Goal: Information Seeking & Learning: Learn about a topic

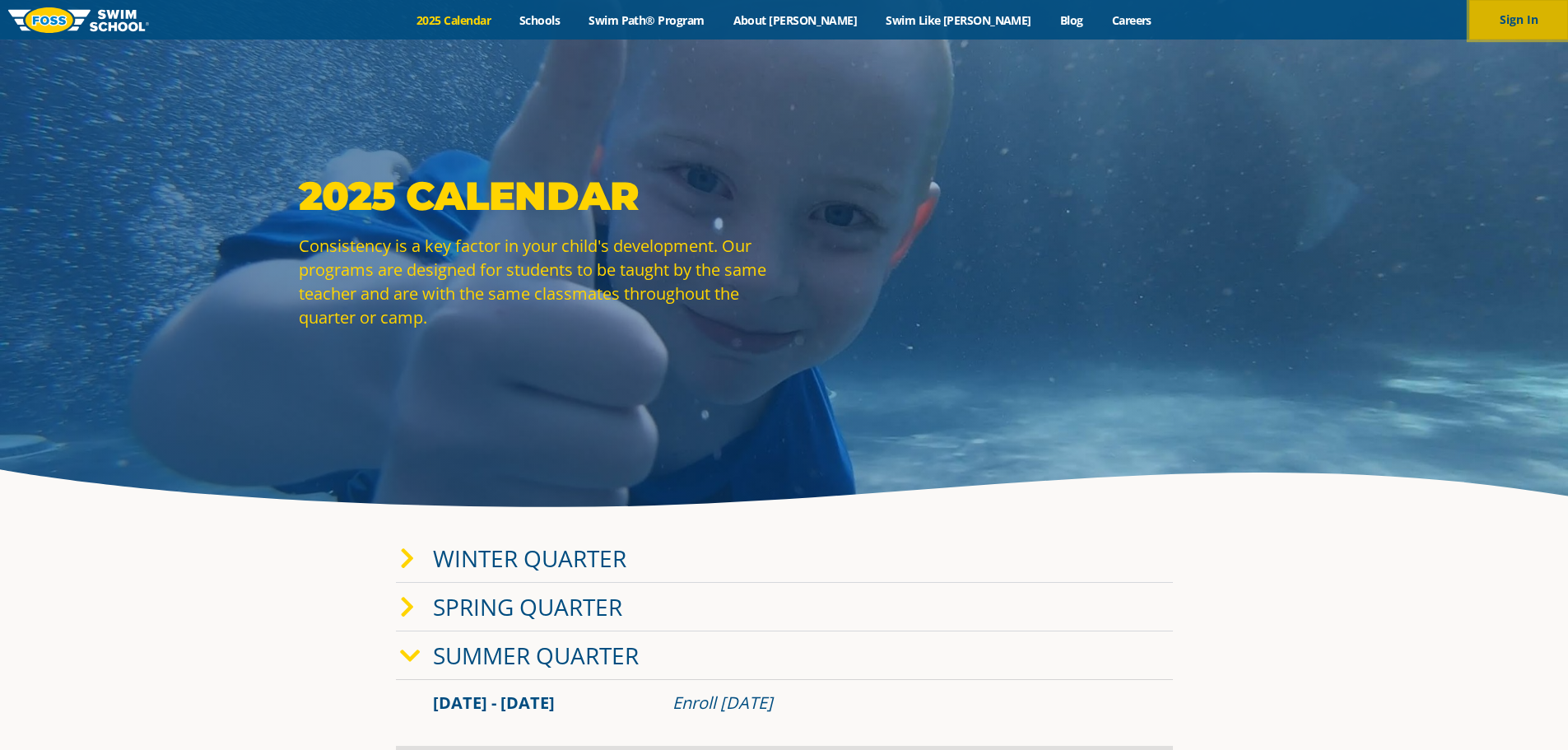
click at [1520, 8] on button "Sign In" at bounding box center [1518, 20] width 98 height 39
click at [707, 21] on link "Swim Path® Program" at bounding box center [646, 21] width 145 height 16
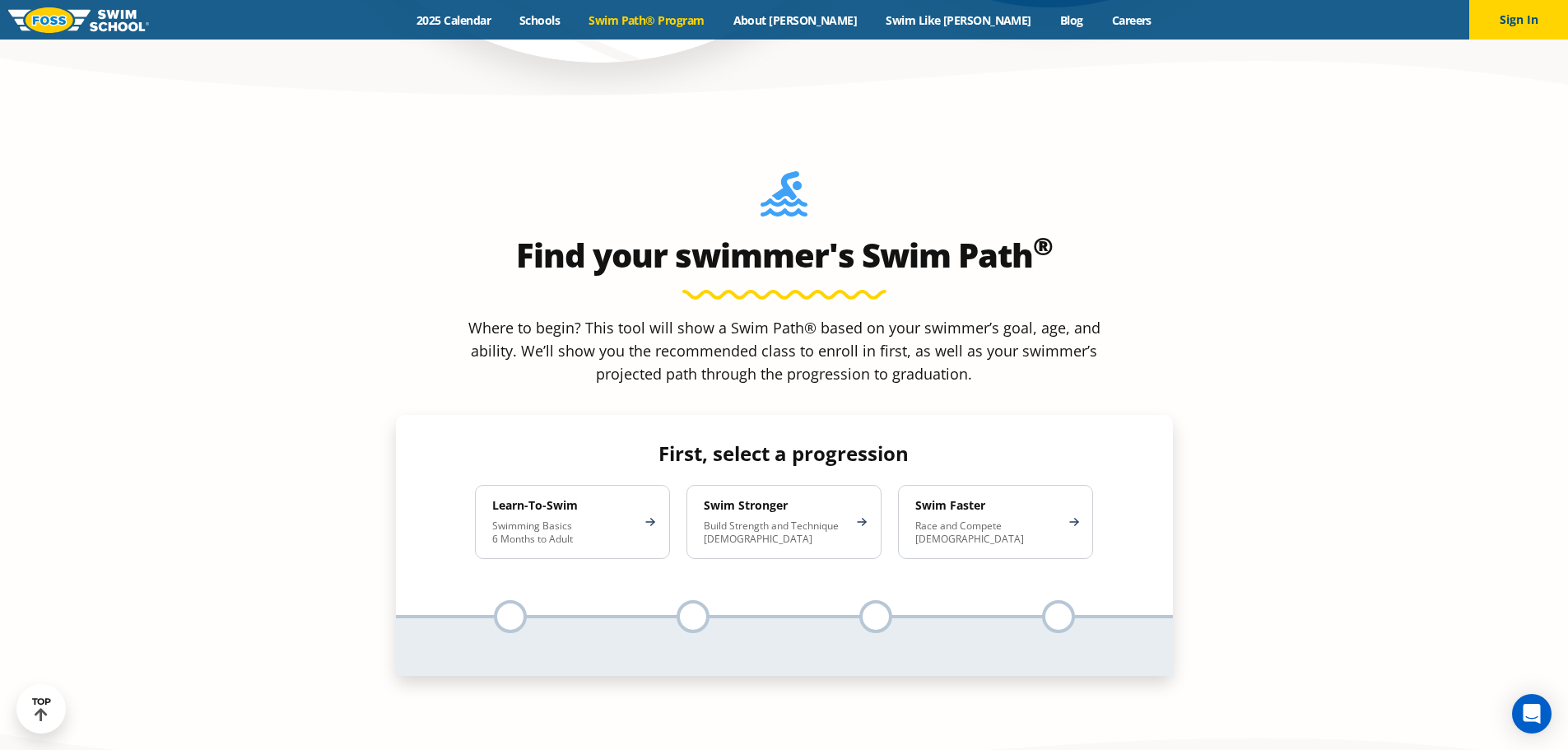
scroll to position [1481, 0]
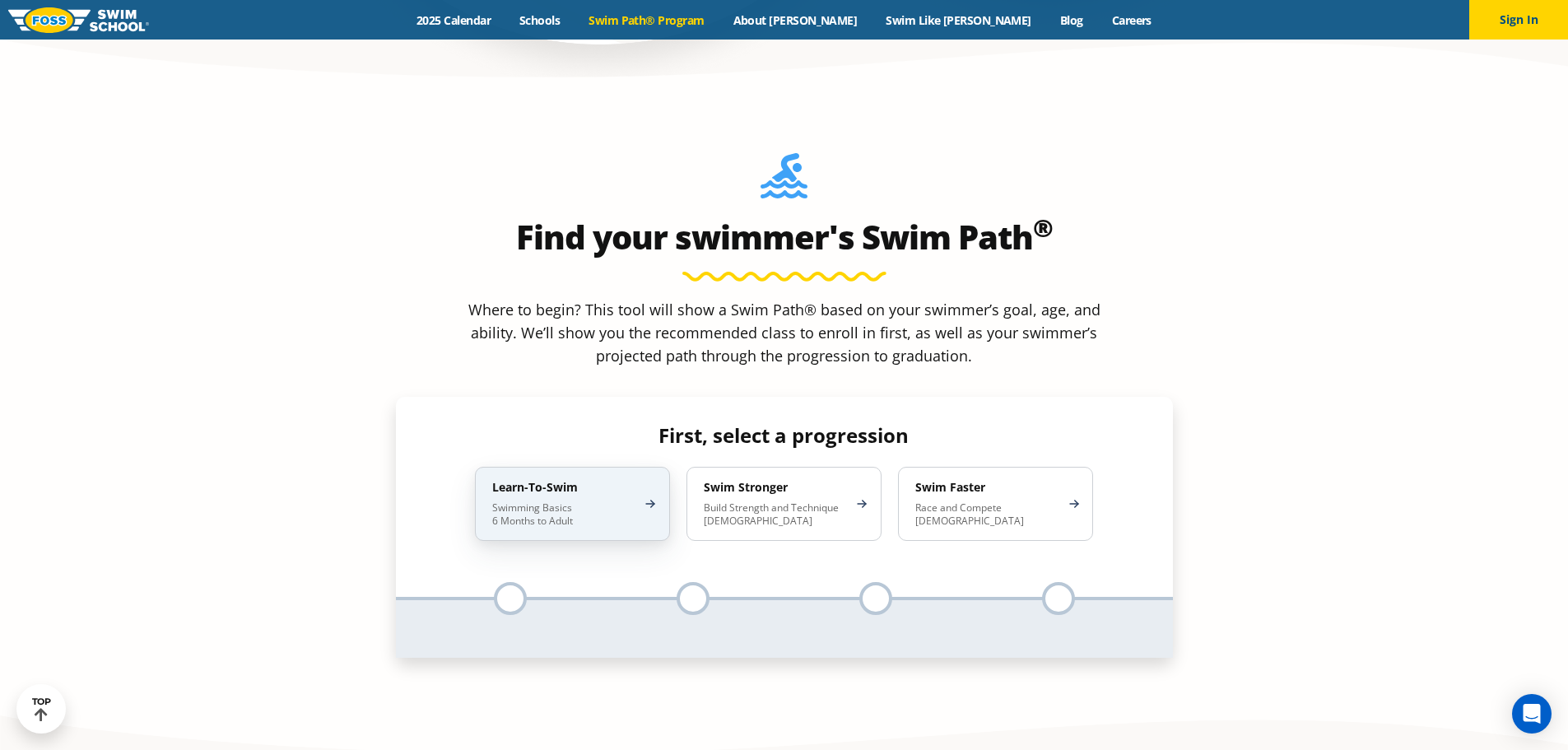
click at [599, 467] on div "Learn-To-Swim Swimming Basics 6 Months to Adult" at bounding box center [572, 503] width 195 height 74
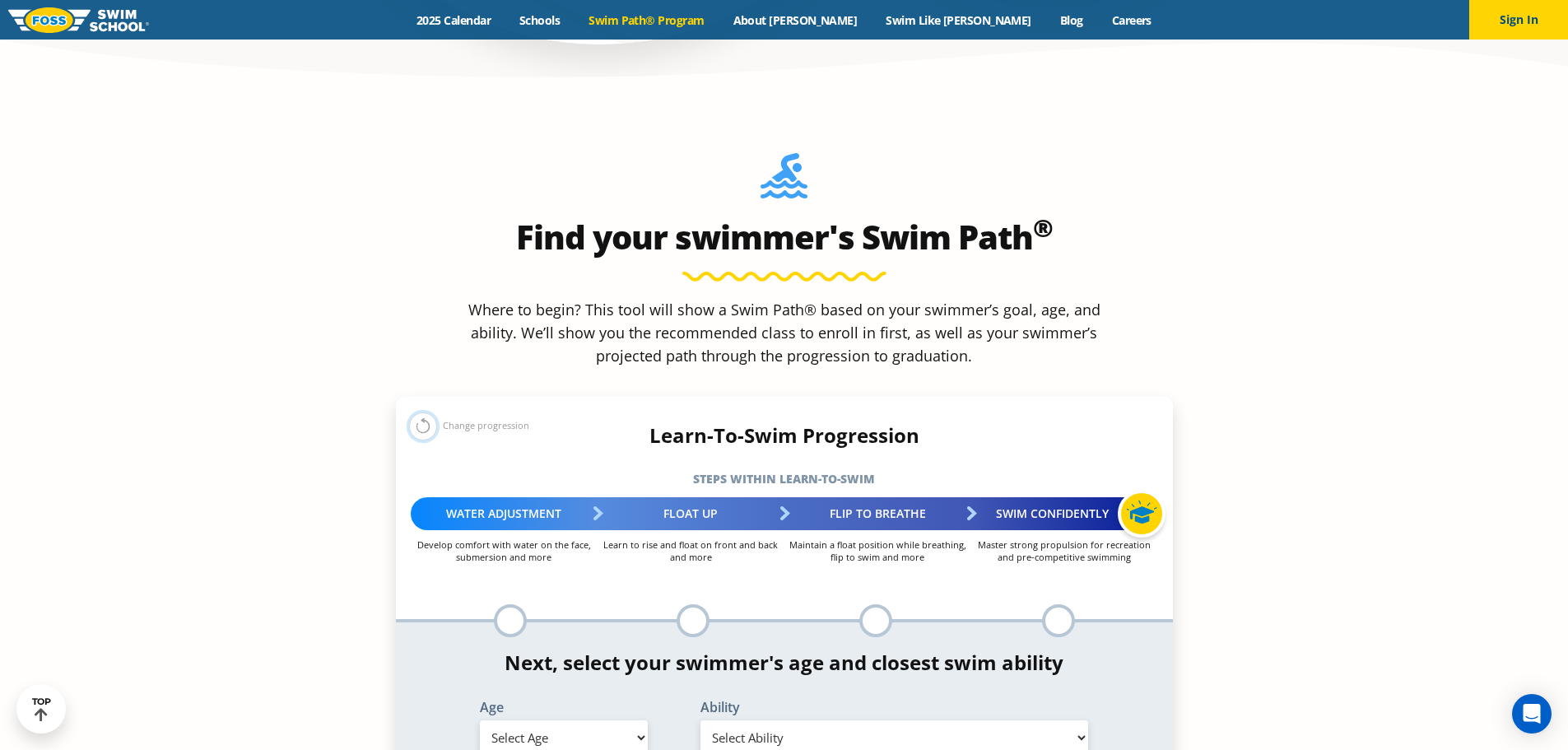
drag, startPoint x: 425, startPoint y: 296, endPoint x: 402, endPoint y: 299, distance: 23.2
click at [423, 412] on button at bounding box center [423, 426] width 28 height 28
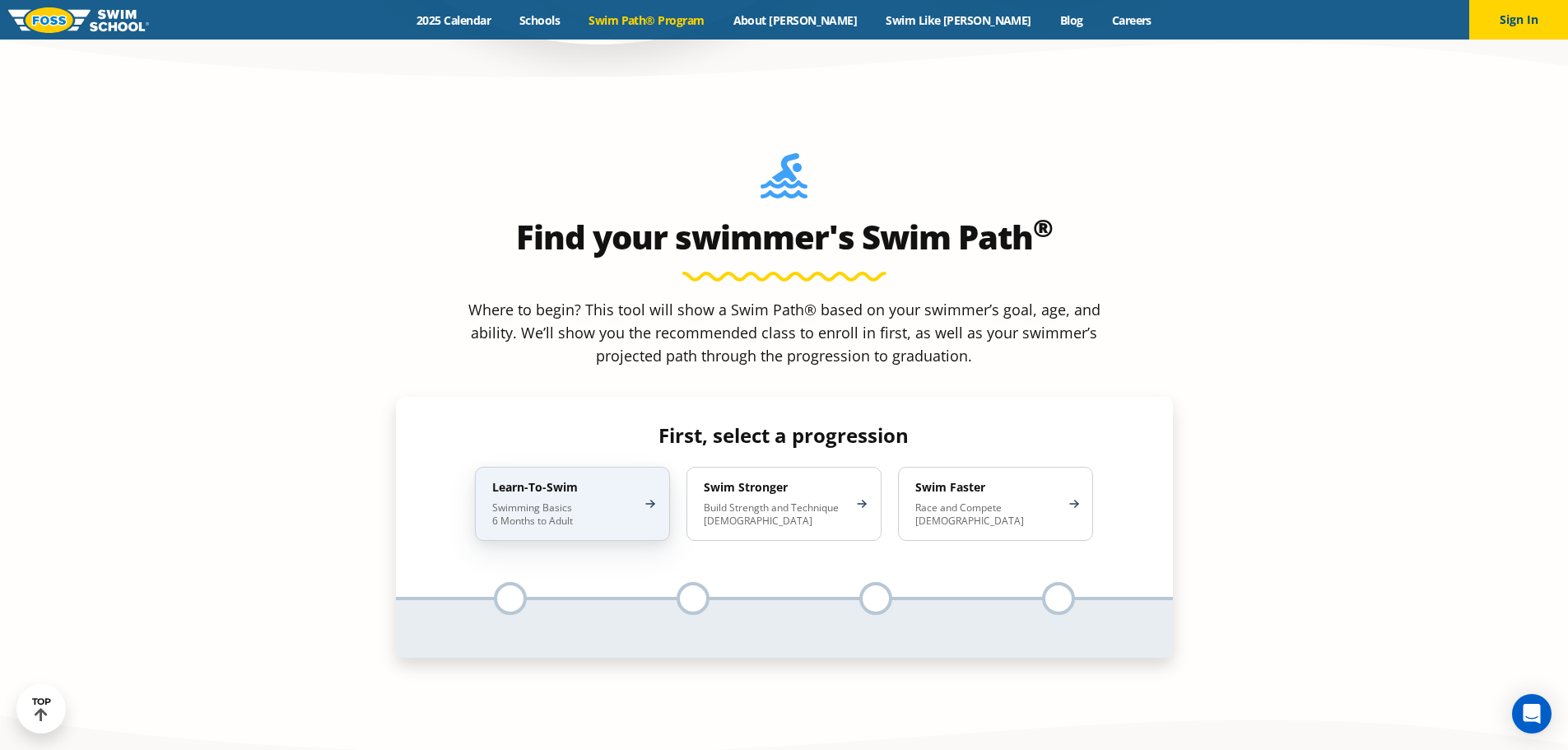
click at [512, 501] on p "Swimming Basics 6 Months to Adult" at bounding box center [564, 514] width 145 height 27
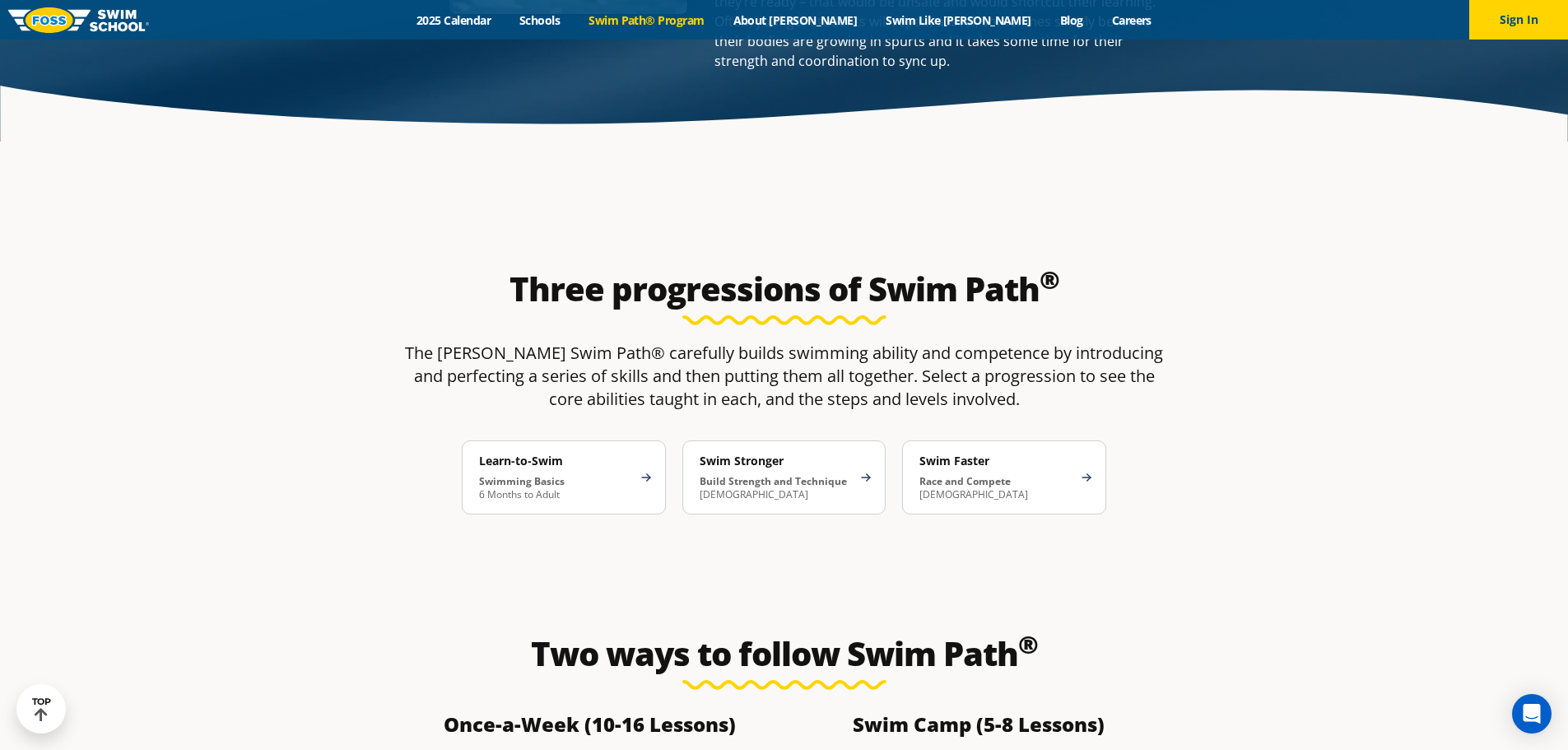
scroll to position [2716, 0]
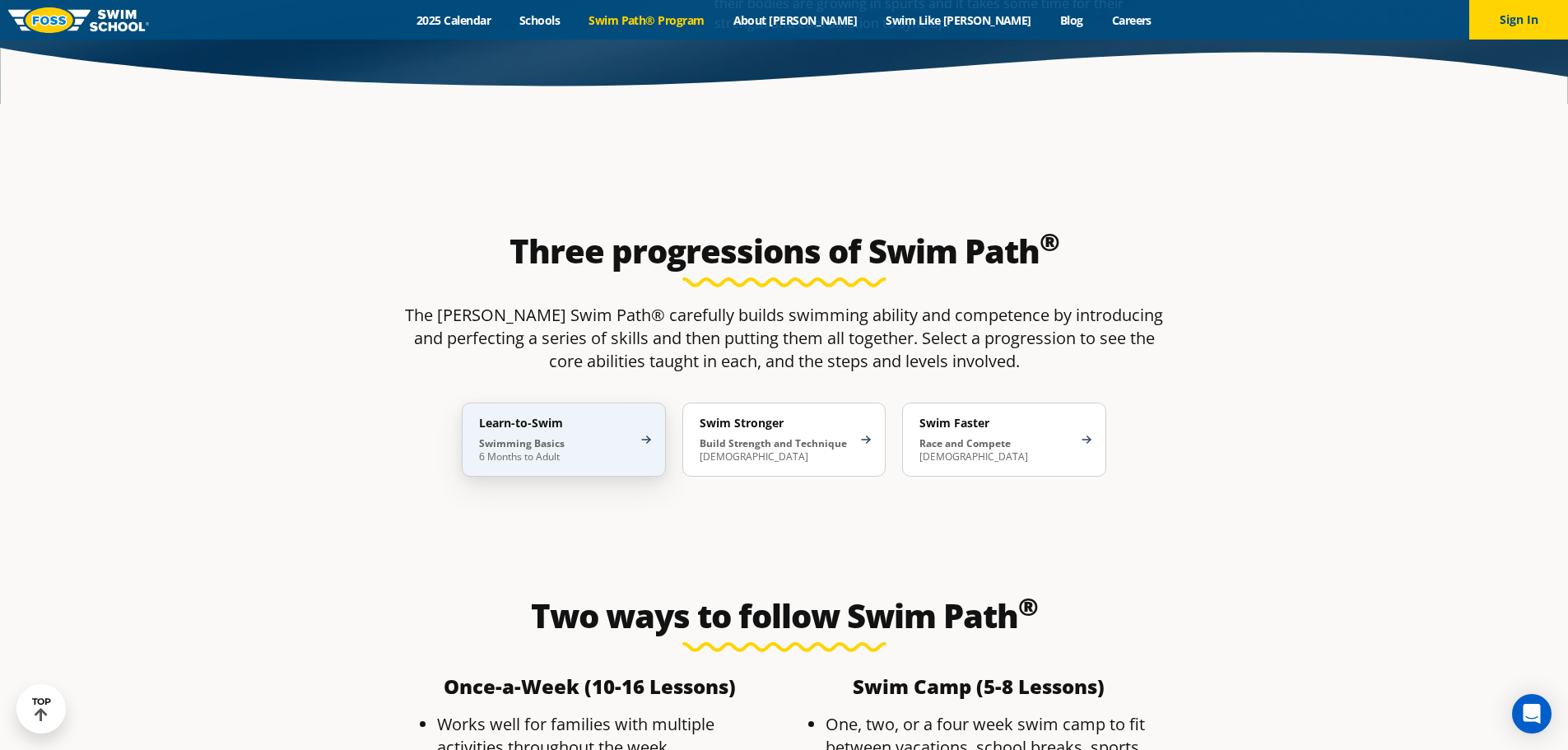
click at [618, 402] on div "Learn-to-Swim Swimming Basics 6 Months to Adult" at bounding box center [564, 438] width 204 height 74
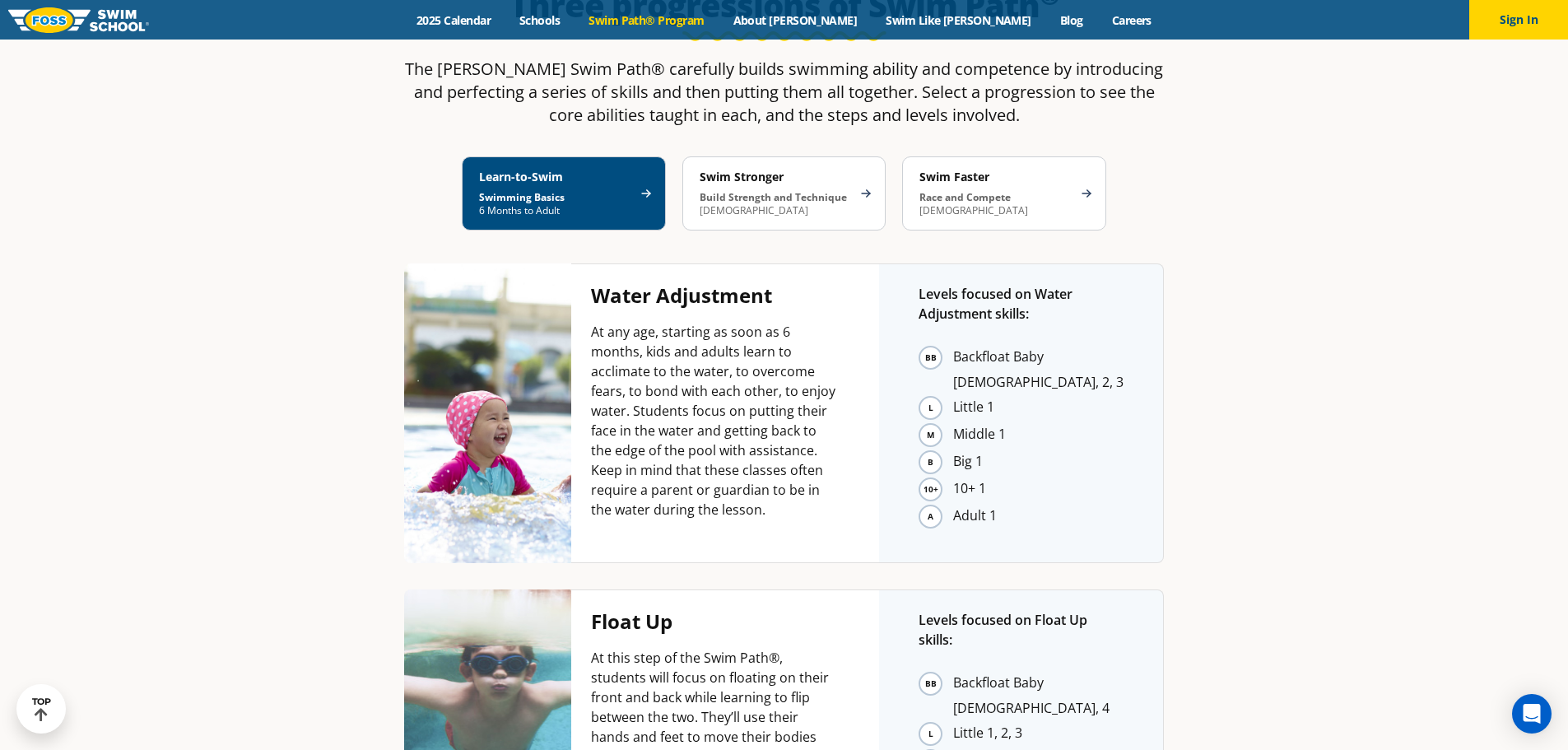
scroll to position [2963, 0]
drag, startPoint x: 1055, startPoint y: 229, endPoint x: 952, endPoint y: 227, distance: 103.0
click at [952, 344] on ul "Backfloat Baby 1, 2, 3 Little 1 Middle 1 Big 1 10+ 1 Adult 1" at bounding box center [1020, 436] width 204 height 185
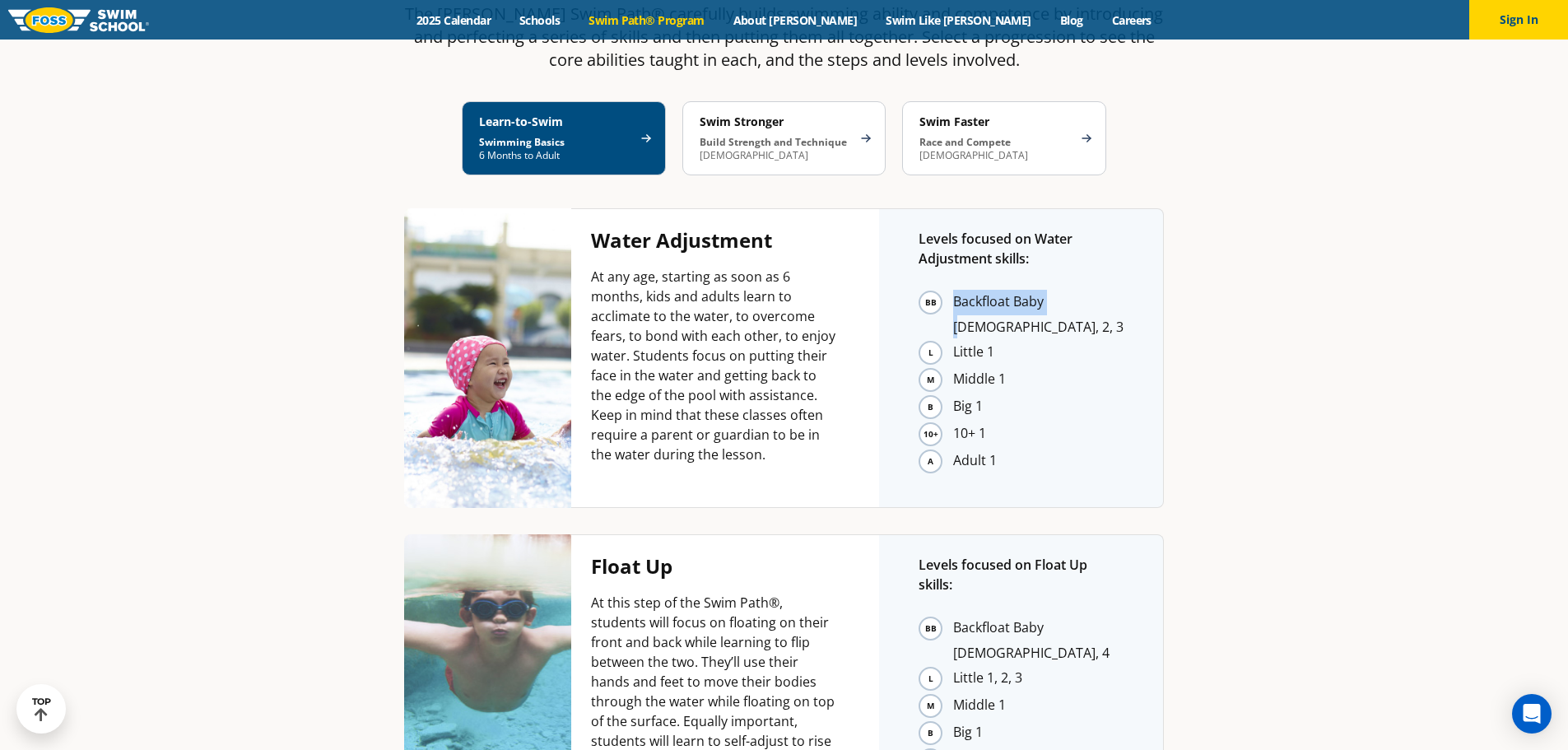
scroll to position [3045, 0]
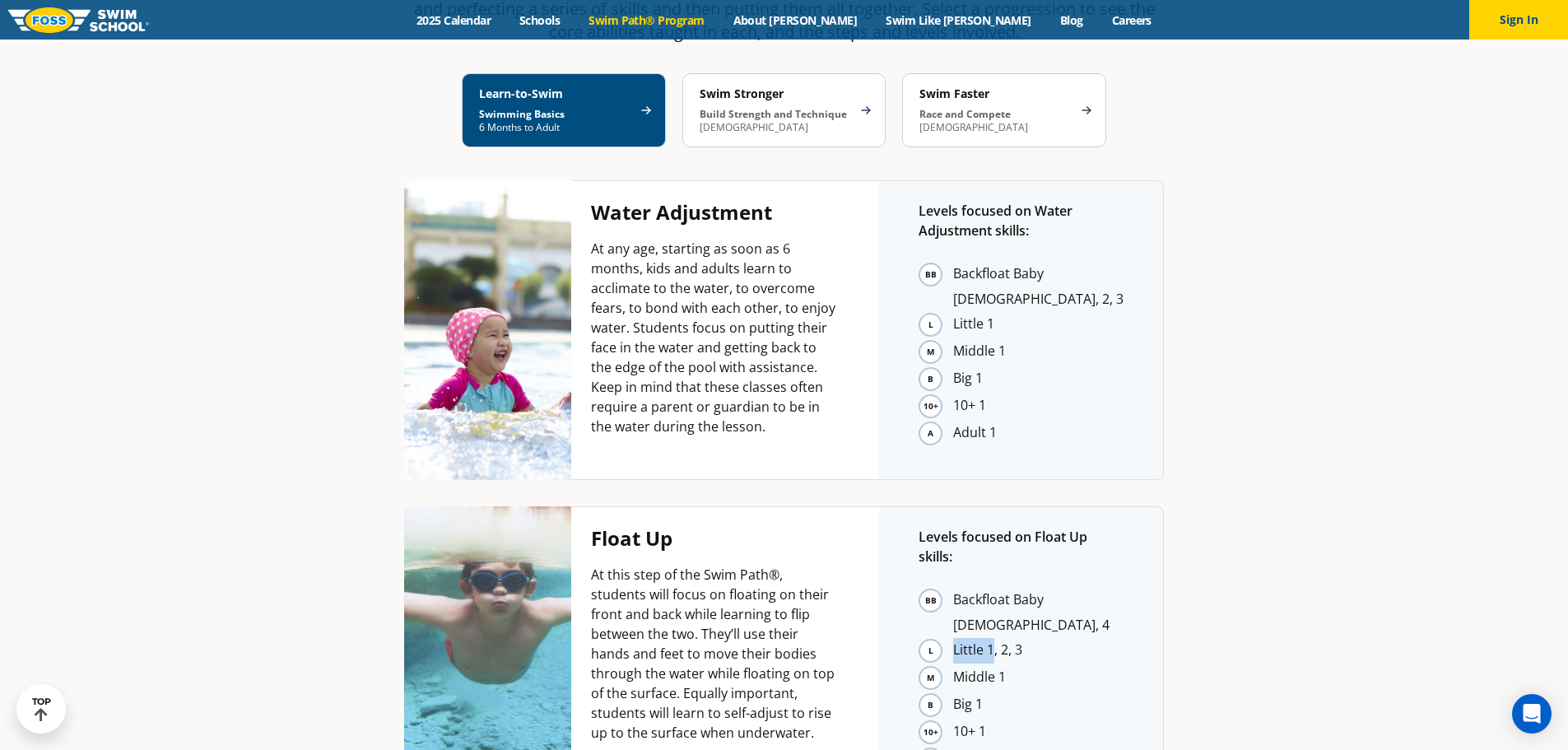
drag, startPoint x: 956, startPoint y: 472, endPoint x: 996, endPoint y: 476, distance: 40.2
click at [996, 638] on li "Little 1, 2, 3" at bounding box center [1038, 651] width 170 height 26
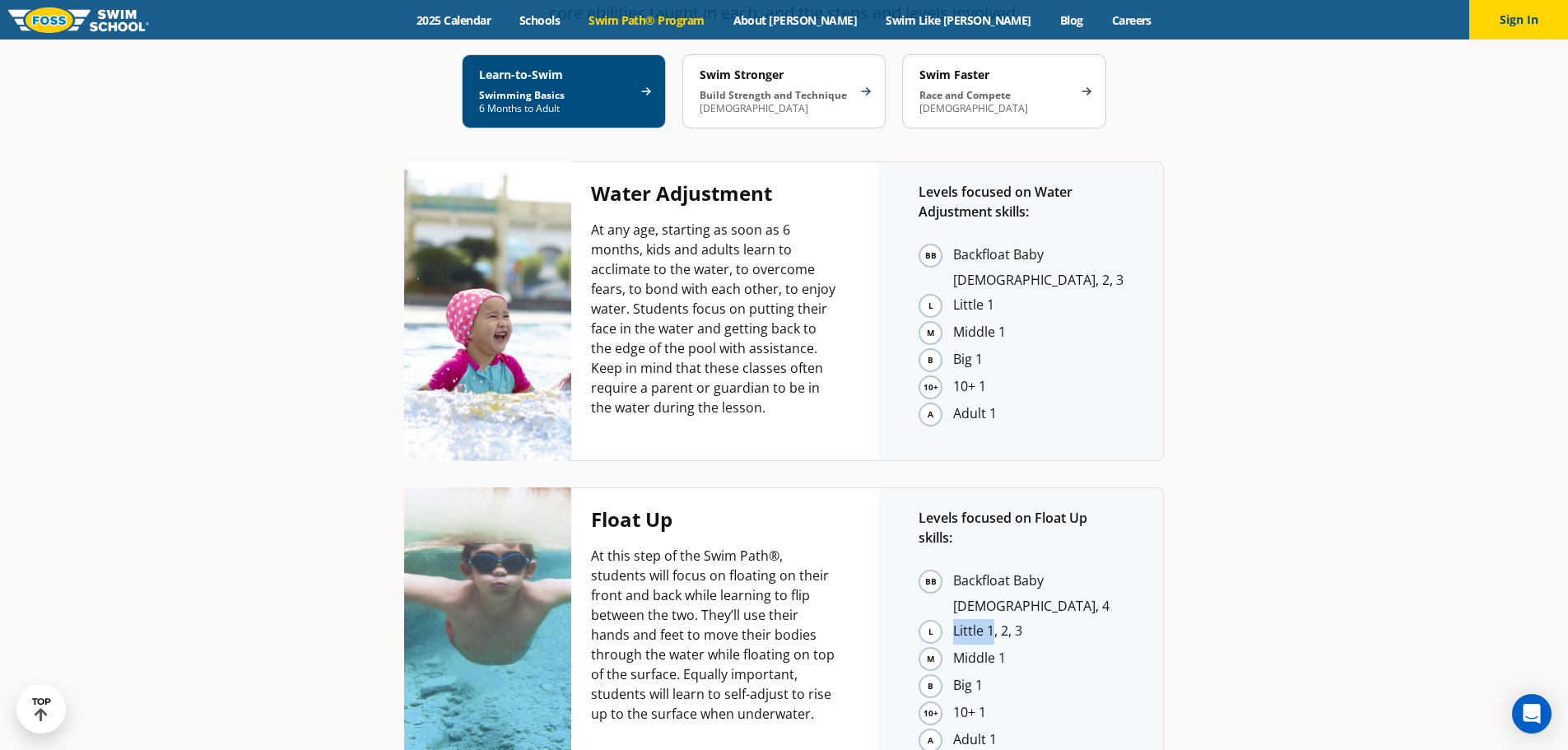
scroll to position [2963, 0]
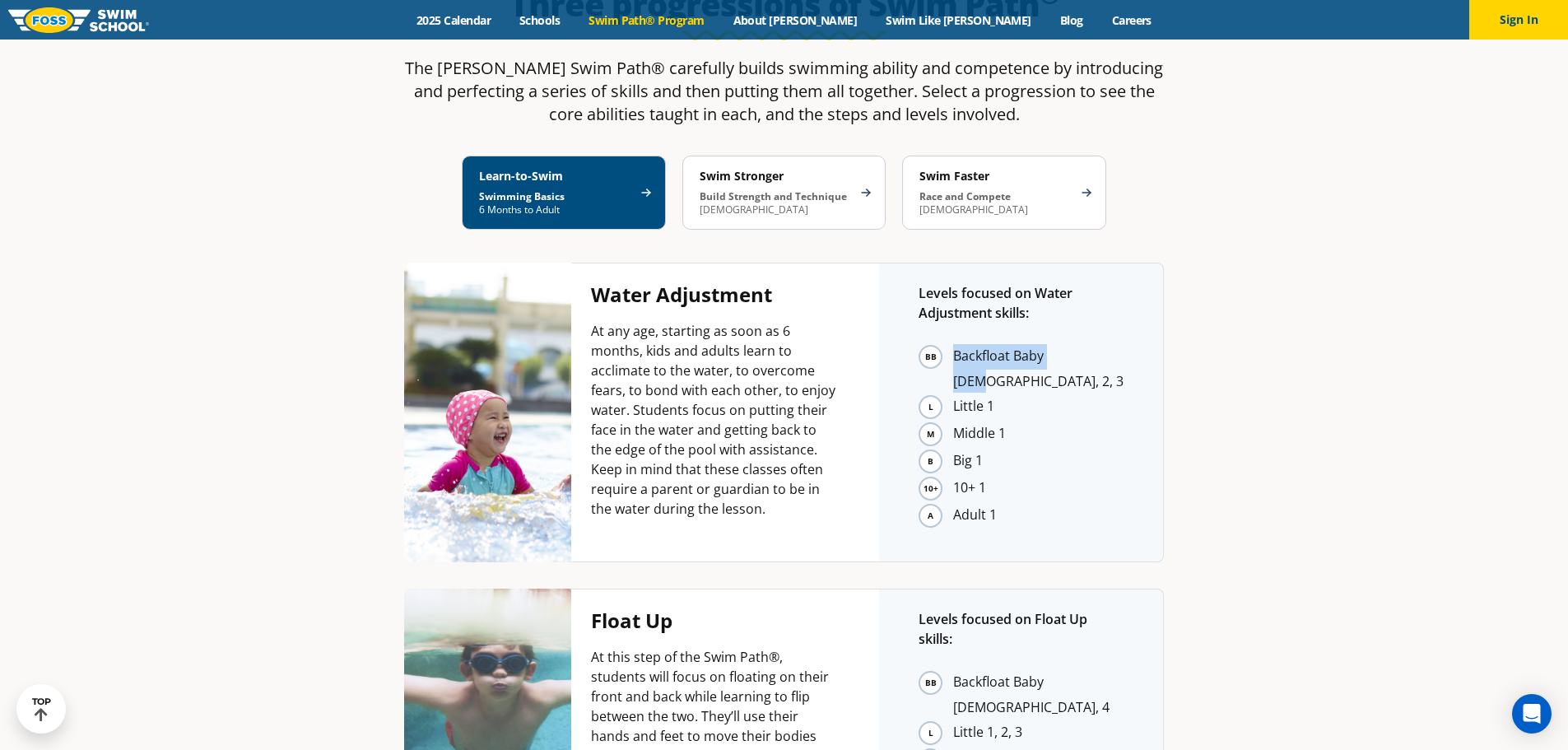
drag, startPoint x: 955, startPoint y: 219, endPoint x: 1069, endPoint y: 230, distance: 114.5
click at [1069, 344] on li "Backfloat Baby 1, 2, 3" at bounding box center [1038, 368] width 170 height 48
drag, startPoint x: 610, startPoint y: 169, endPoint x: 689, endPoint y: 169, distance: 79.0
click at [686, 283] on h4 "Water Adjustment" at bounding box center [715, 294] width 249 height 23
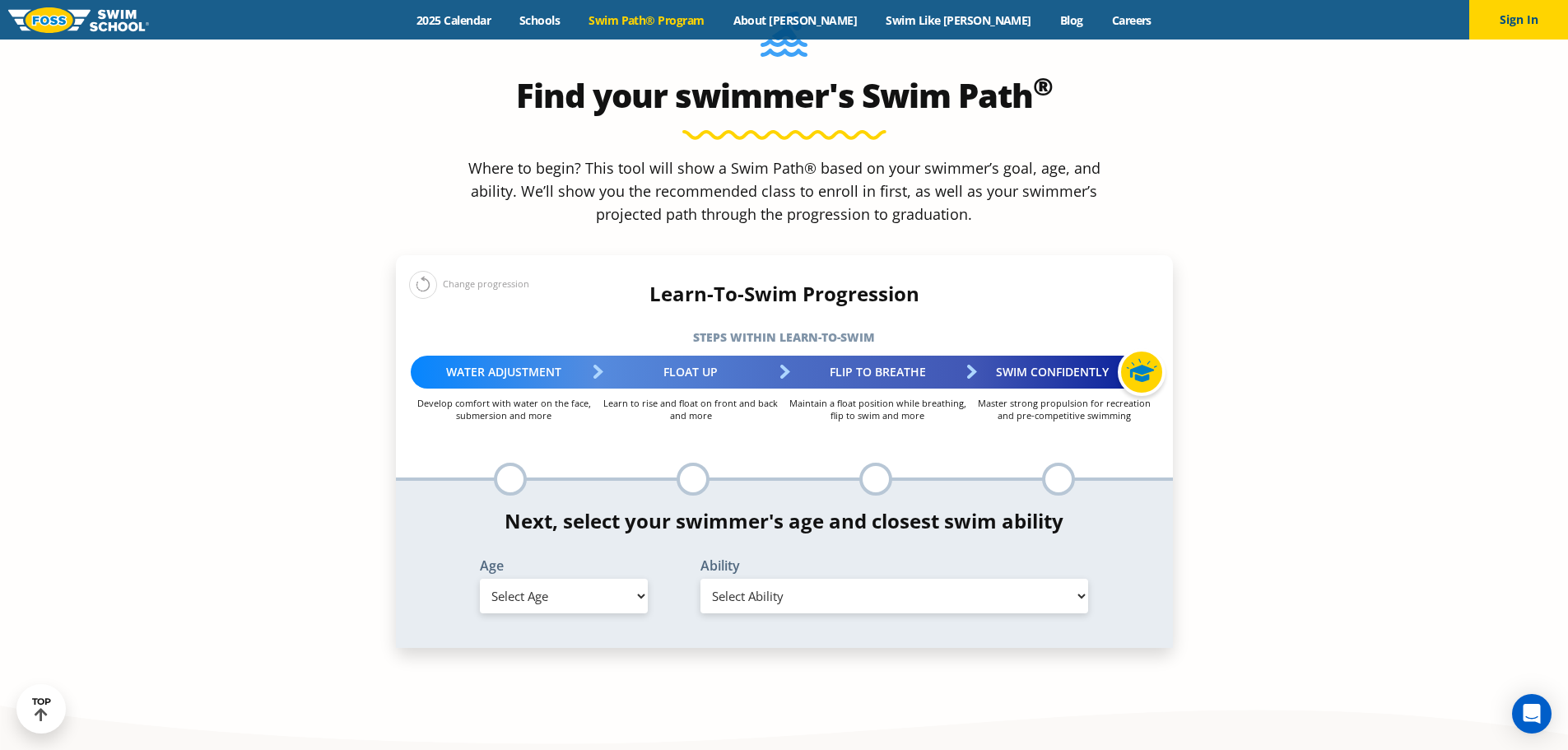
scroll to position [1646, 0]
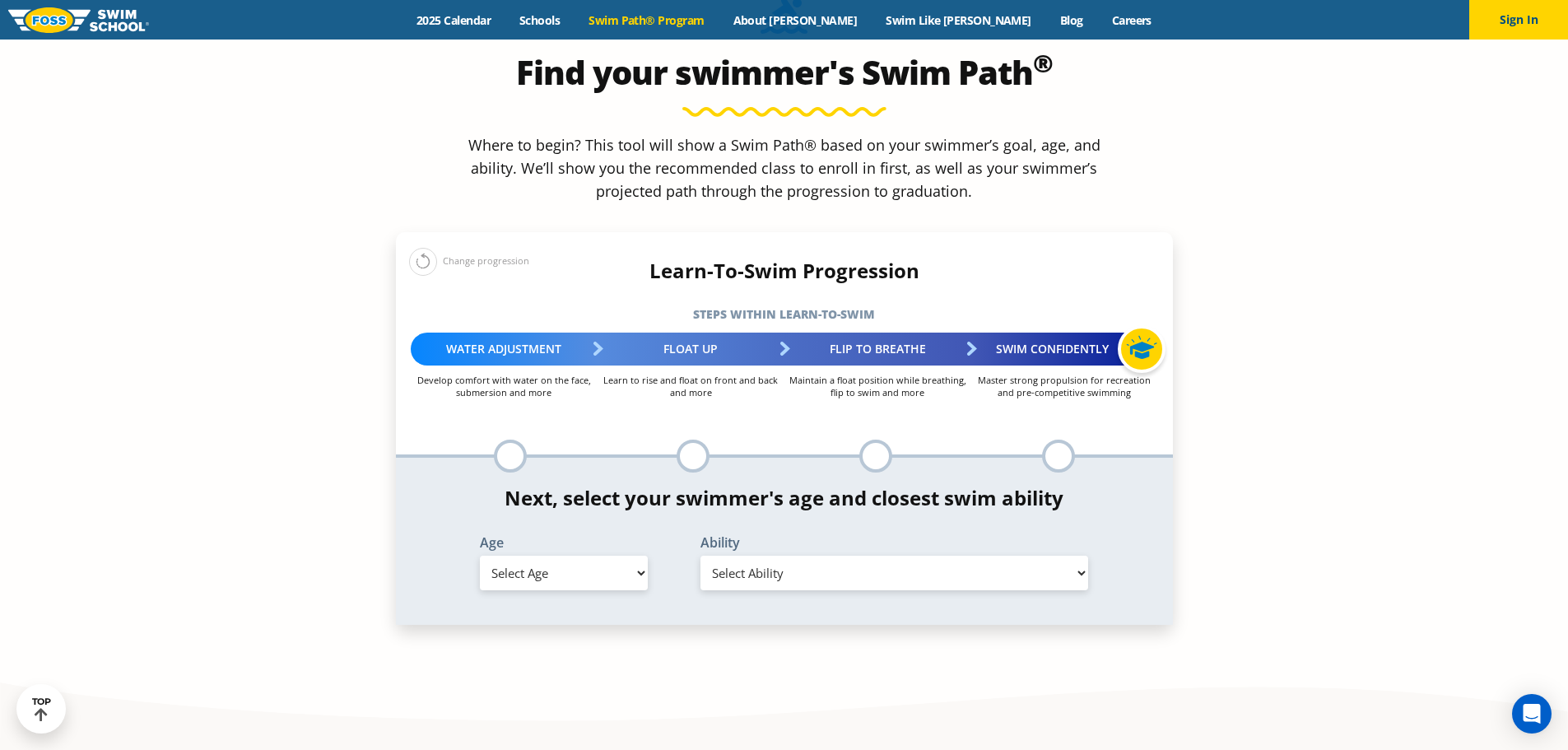
click at [542, 555] on select "Select Age 6 months - 1 year 1 year 2 years 3 years 4 years 5 years 6 years 7 y…" at bounding box center [563, 572] width 168 height 34
select select "4-years"
click at [480, 555] on select "Select Age 6 months - 1 year 1 year 2 years 3 years 4 years 5 years 6 years 7 y…" at bounding box center [563, 572] width 168 height 34
click at [771, 555] on select "Select Ability First in-water experience When in the water, reliant on a life j…" at bounding box center [895, 572] width 388 height 34
click at [701, 555] on select "Select Ability First in-water experience When in the water, reliant on a life j…" at bounding box center [895, 572] width 388 height 34
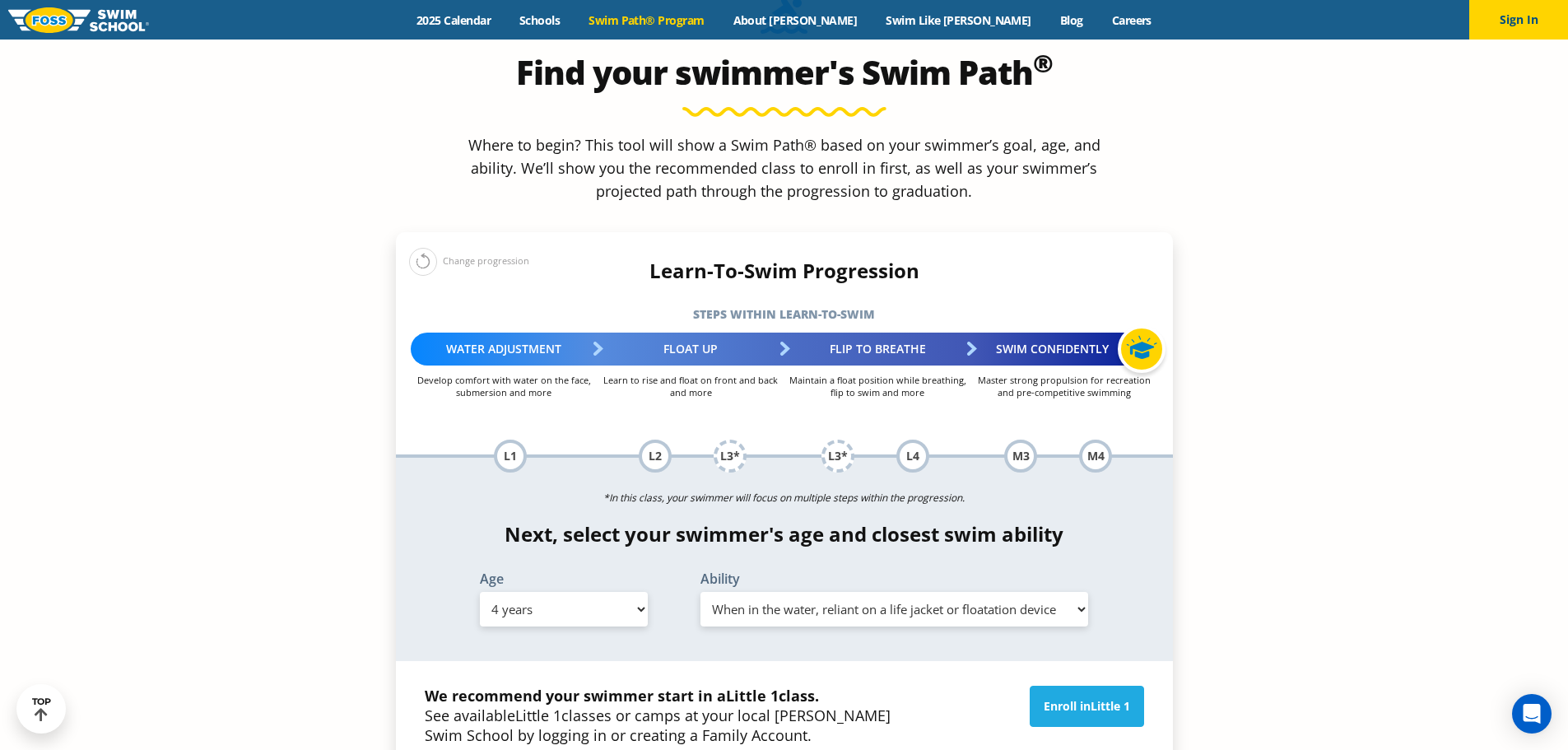
click at [779, 592] on select "Select Ability First in-water experience When in the water, reliant on a life j…" at bounding box center [895, 608] width 388 height 34
click at [701, 592] on select "Select Ability First in-water experience When in the water, reliant on a life j…" at bounding box center [895, 608] width 388 height 34
click at [744, 592] on select "Select Ability First in-water experience When in the water, reliant on a life j…" at bounding box center [895, 608] width 388 height 34
select select "4-years-swim-5-ft-with-face-in-the-water-unassisted-by-a-person-or-floatie"
click at [701, 592] on select "Select Ability First in-water experience When in the water, reliant on a life j…" at bounding box center [895, 608] width 388 height 34
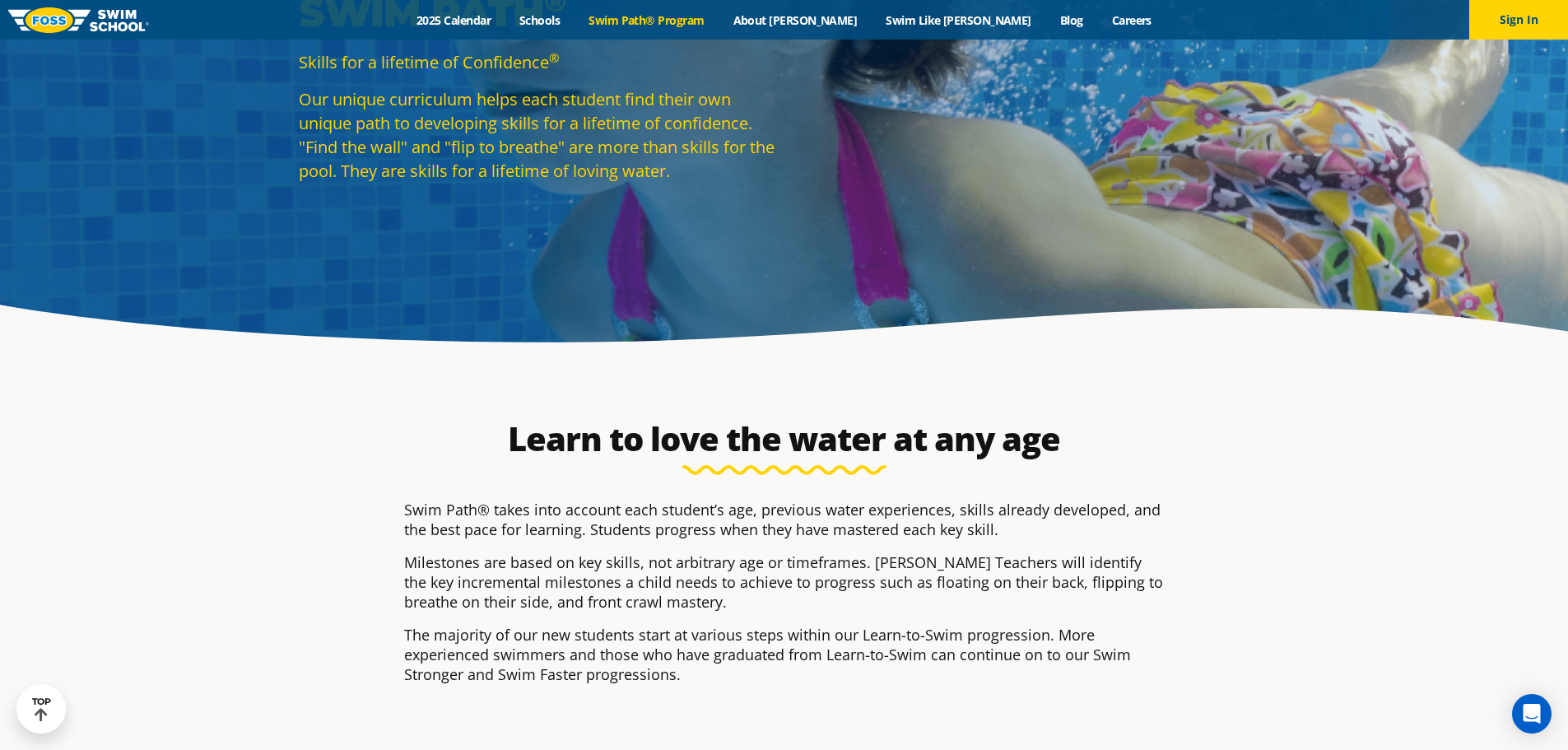
scroll to position [0, 0]
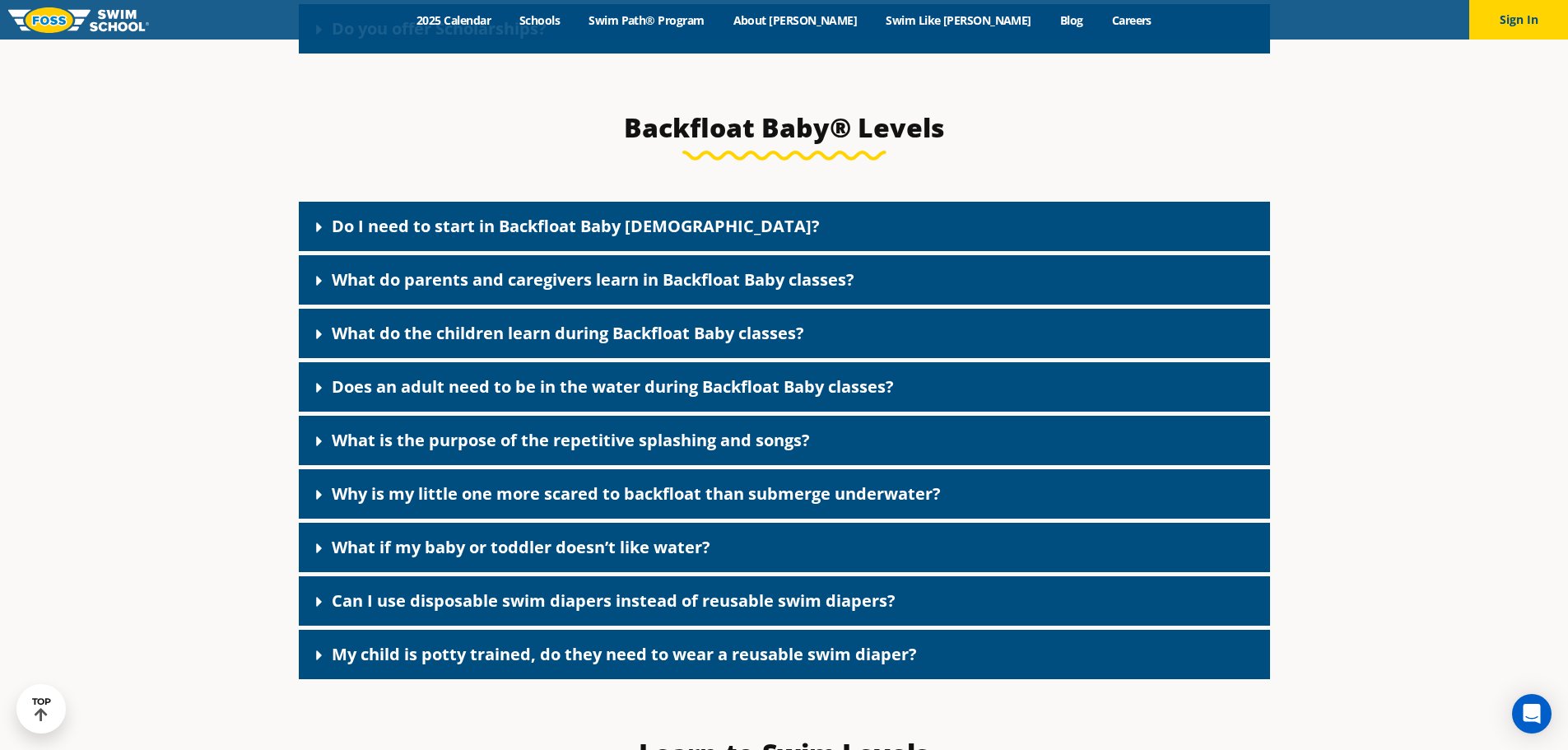
scroll to position [3619, 0]
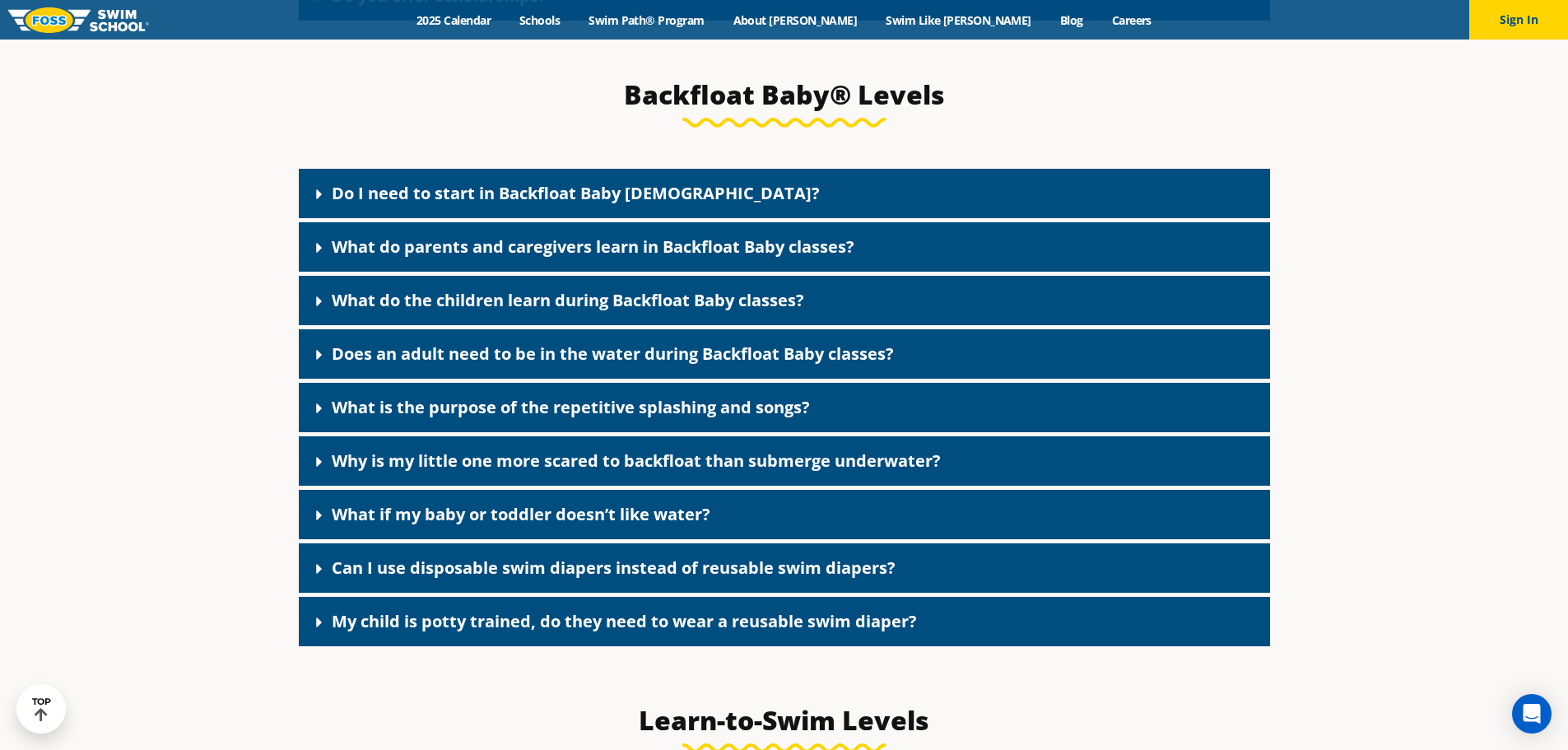
click at [380, 204] on link "Do I need to start in Backfloat Baby 1?" at bounding box center [575, 193] width 488 height 23
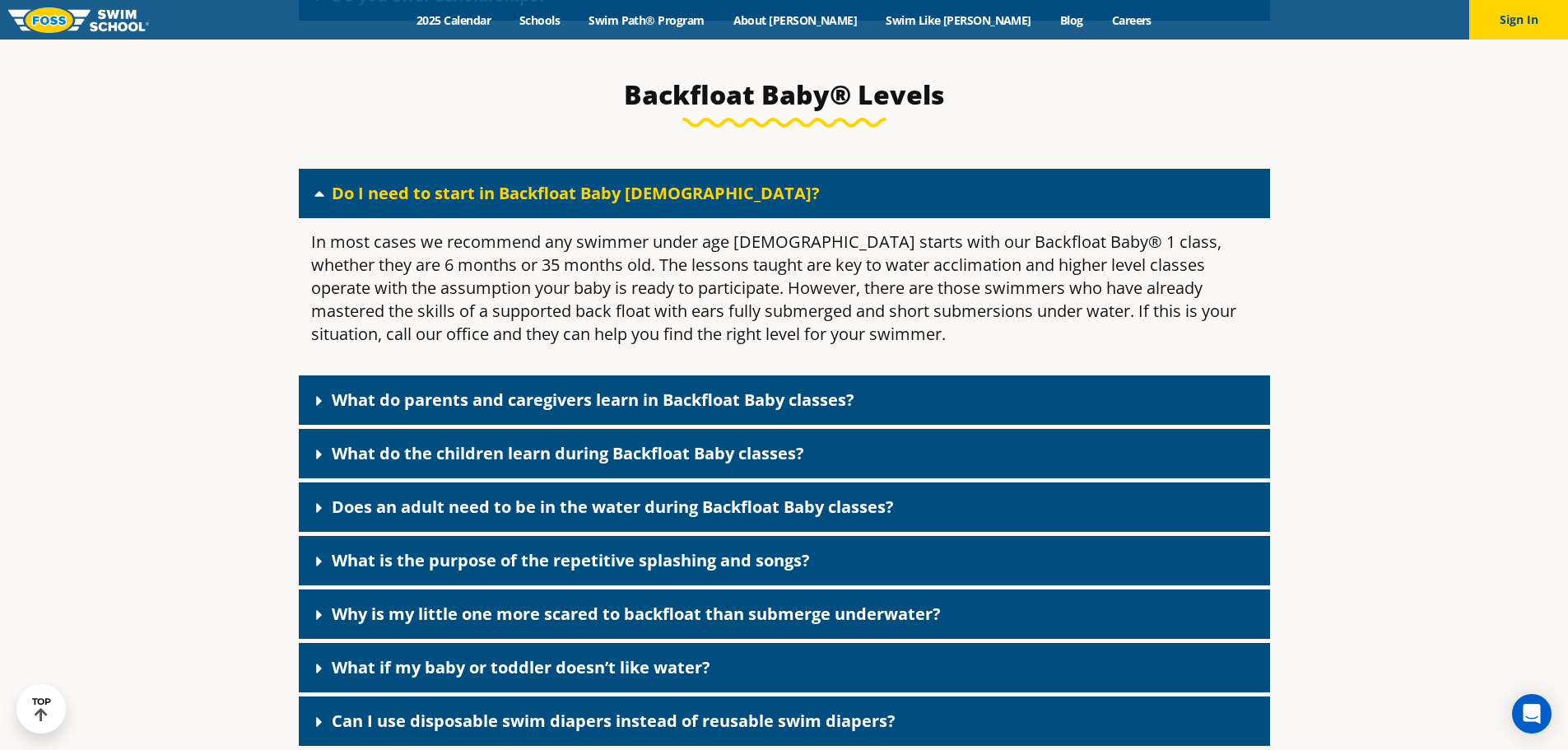
click at [380, 204] on link "Do I need to start in Backfloat Baby 1?" at bounding box center [575, 193] width 488 height 23
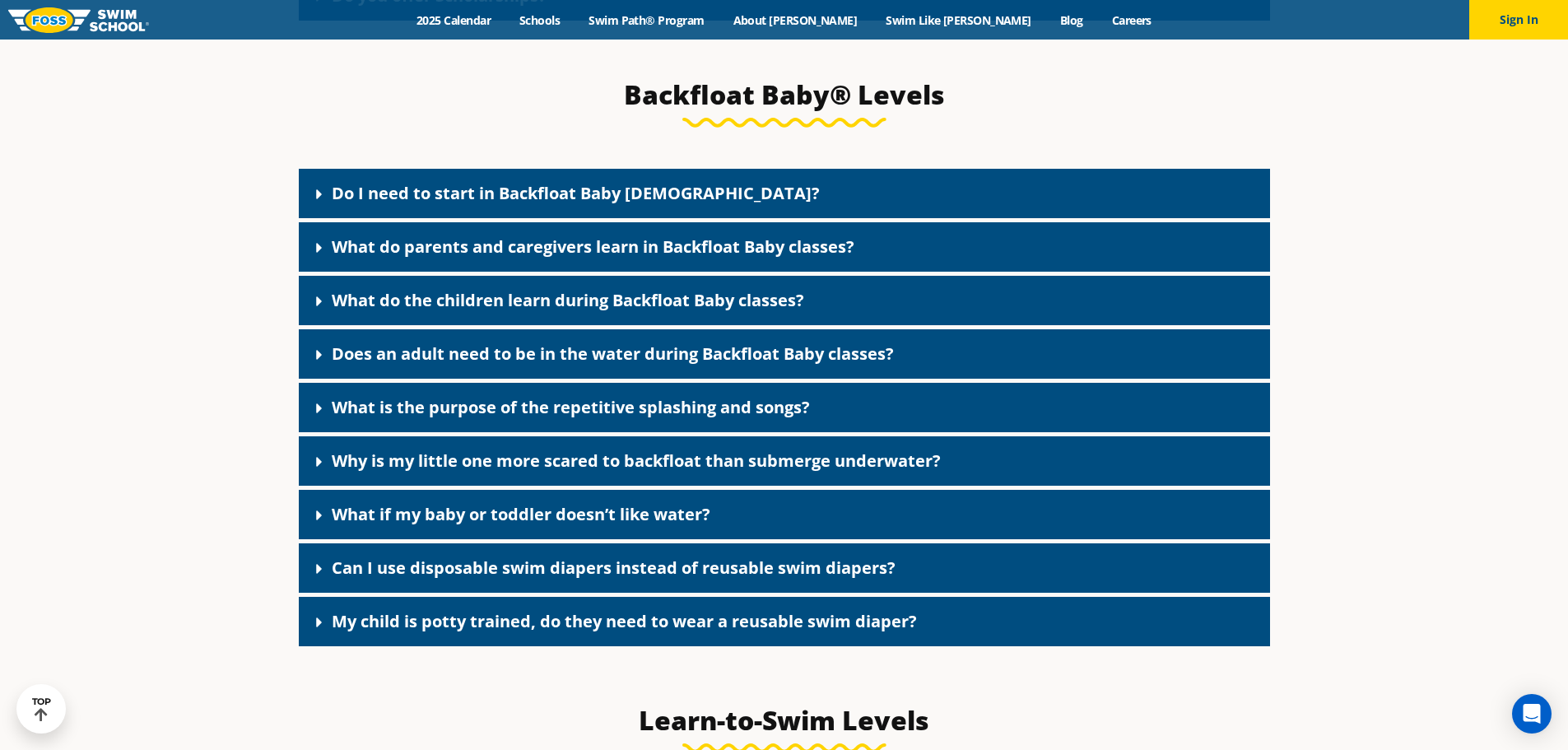
click at [442, 365] on link "Does an adult need to be in the water during Backfloat Baby classes?" at bounding box center [612, 353] width 562 height 23
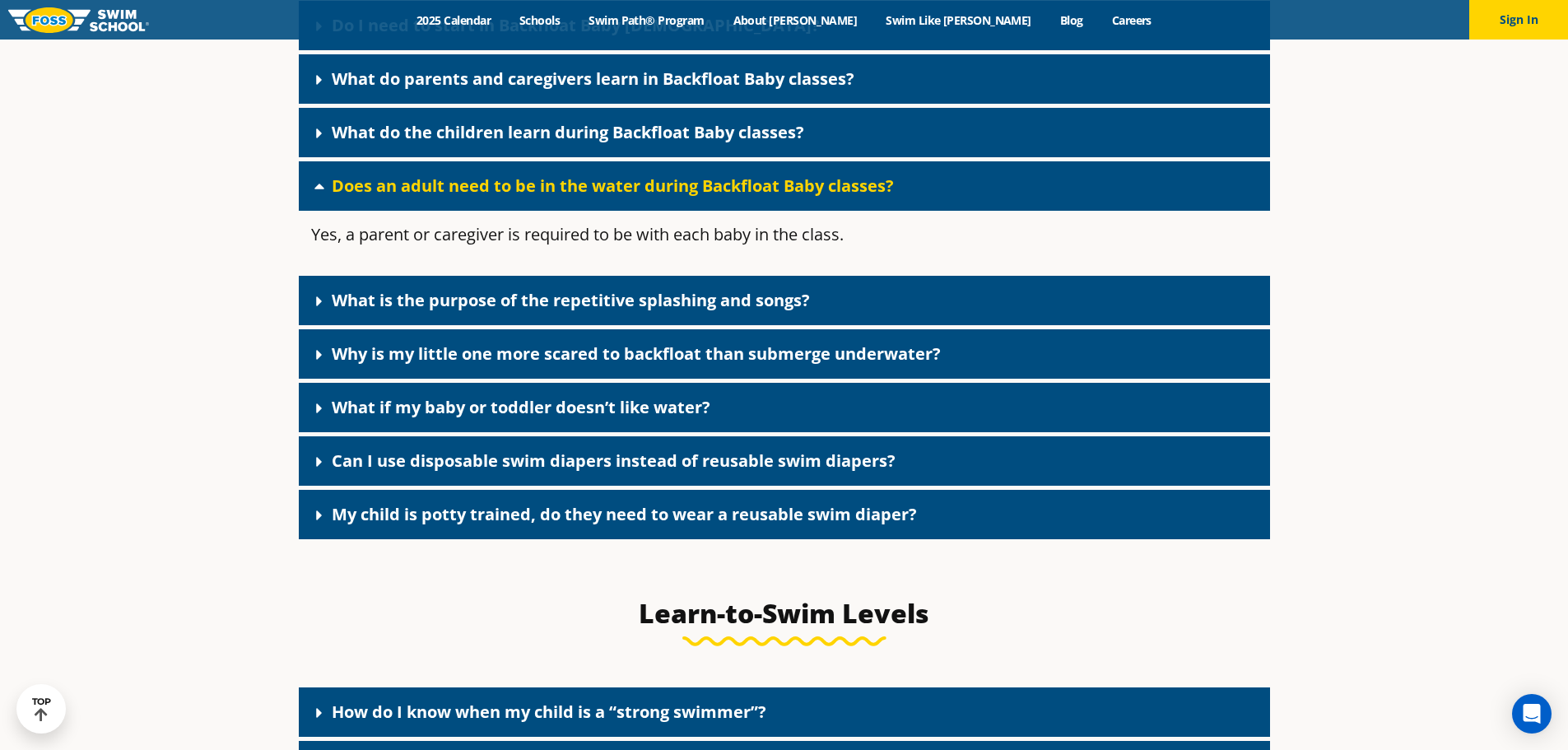
scroll to position [3784, 0]
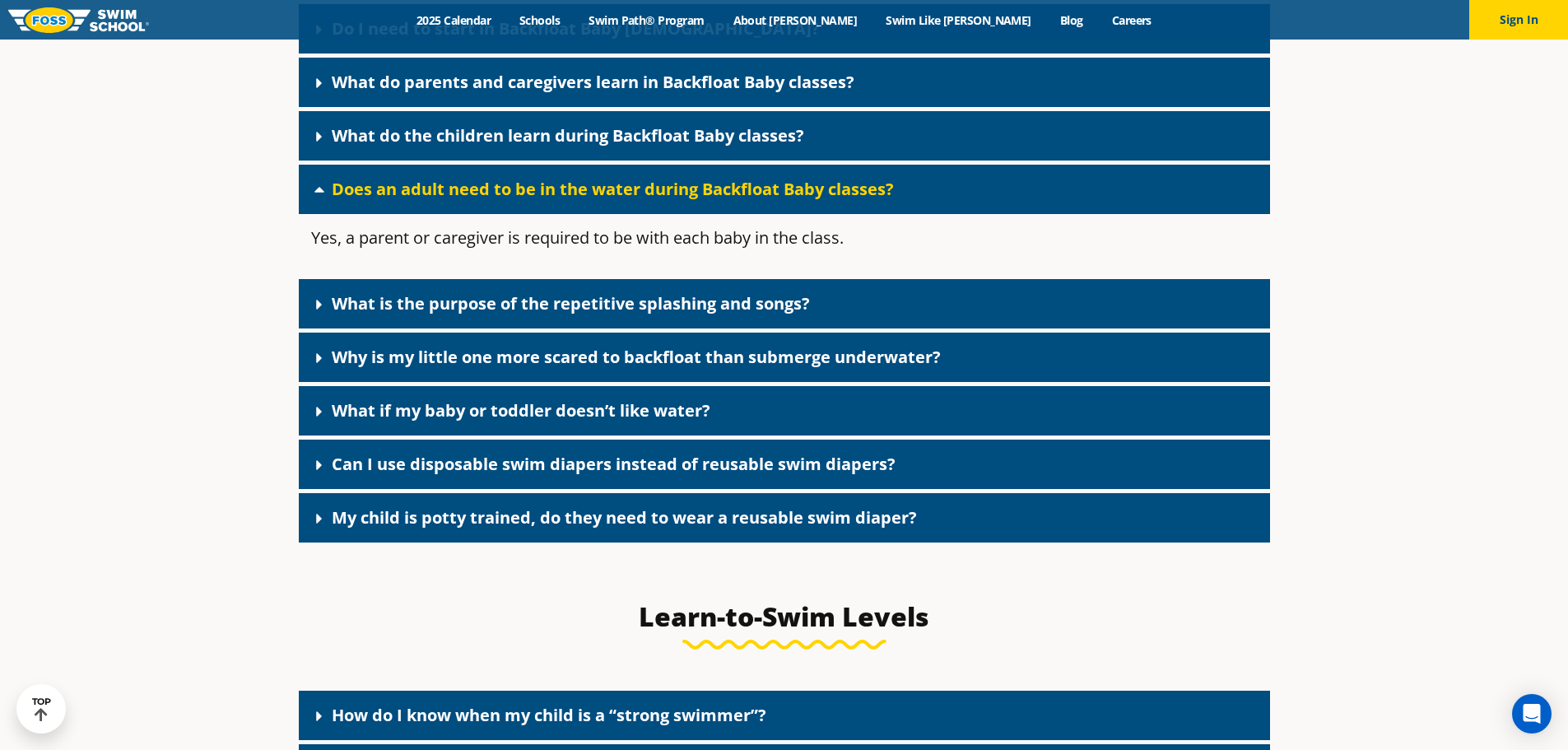
click at [486, 529] on link "My child is potty trained, do they need to wear a reusable swim diaper?" at bounding box center [623, 517] width 585 height 23
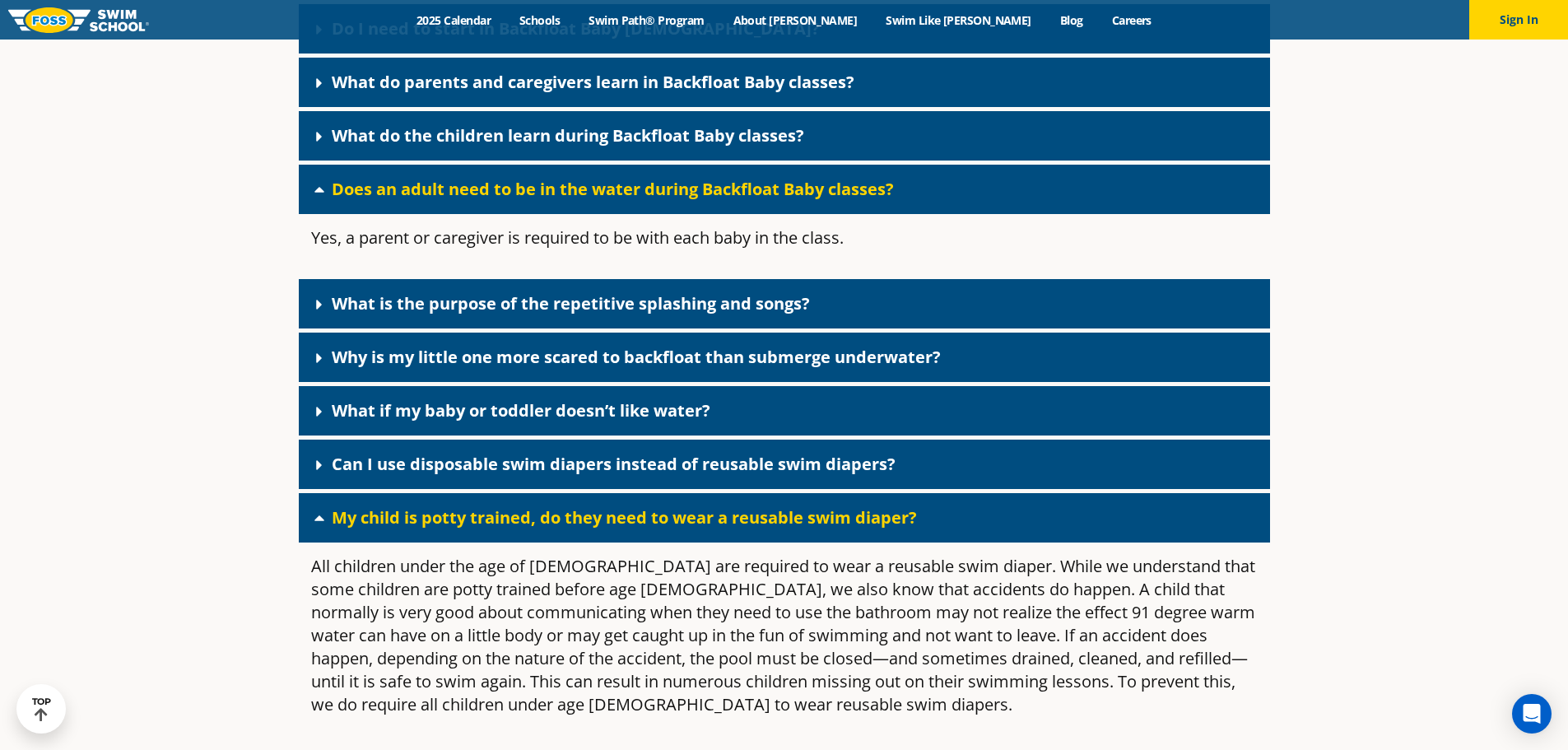
click at [486, 529] on link "My child is potty trained, do they need to wear a reusable swim diaper?" at bounding box center [623, 517] width 585 height 23
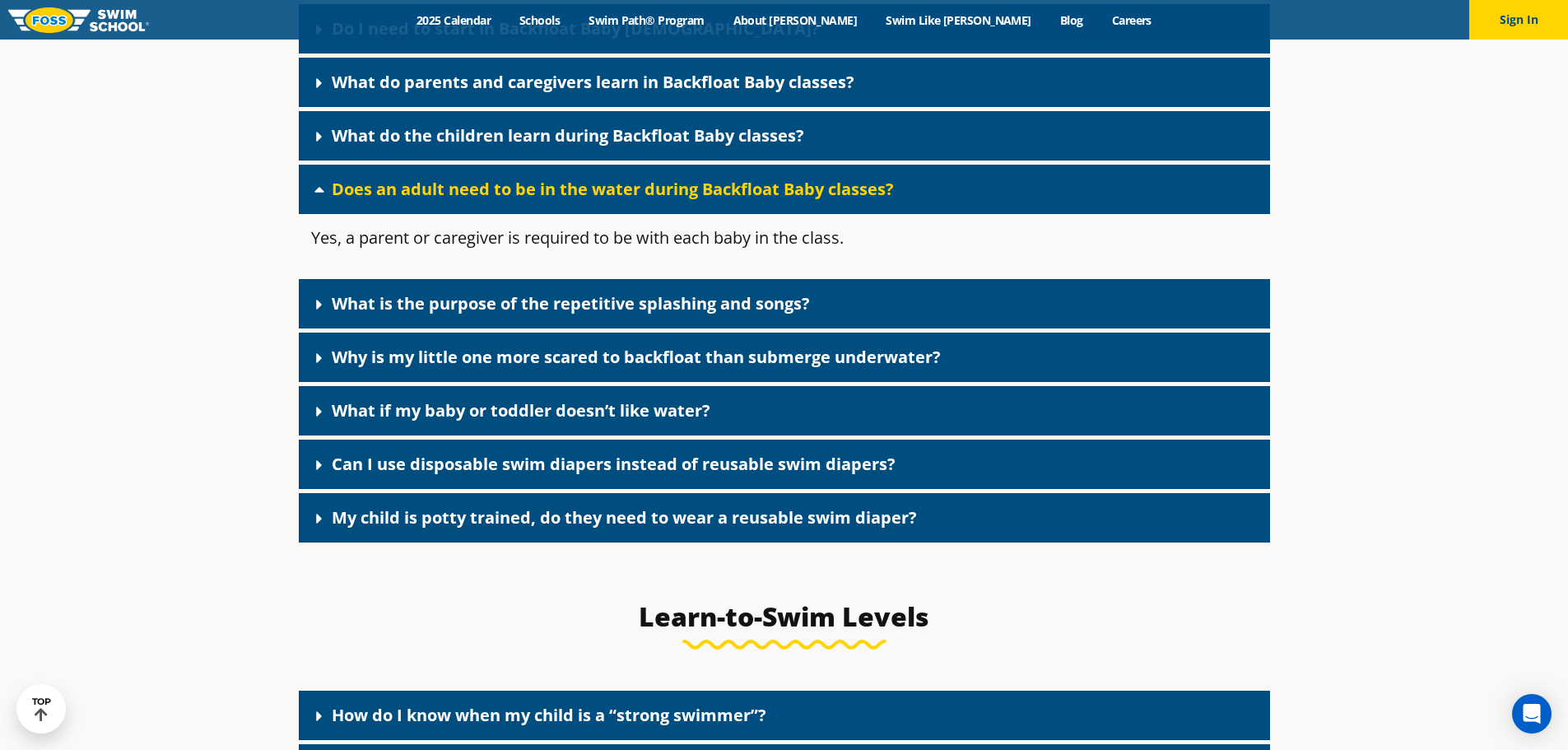
click at [489, 475] on link "Can I use disposable swim diapers instead of reusable swim diapers?" at bounding box center [613, 463] width 564 height 23
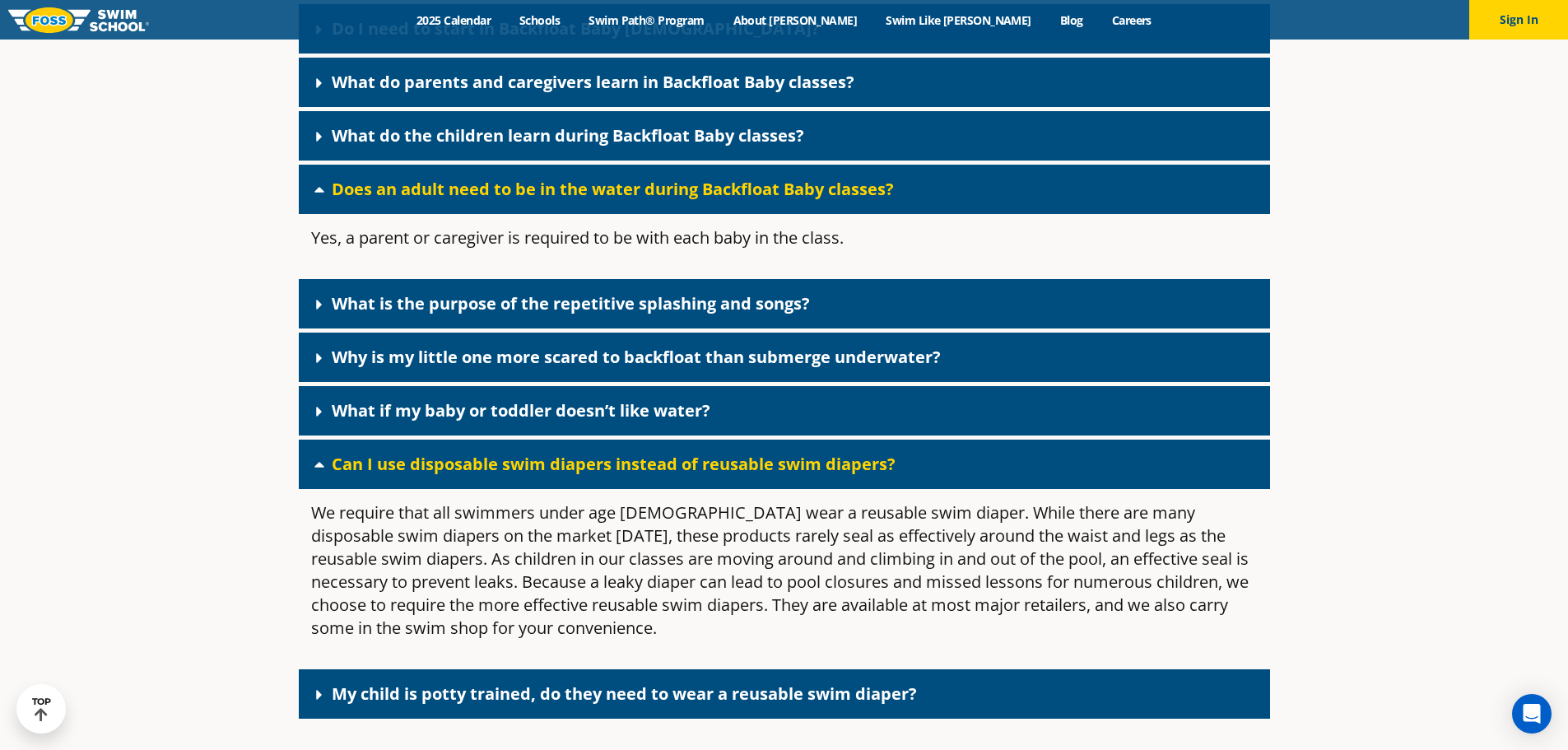
click at [489, 475] on link "Can I use disposable swim diapers instead of reusable swim diapers?" at bounding box center [613, 463] width 564 height 23
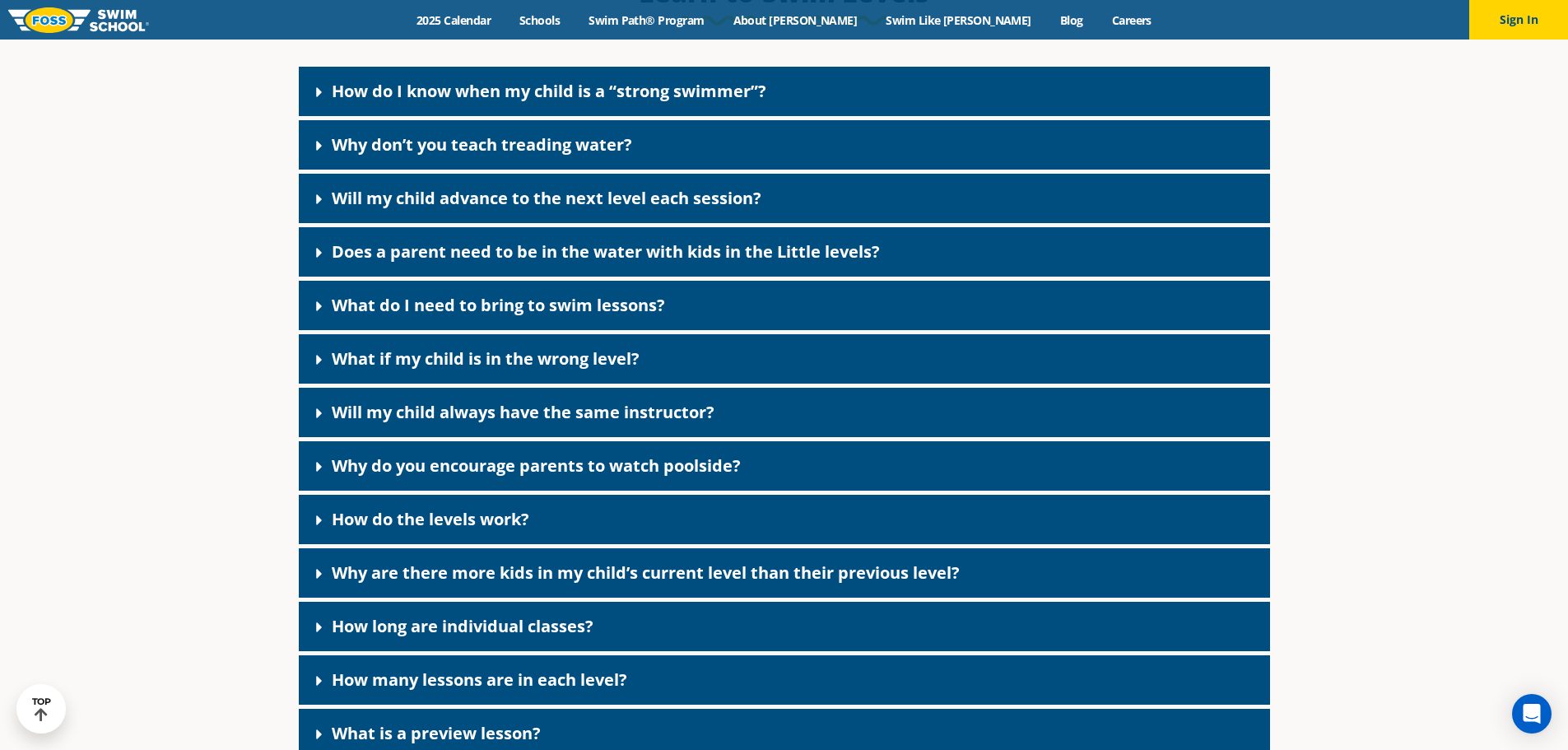
scroll to position [4442, 0]
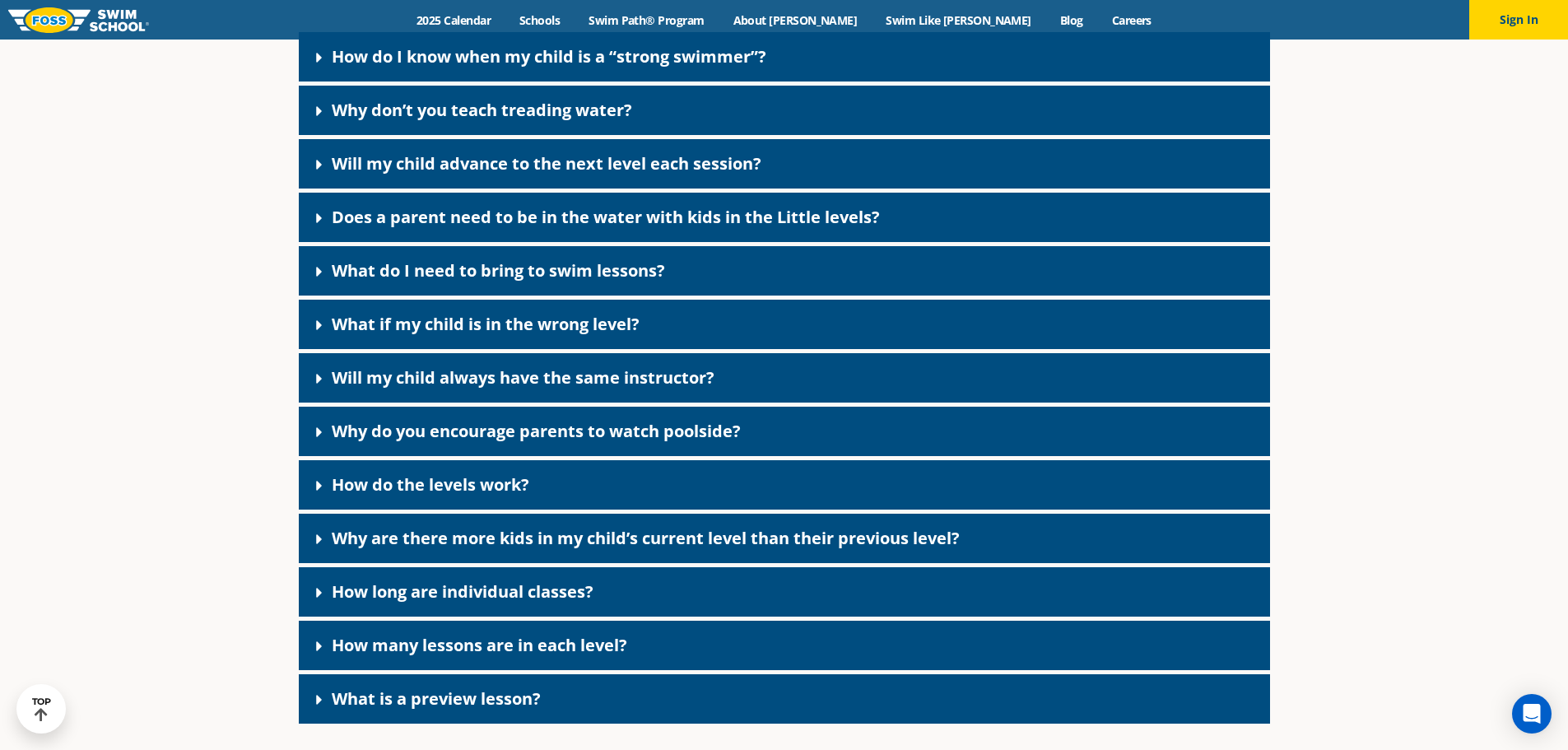
click at [357, 388] on link "Will my child always have the same instructor?" at bounding box center [522, 377] width 382 height 23
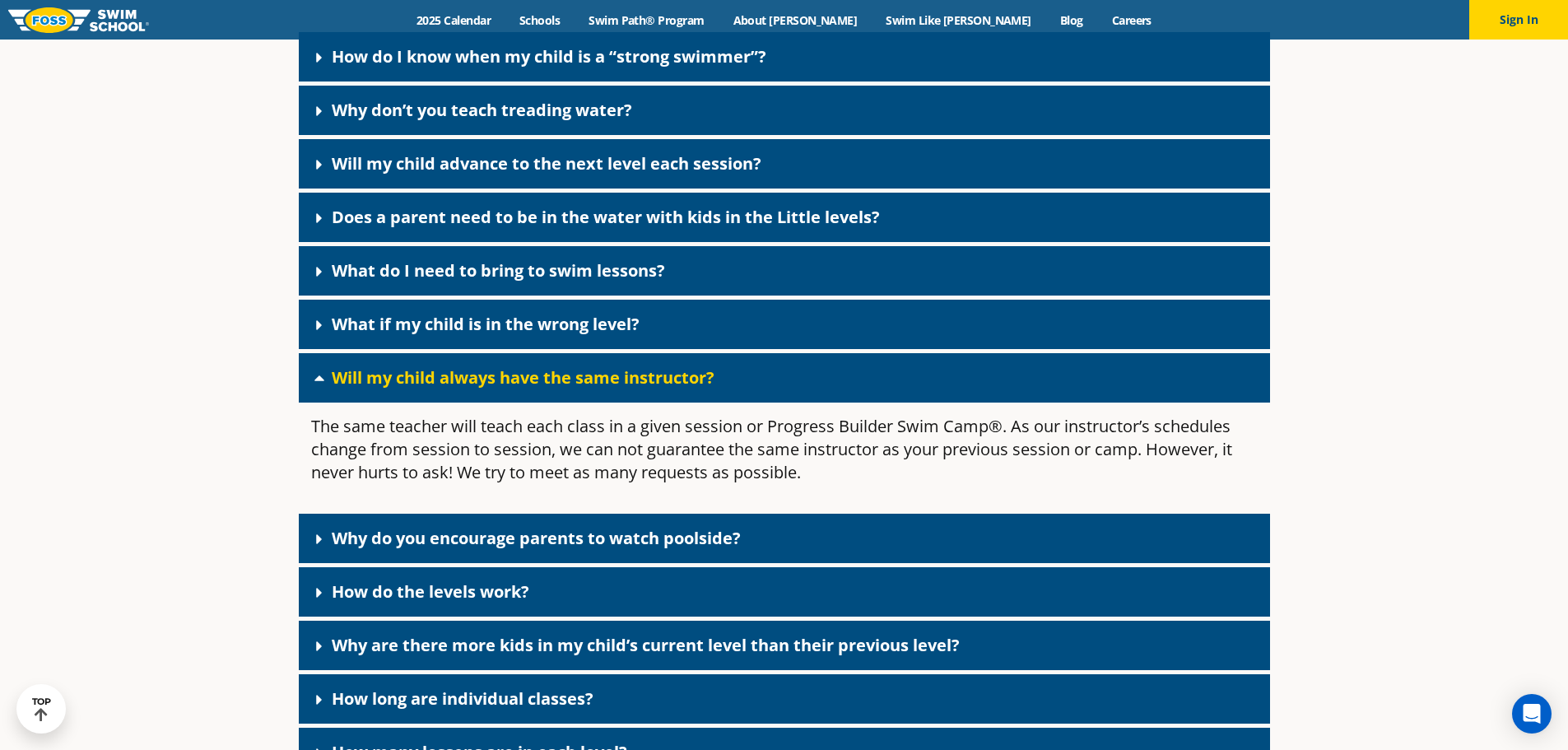
click at [357, 388] on link "Will my child always have the same instructor?" at bounding box center [522, 377] width 382 height 23
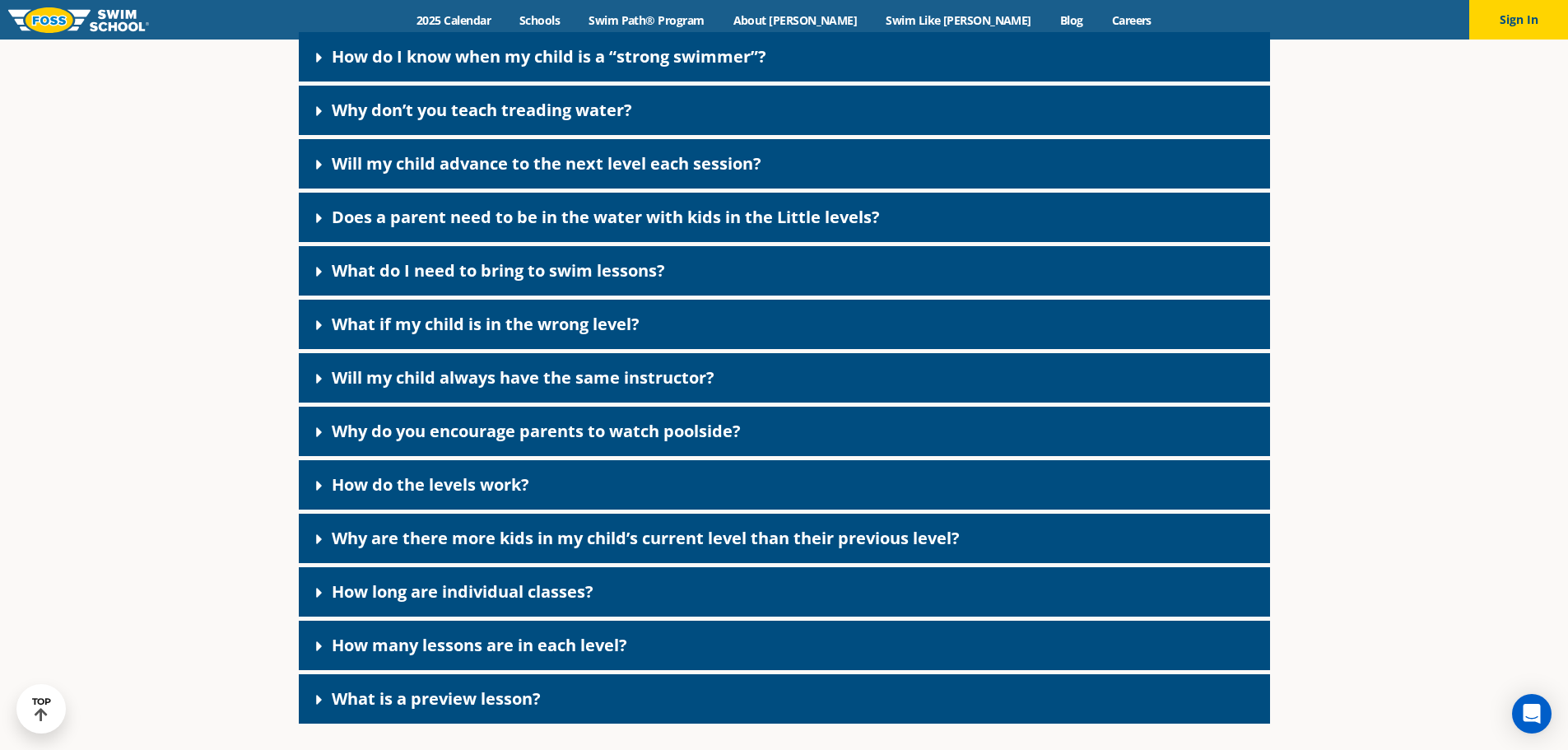
click at [392, 509] on div "How do the levels work?" at bounding box center [784, 485] width 971 height 49
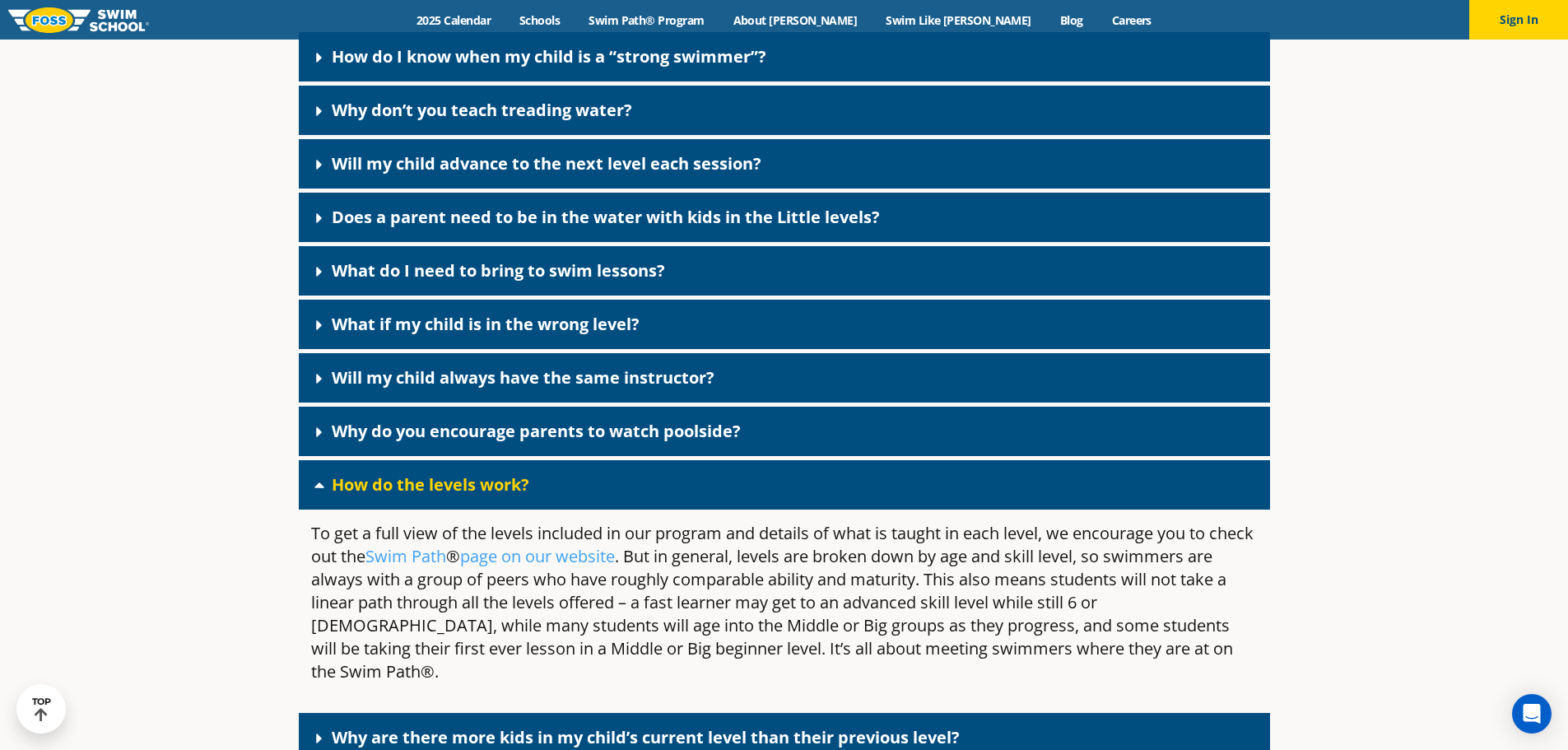
click at [391, 509] on div "How do the levels work?" at bounding box center [784, 485] width 971 height 49
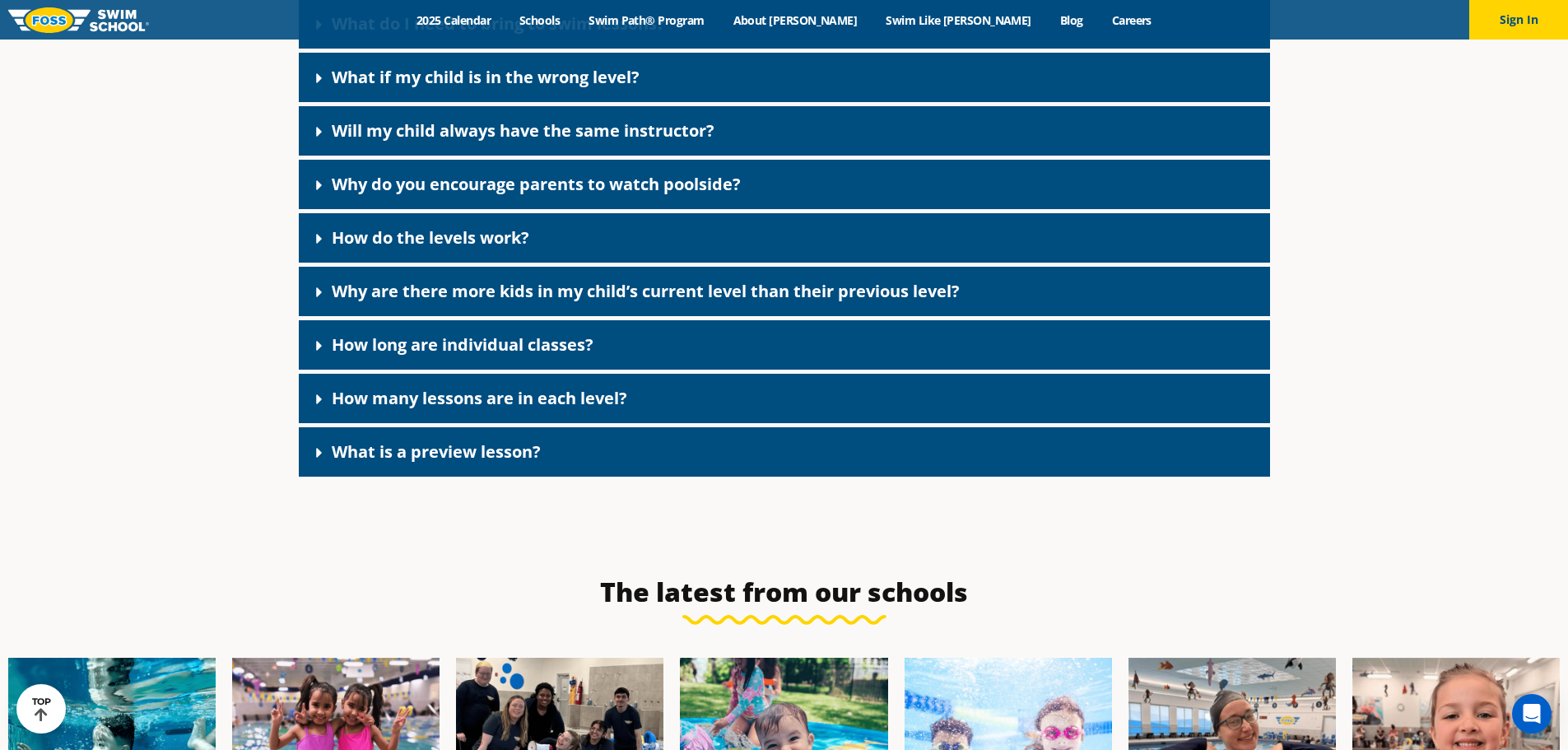
scroll to position [4278, 0]
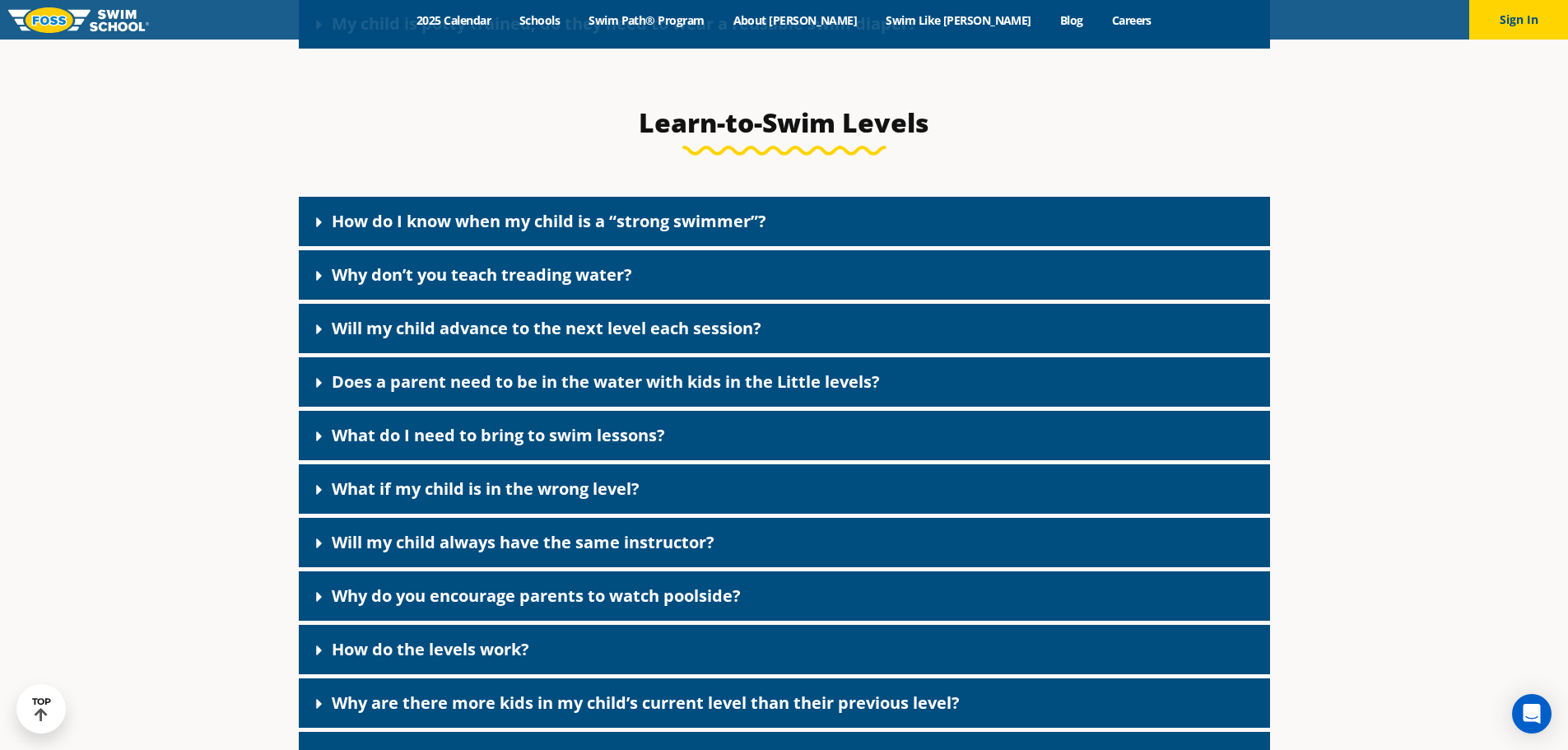
click at [412, 286] on link "Why don’t you teach treading water?" at bounding box center [482, 274] width 301 height 23
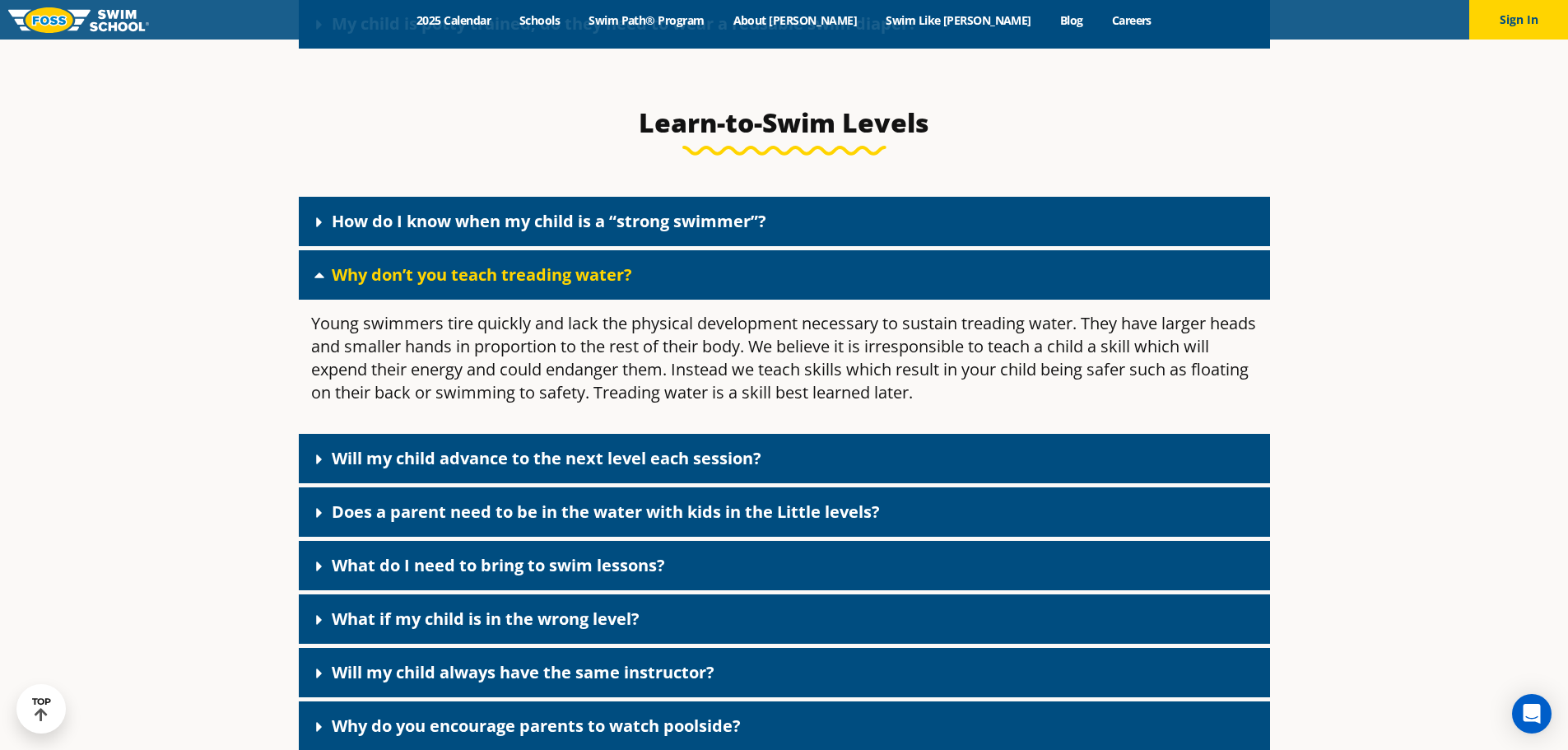
click at [406, 286] on link "Why don’t you teach treading water?" at bounding box center [482, 274] width 301 height 23
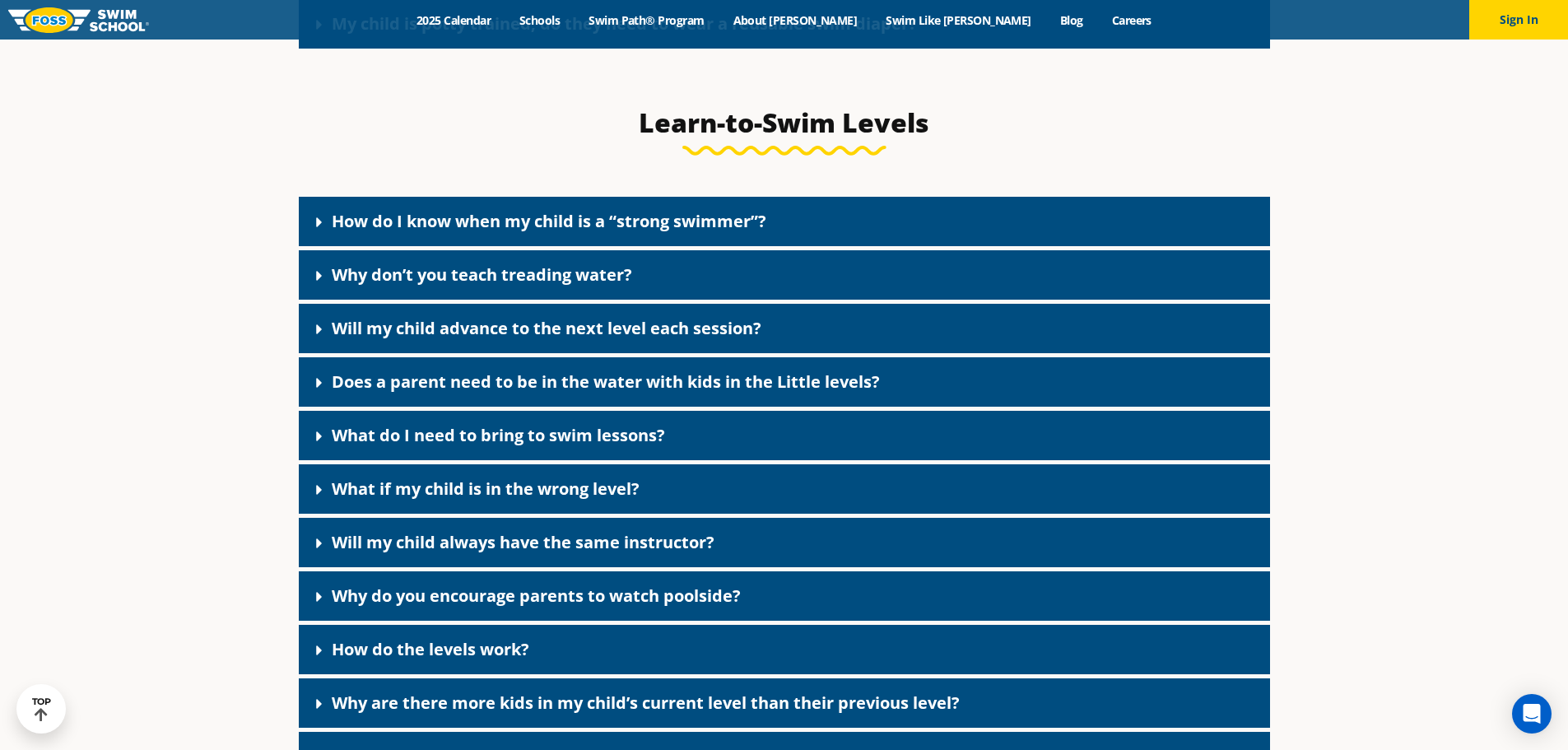
click at [416, 246] on div "How do I know when my child is a “strong swimmer”?" at bounding box center [784, 221] width 971 height 49
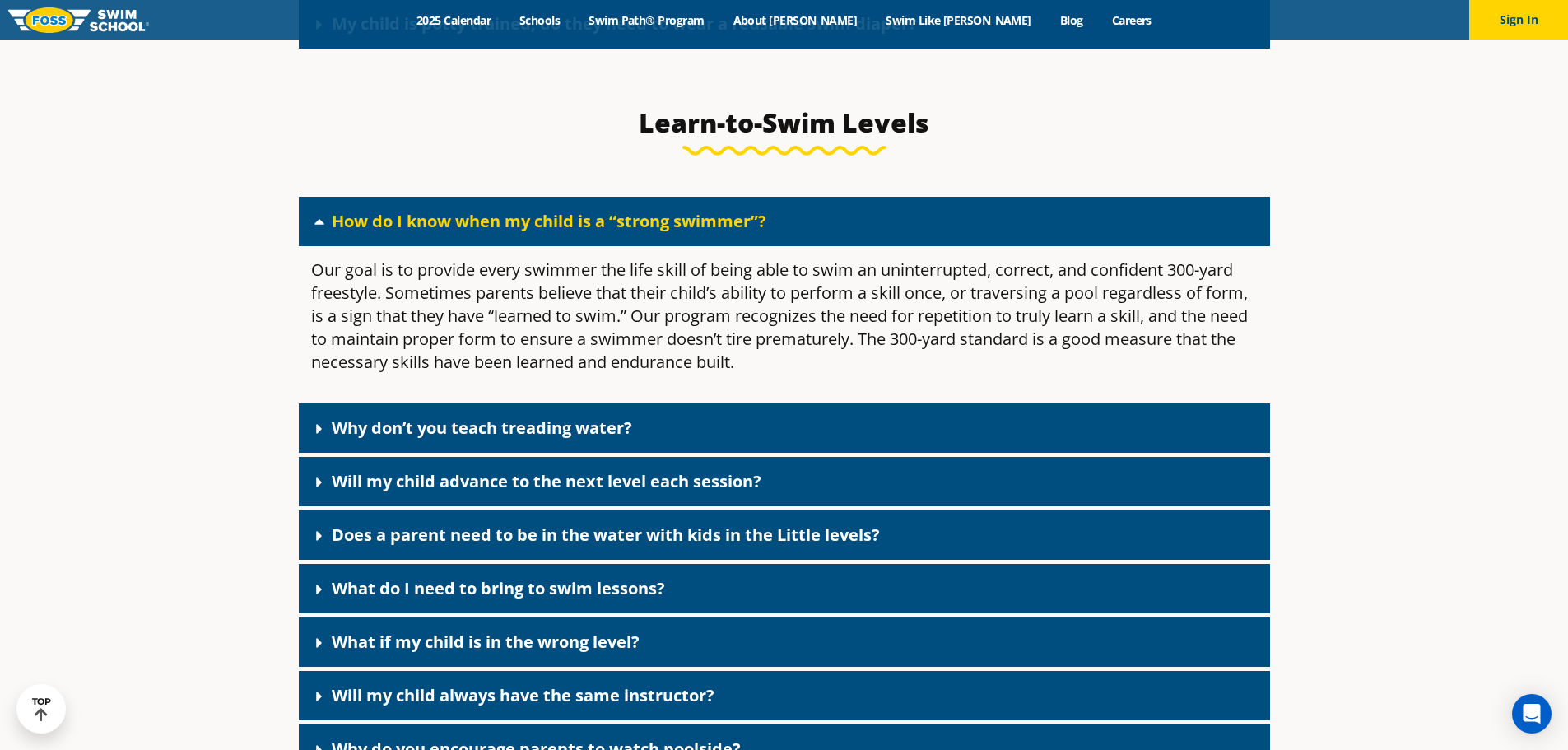
click at [416, 246] on div "How do I know when my child is a “strong swimmer”?" at bounding box center [784, 221] width 971 height 49
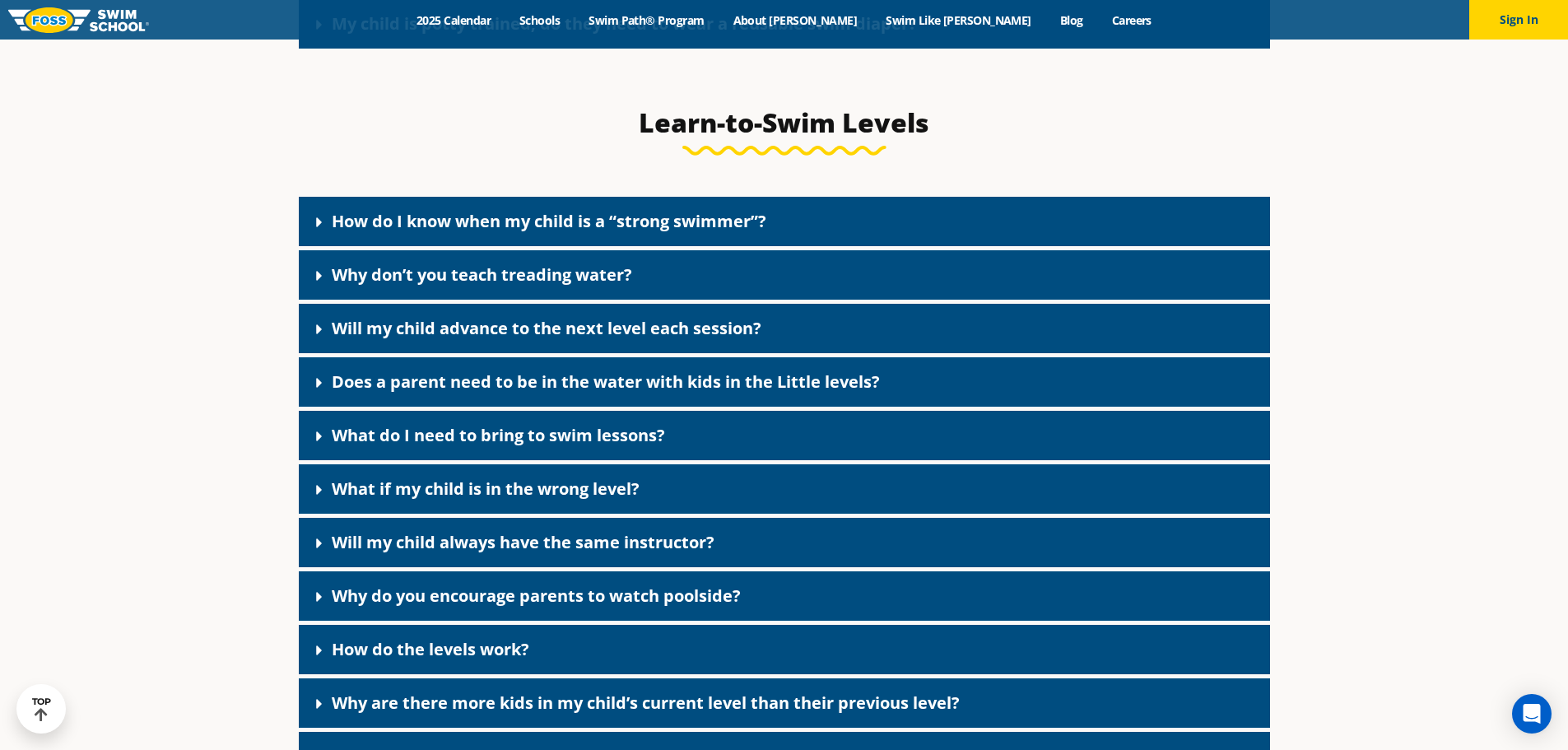
click at [435, 392] on link "Does a parent need to be in the water with kids in the Little levels?" at bounding box center [606, 381] width 549 height 23
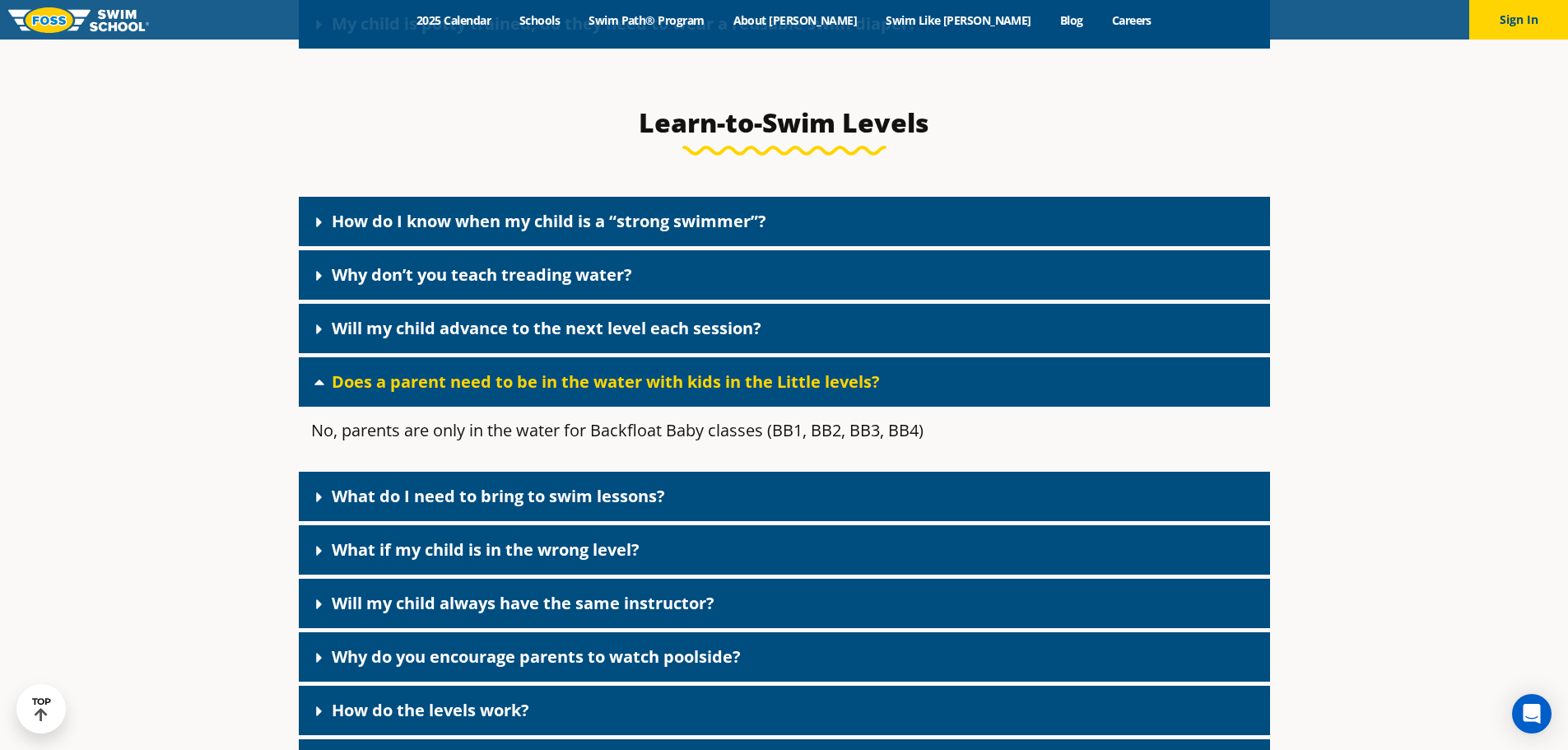
click at [332, 667] on link "Why do you encourage parents to watch poolside?" at bounding box center [536, 656] width 409 height 23
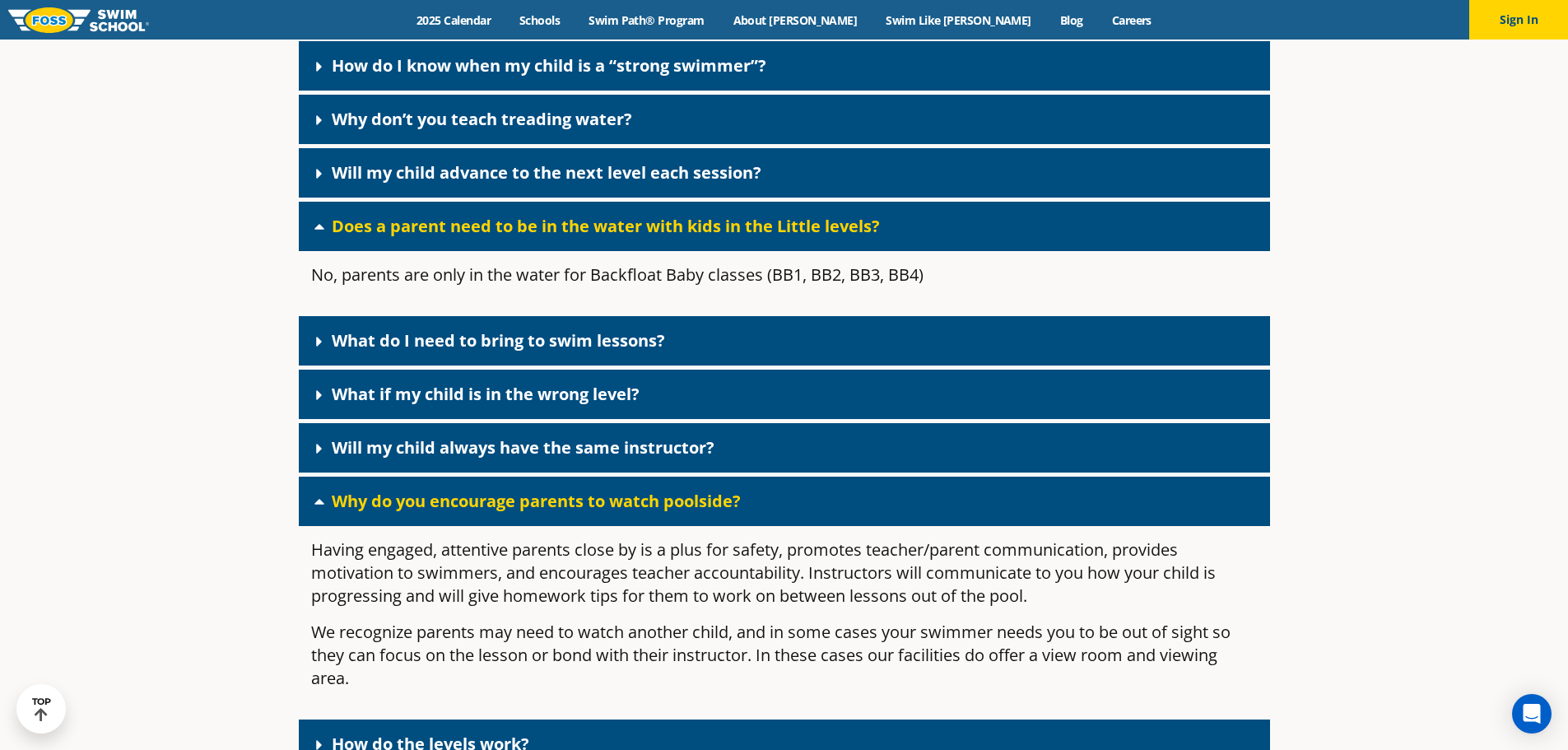
scroll to position [4525, 0]
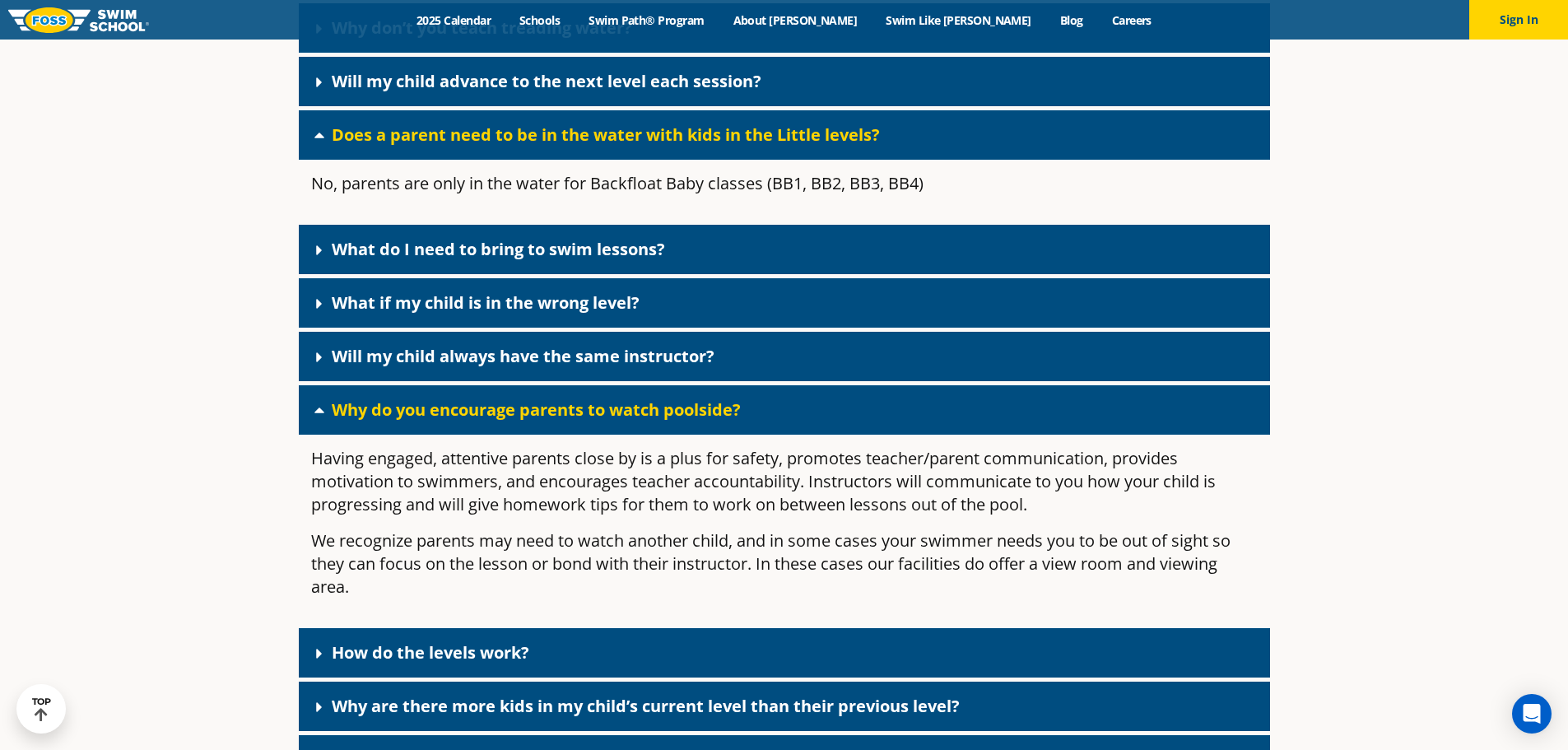
click at [445, 421] on link "Why do you encourage parents to watch poolside?" at bounding box center [536, 409] width 409 height 23
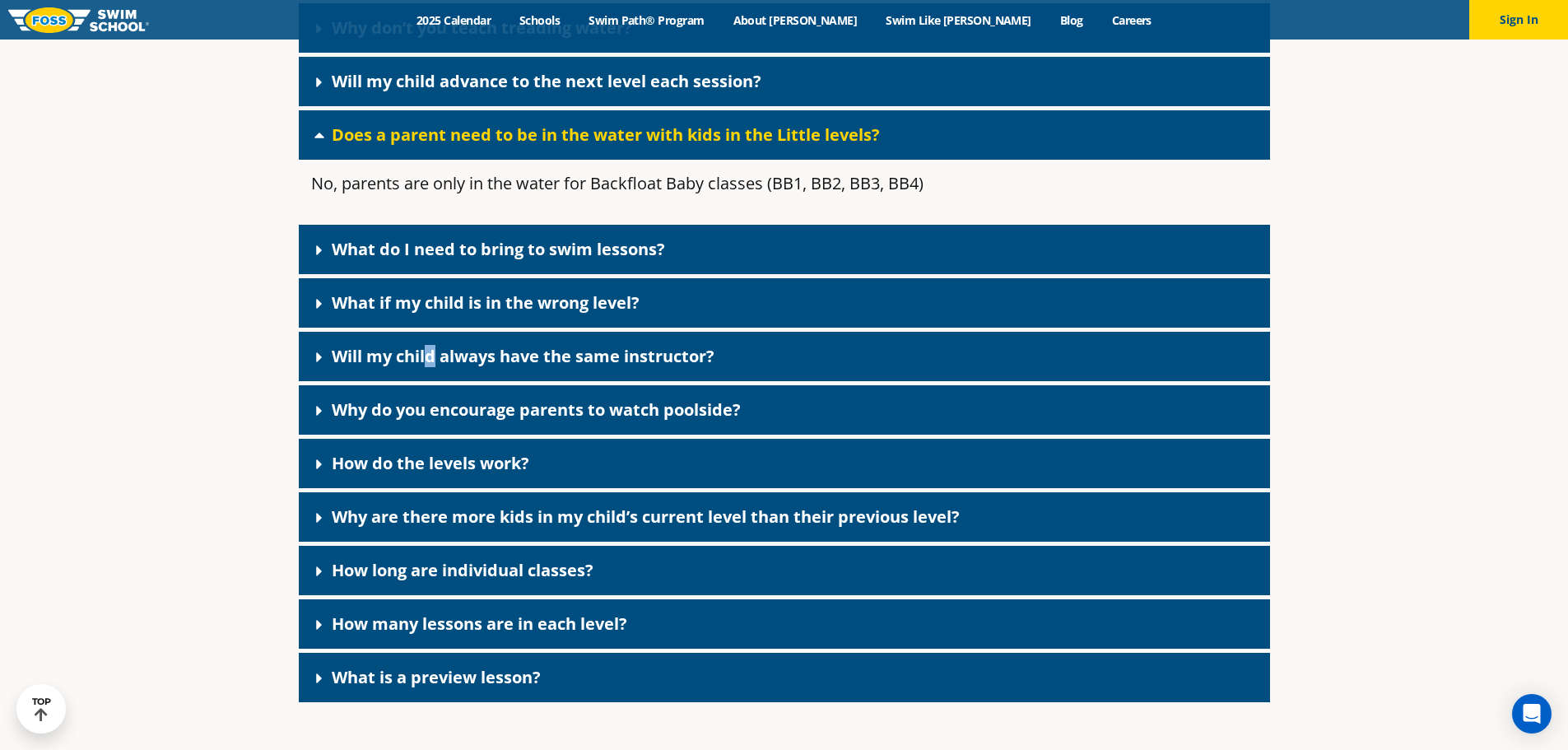
click at [434, 381] on div "Will my child always have the same instructor?" at bounding box center [784, 356] width 971 height 49
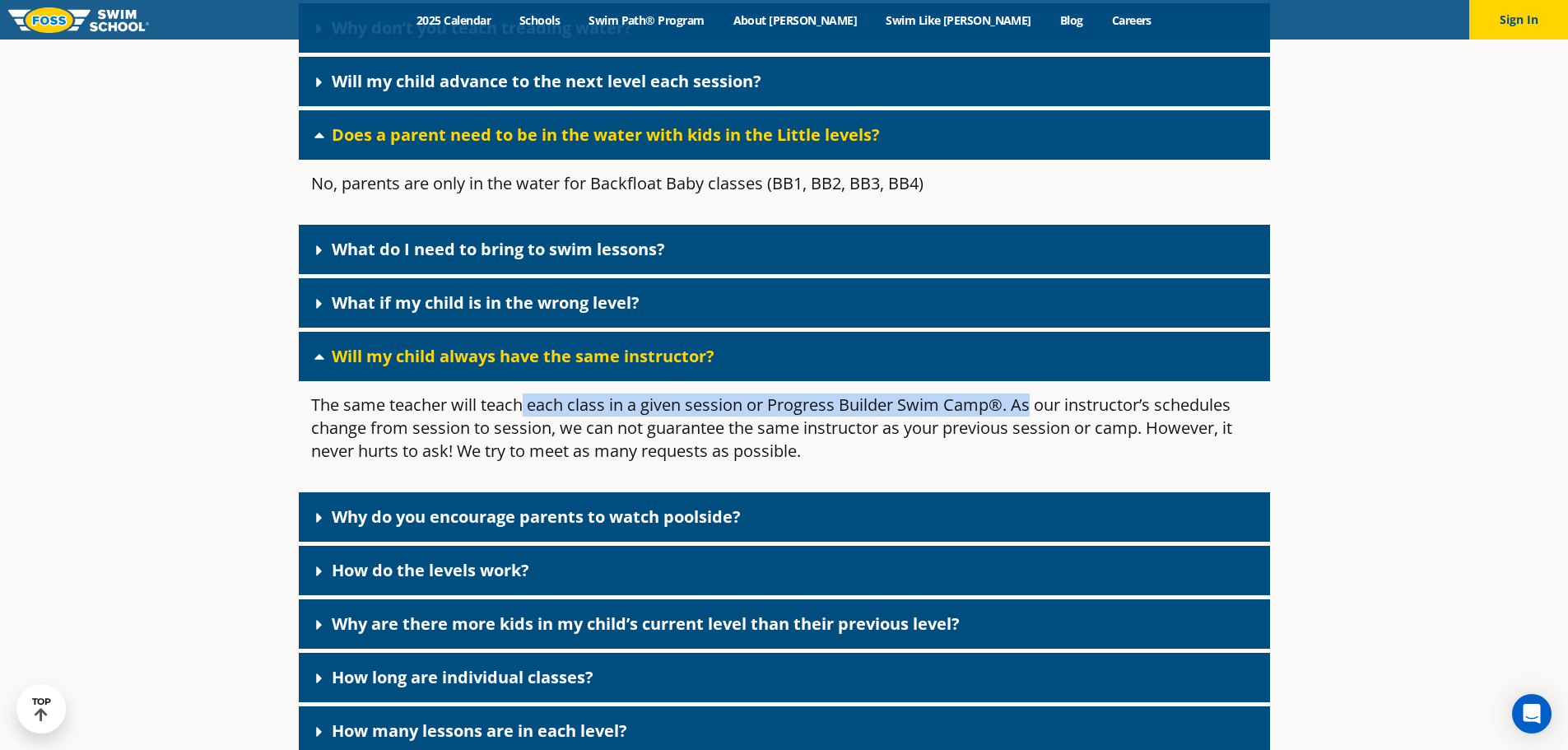
drag, startPoint x: 525, startPoint y: 427, endPoint x: 1031, endPoint y: 416, distance: 506.1
click at [1031, 416] on div "The same teacher will teach each class in a given session or Progress Builder S…" at bounding box center [784, 434] width 971 height 107
click at [483, 462] on p "The same teacher will teach each class in a given session or Progress Builder S…" at bounding box center [784, 428] width 947 height 69
click at [468, 367] on link "Will my child always have the same instructor?" at bounding box center [522, 356] width 382 height 23
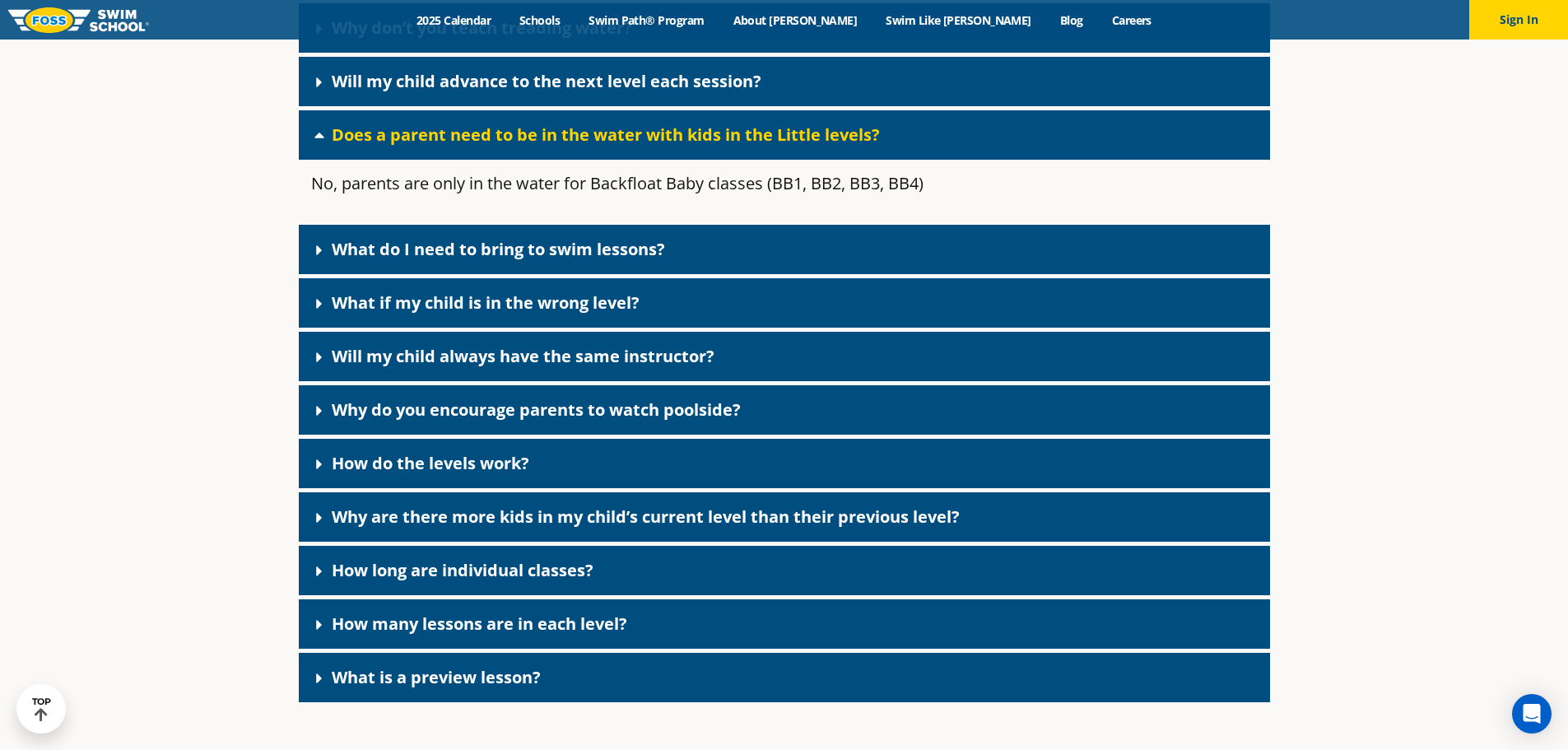
click at [394, 314] on link "What if my child is in the wrong level?" at bounding box center [485, 302] width 308 height 23
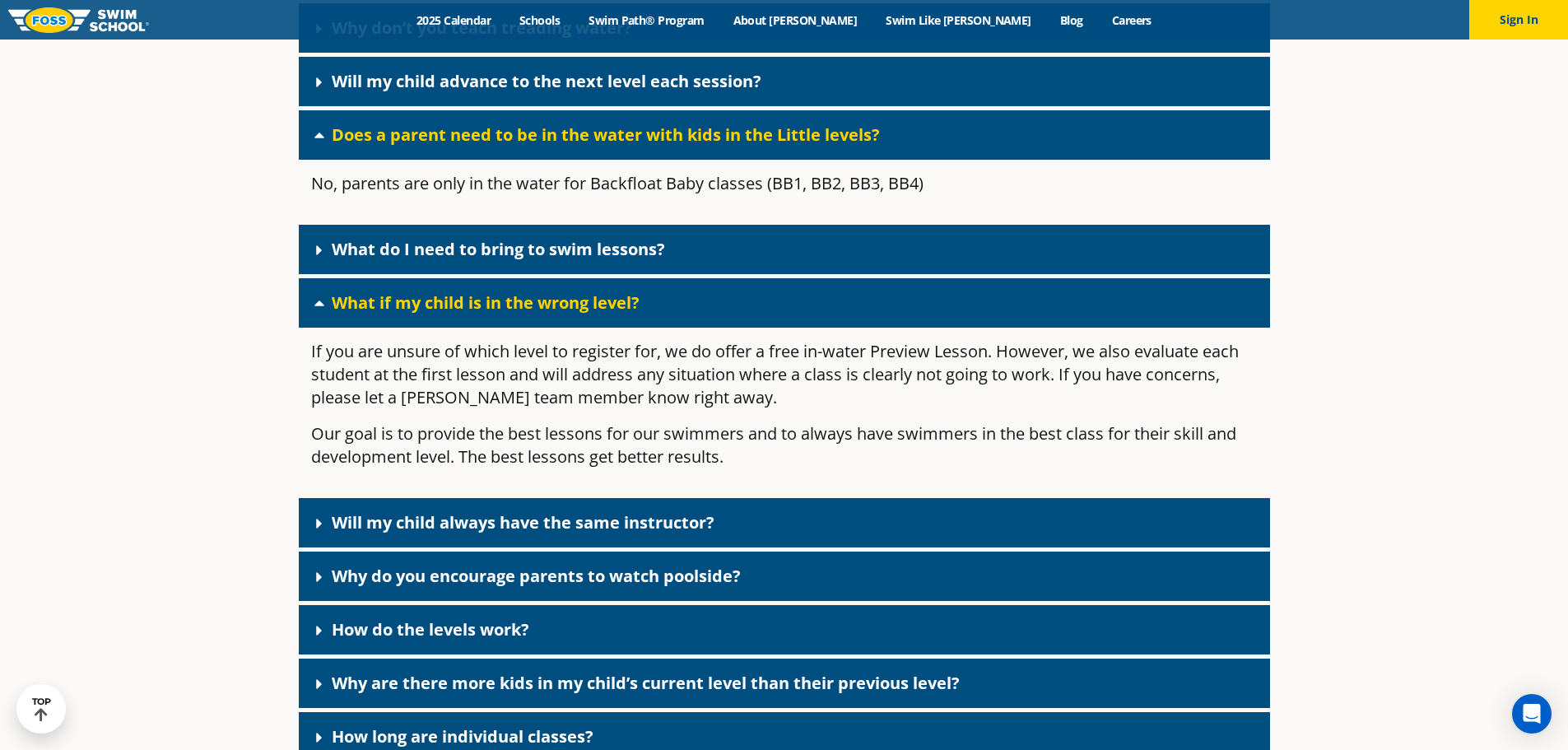
click at [394, 314] on link "What if my child is in the wrong level?" at bounding box center [485, 302] width 308 height 23
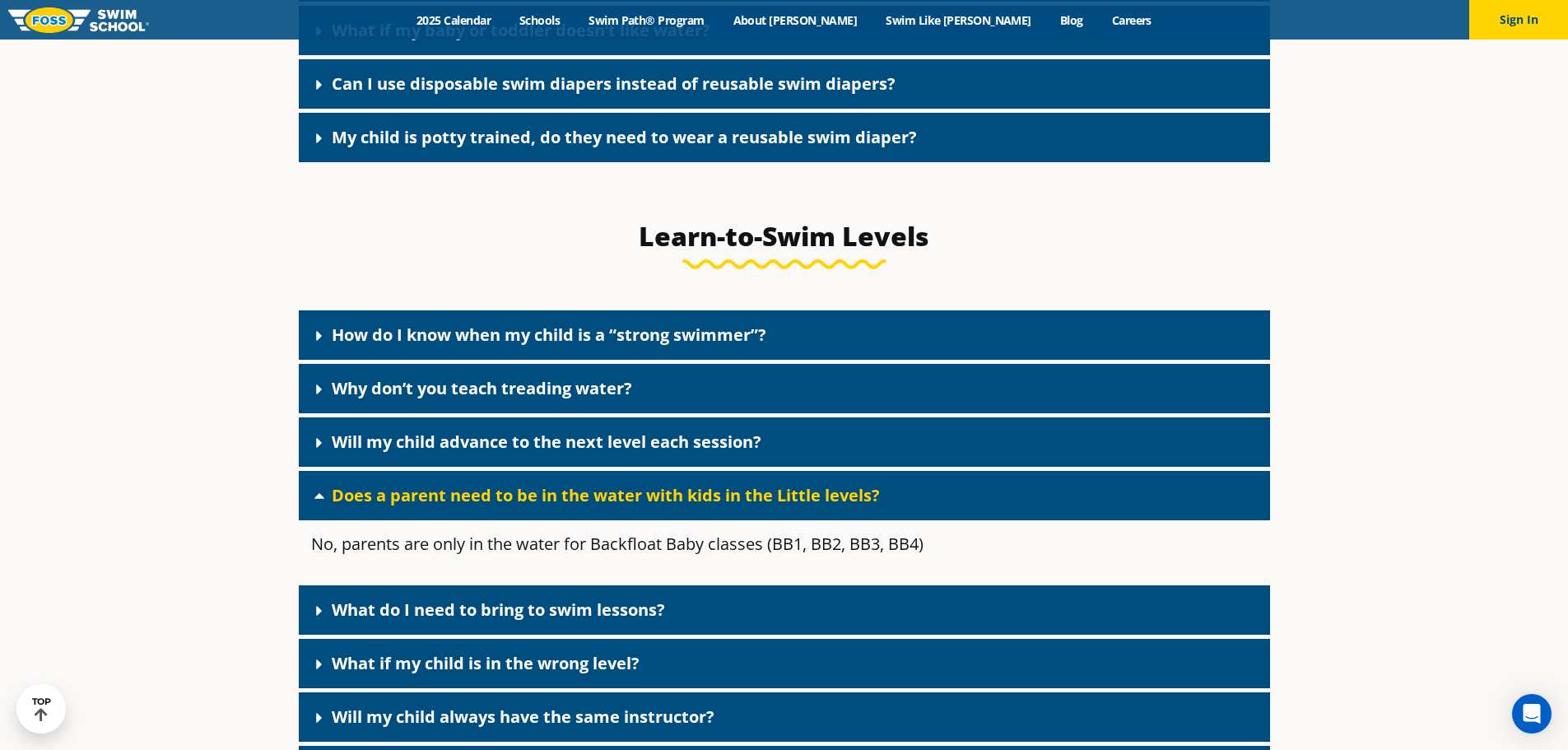
scroll to position [4195, 0]
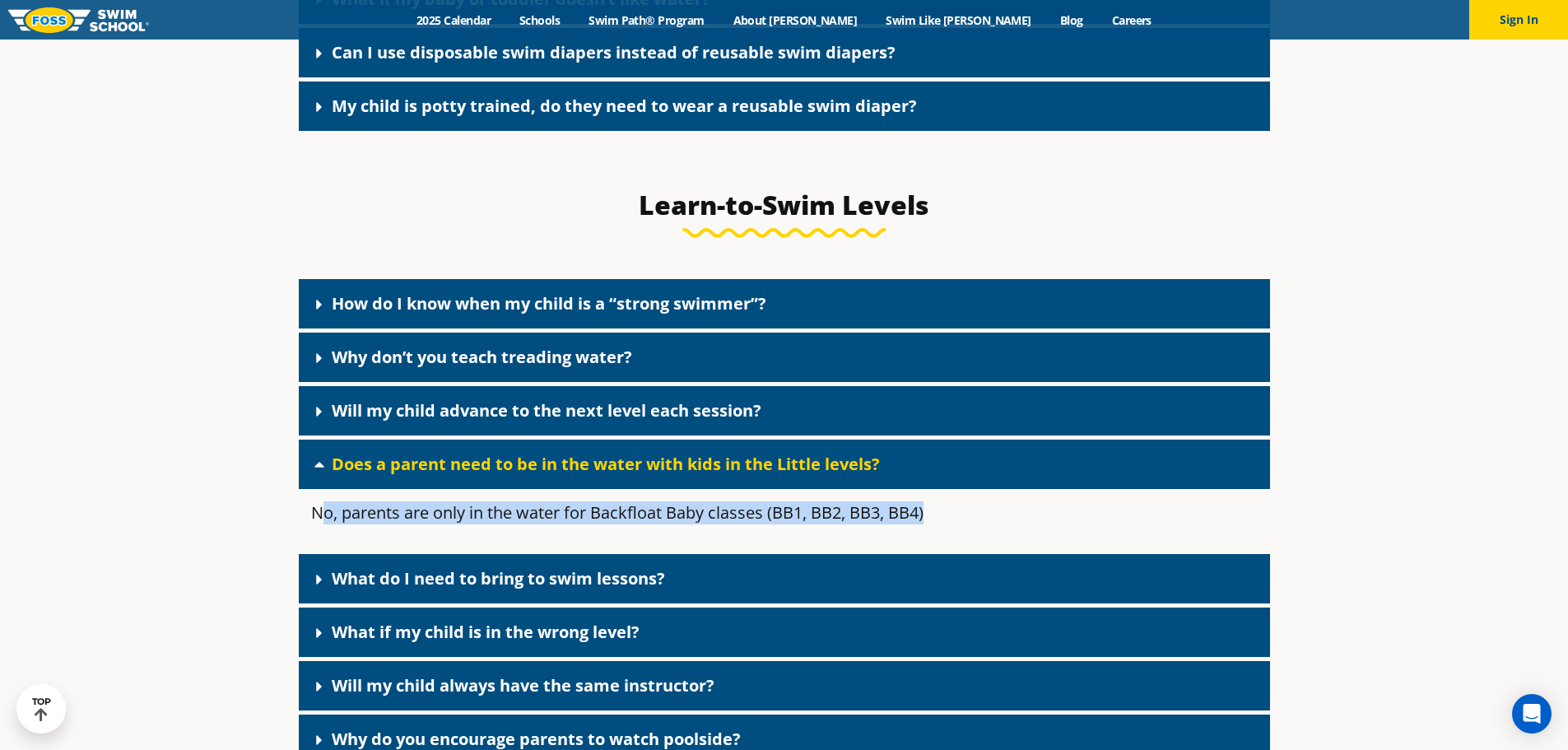
drag, startPoint x: 458, startPoint y: 532, endPoint x: 961, endPoint y: 518, distance: 503.2
click at [955, 518] on div "No, parents are only in the water for Backfloat Baby classes (BB1, BB2, BB3, BB…" at bounding box center [784, 519] width 971 height 61
click at [347, 549] on div "No, parents are only in the water for Backfloat Baby classes (BB1, BB2, BB3, BB…" at bounding box center [784, 519] width 971 height 61
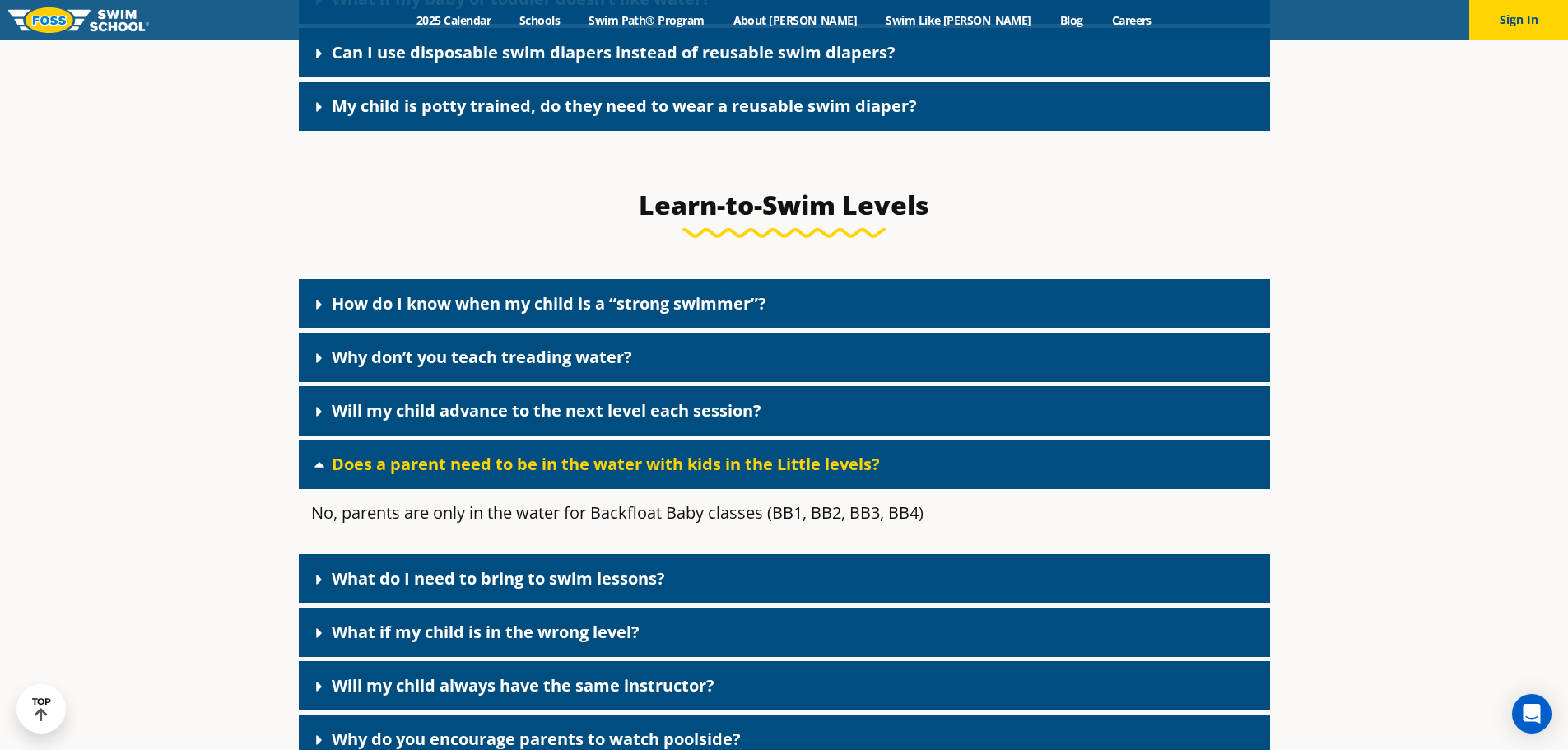
click at [355, 422] on link "Will my child advance to the next level each session?" at bounding box center [546, 410] width 430 height 23
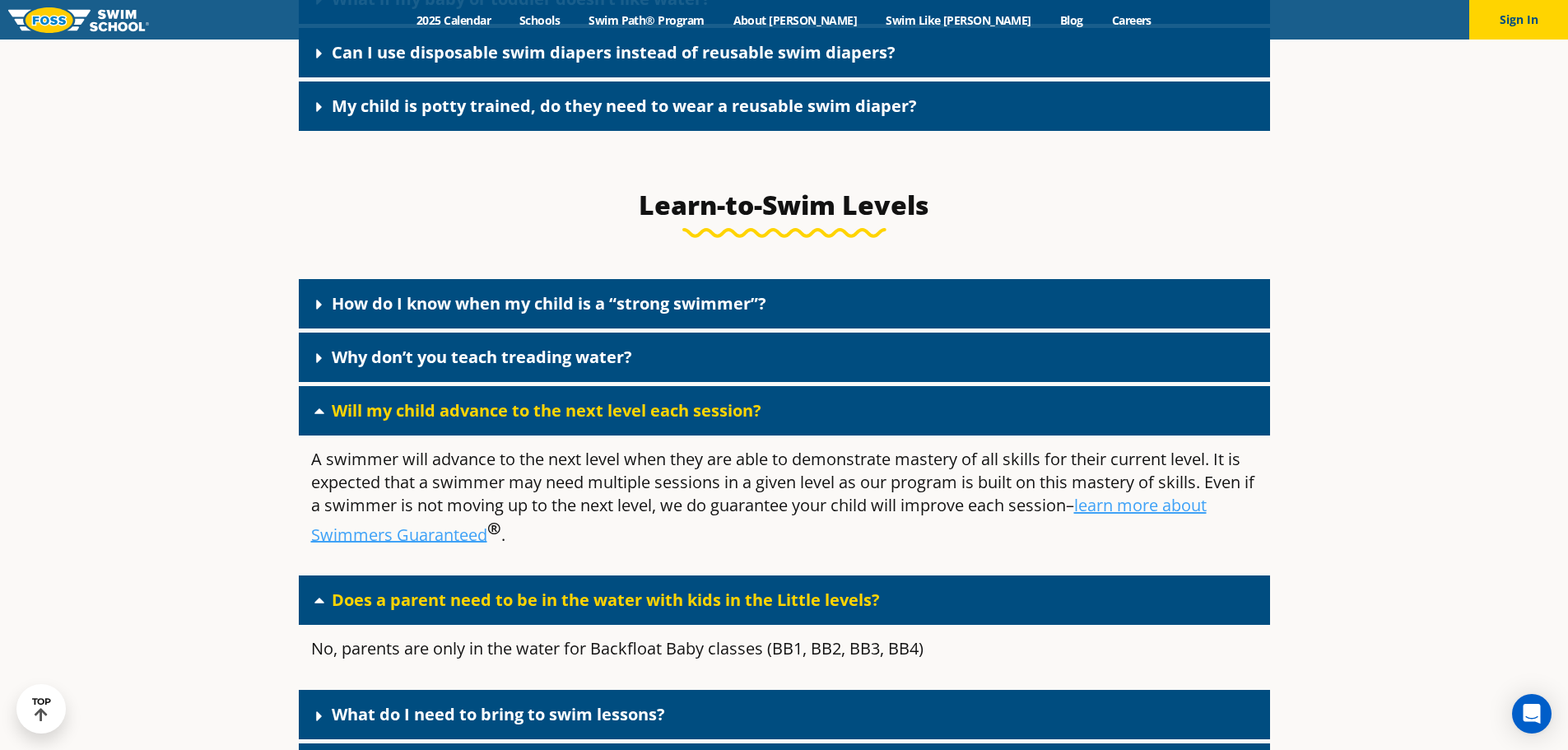
click at [578, 422] on link "Will my child advance to the next level each session?" at bounding box center [546, 410] width 430 height 23
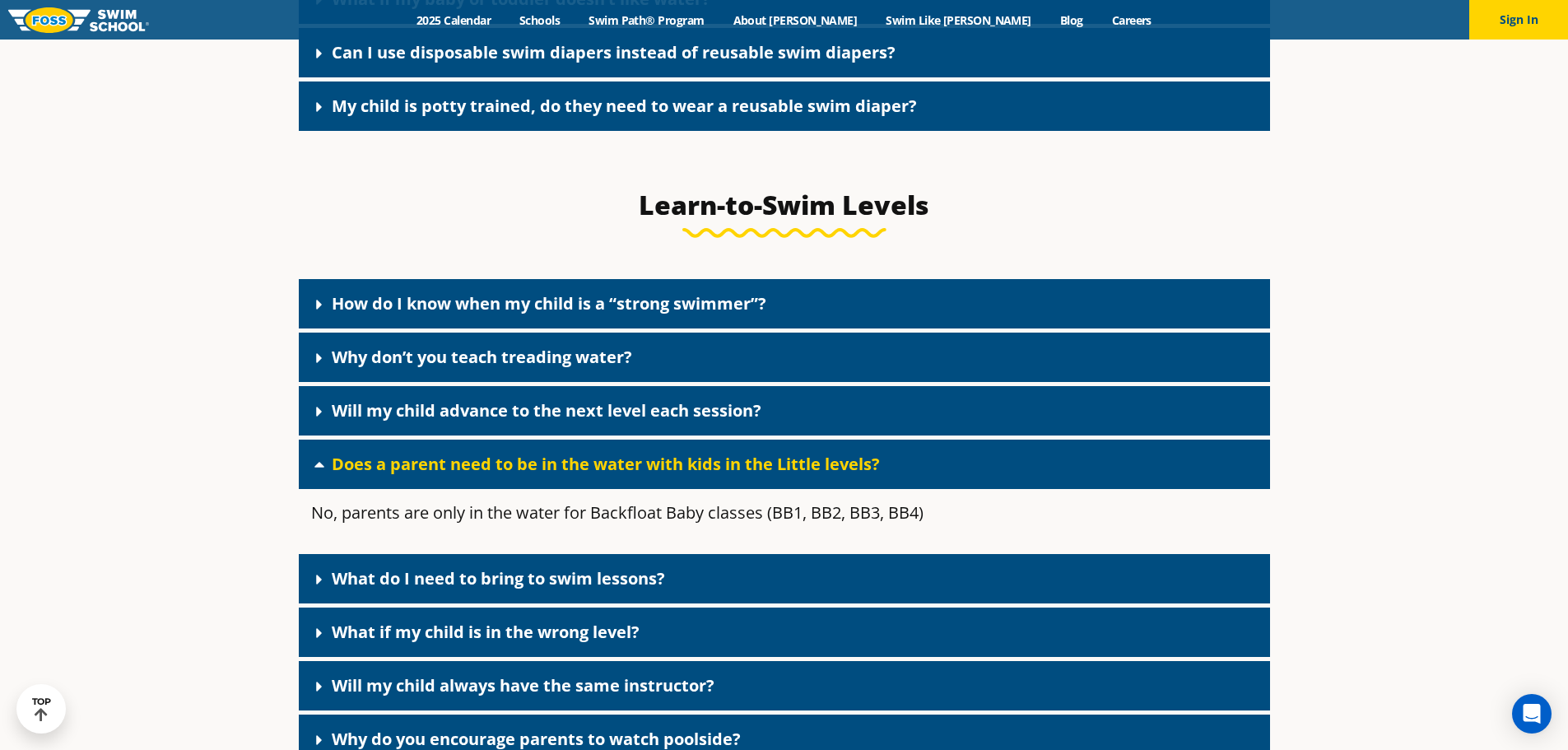
click at [539, 589] on link "What do I need to bring to swim lessons?" at bounding box center [497, 578] width 333 height 23
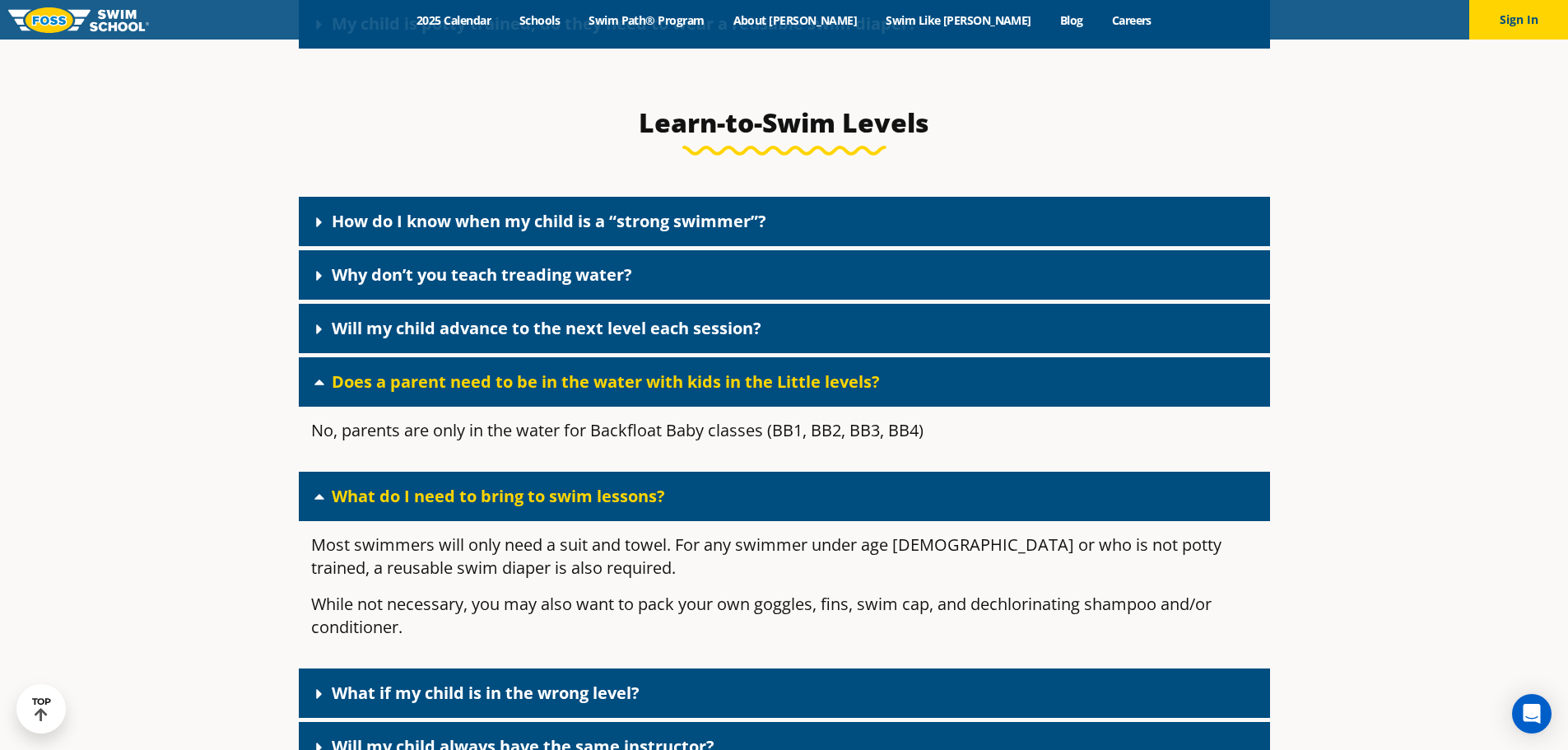
scroll to position [4360, 0]
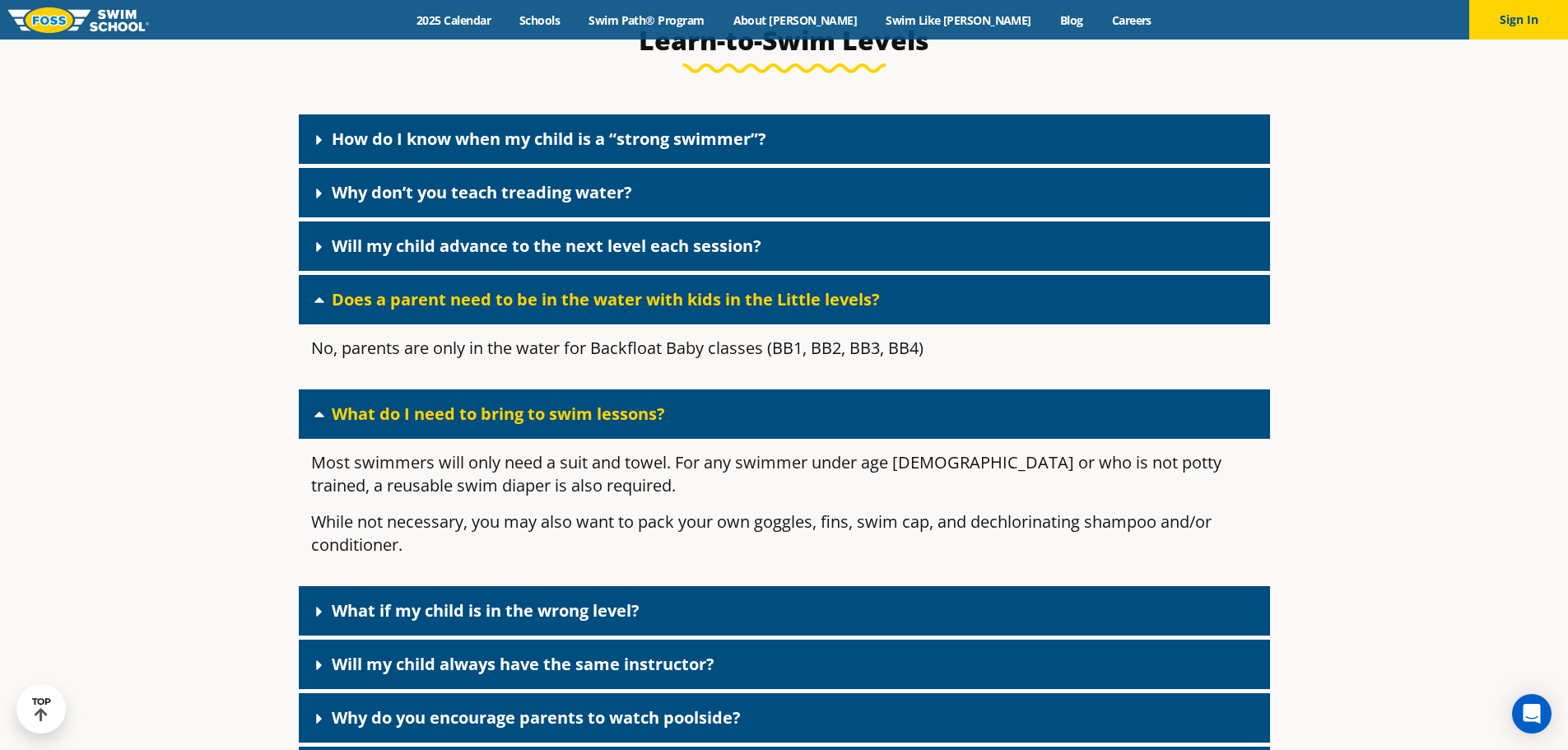
click at [331, 619] on div "What if my child is in the wrong level?" at bounding box center [784, 610] width 971 height 49
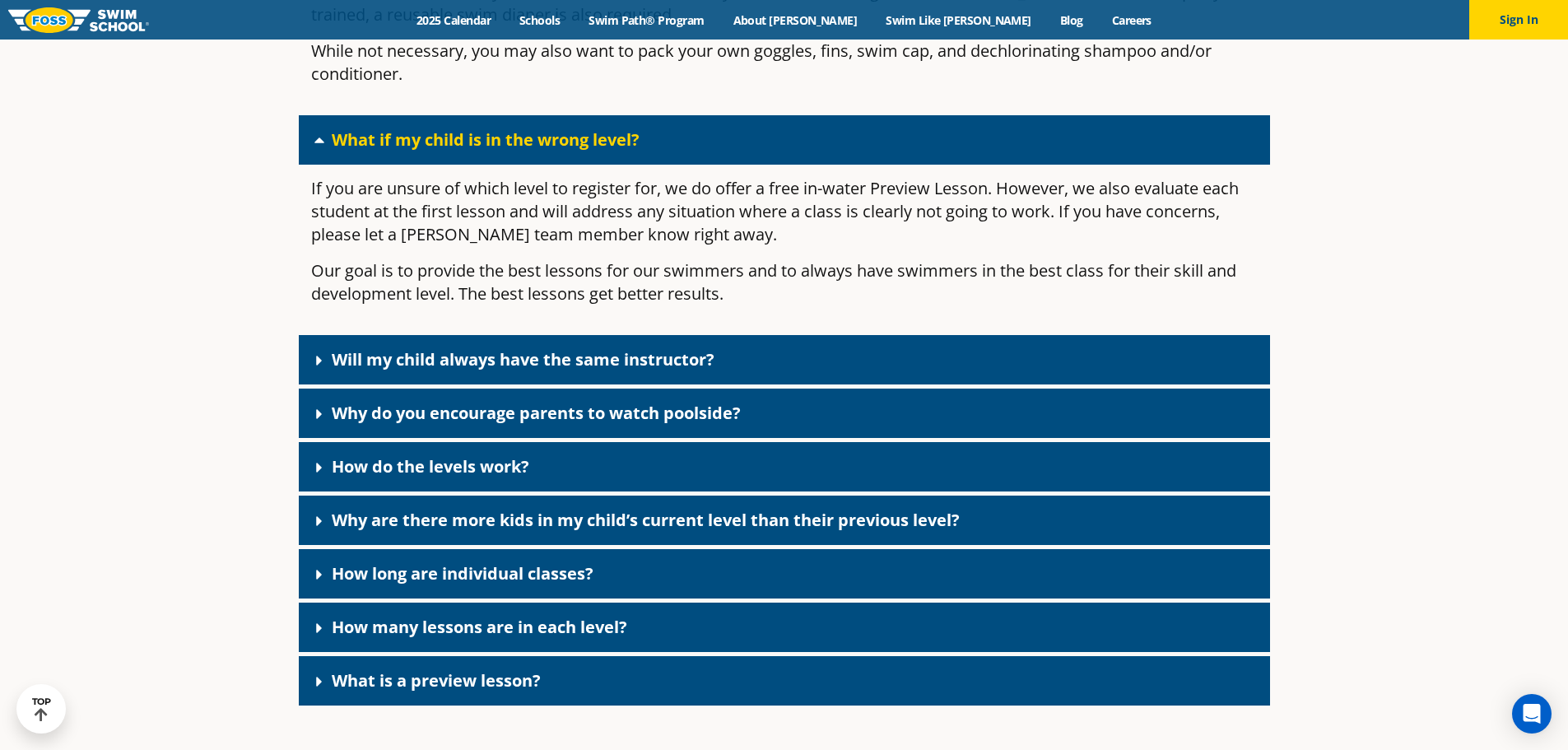
scroll to position [4854, 0]
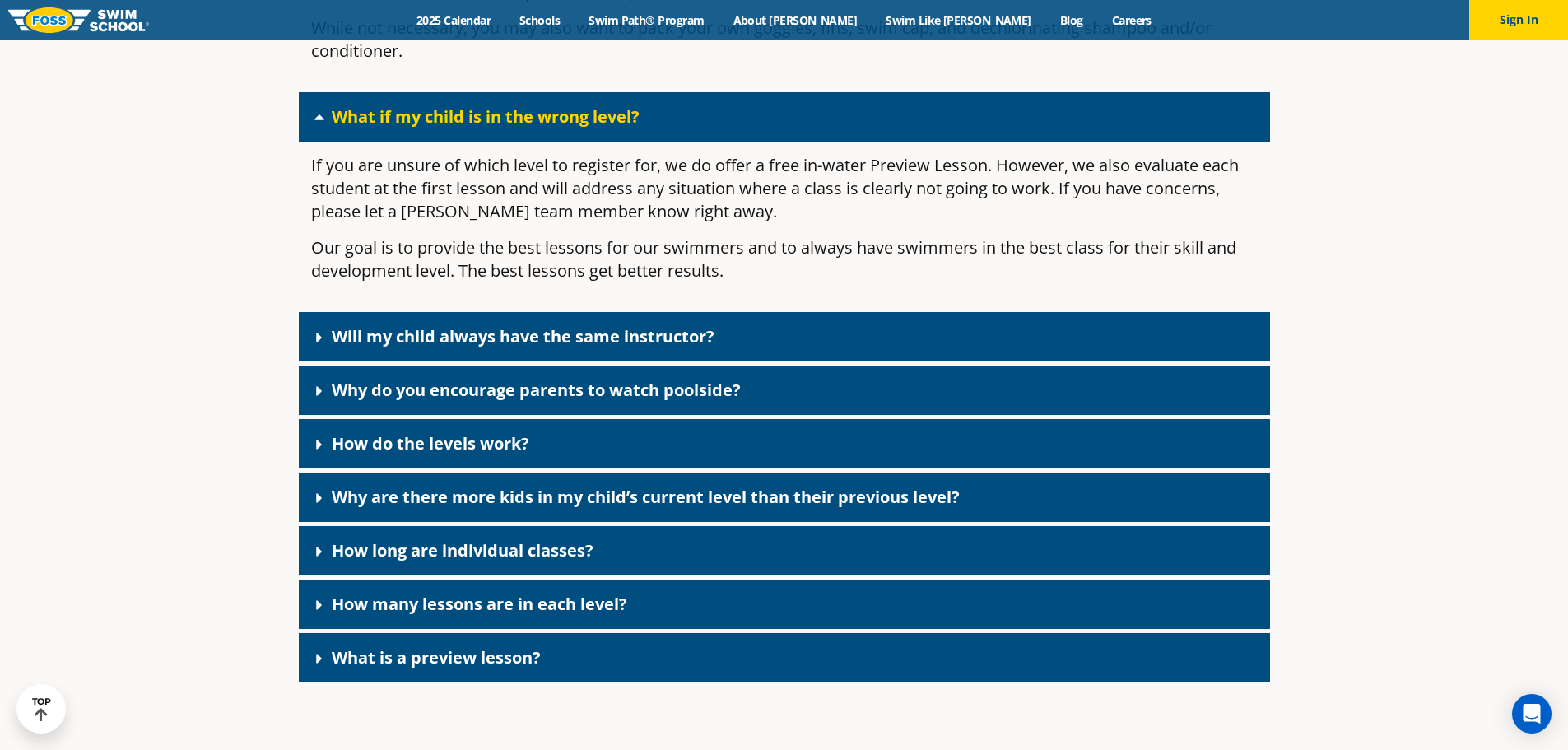
click at [341, 614] on link "How many lessons are in each level?" at bounding box center [479, 604] width 296 height 23
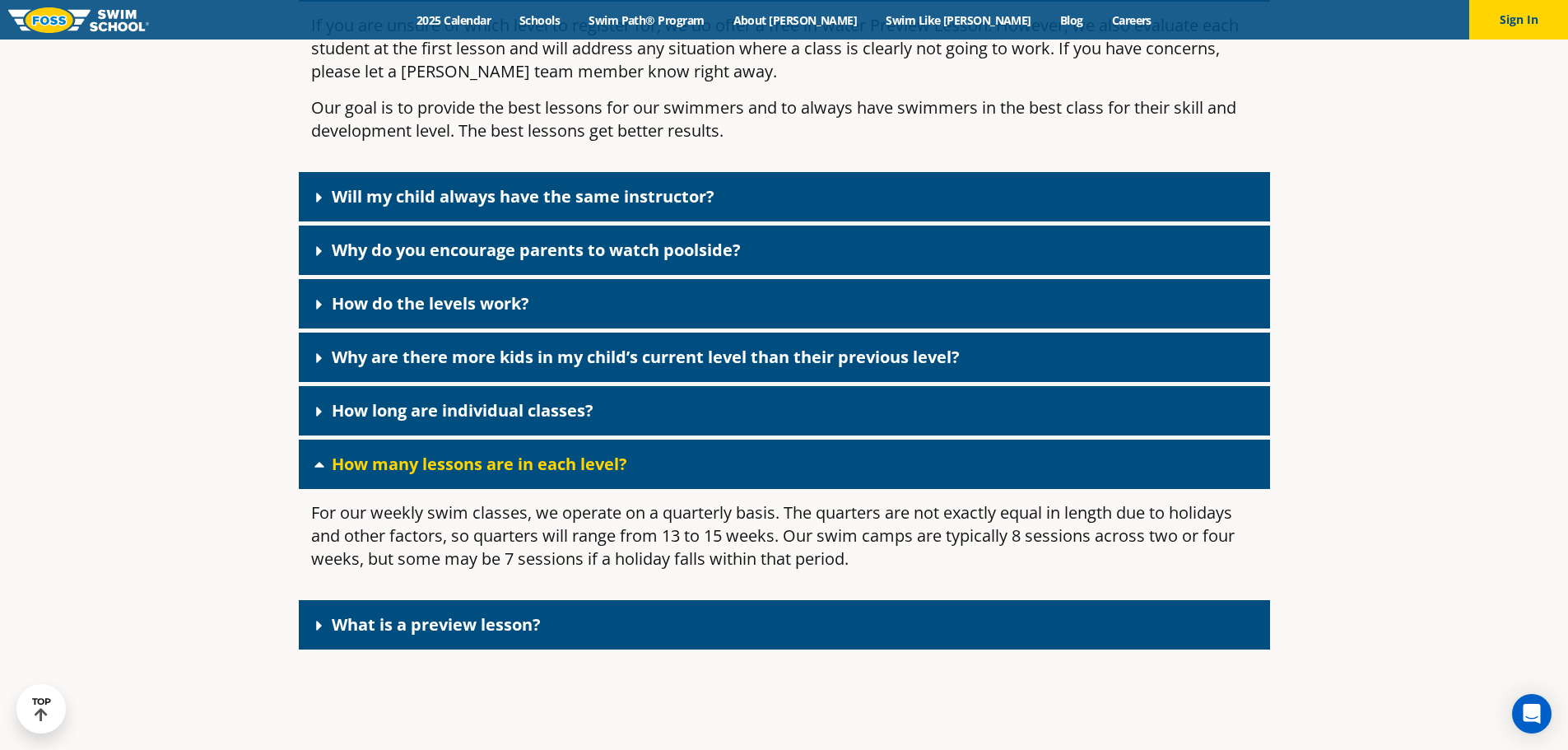
scroll to position [5019, 0]
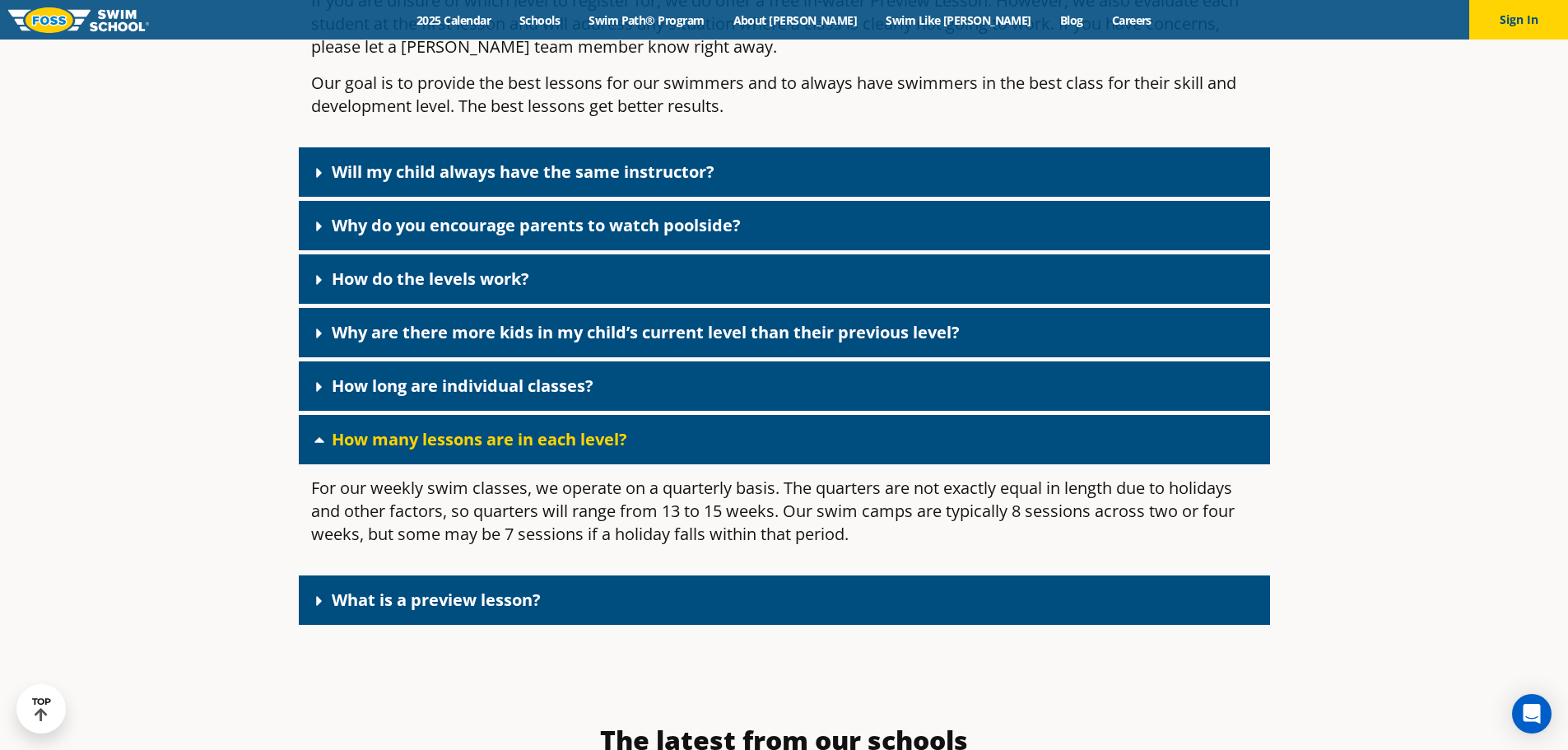
click at [459, 397] on link "How long are individual classes?" at bounding box center [462, 385] width 261 height 23
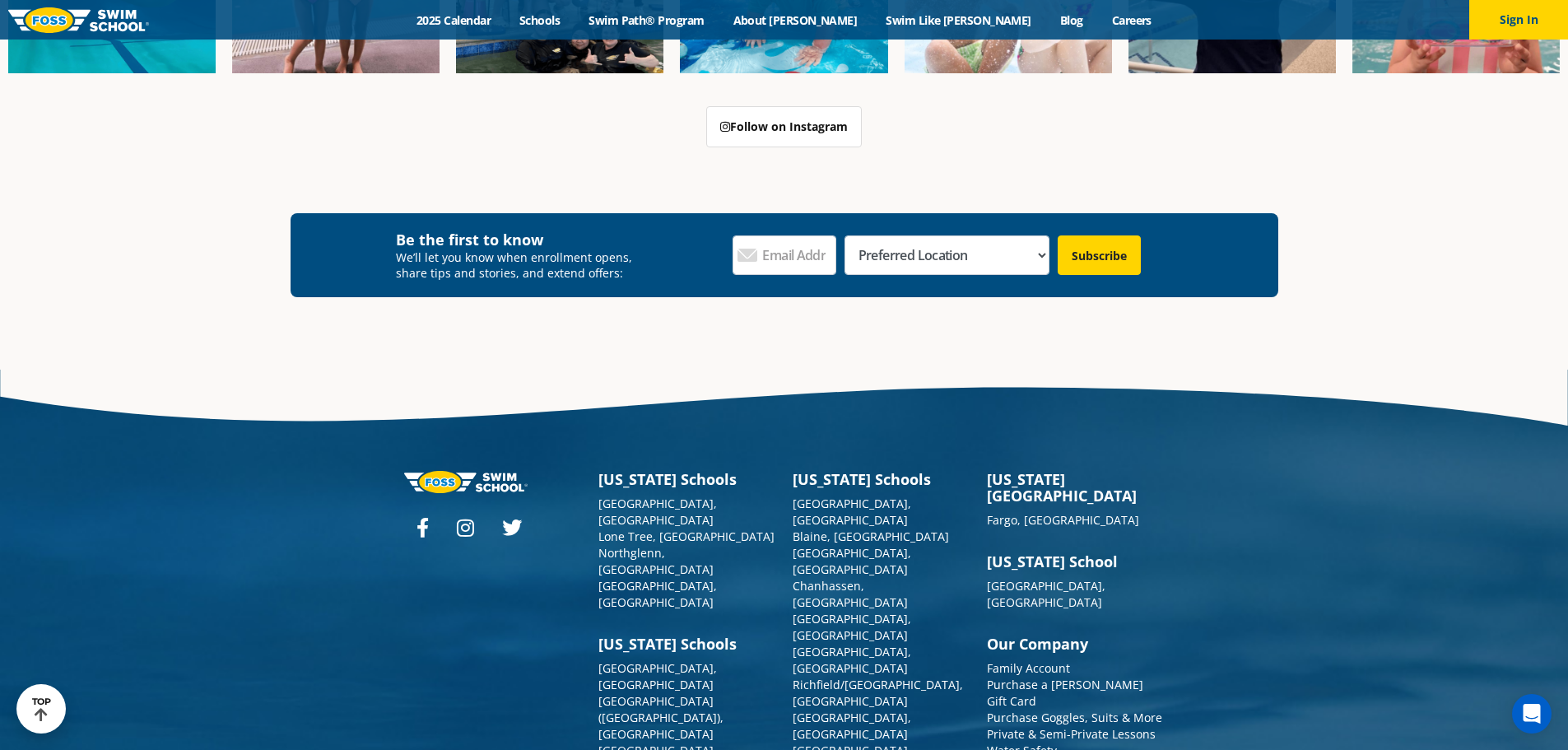
scroll to position [5430, 0]
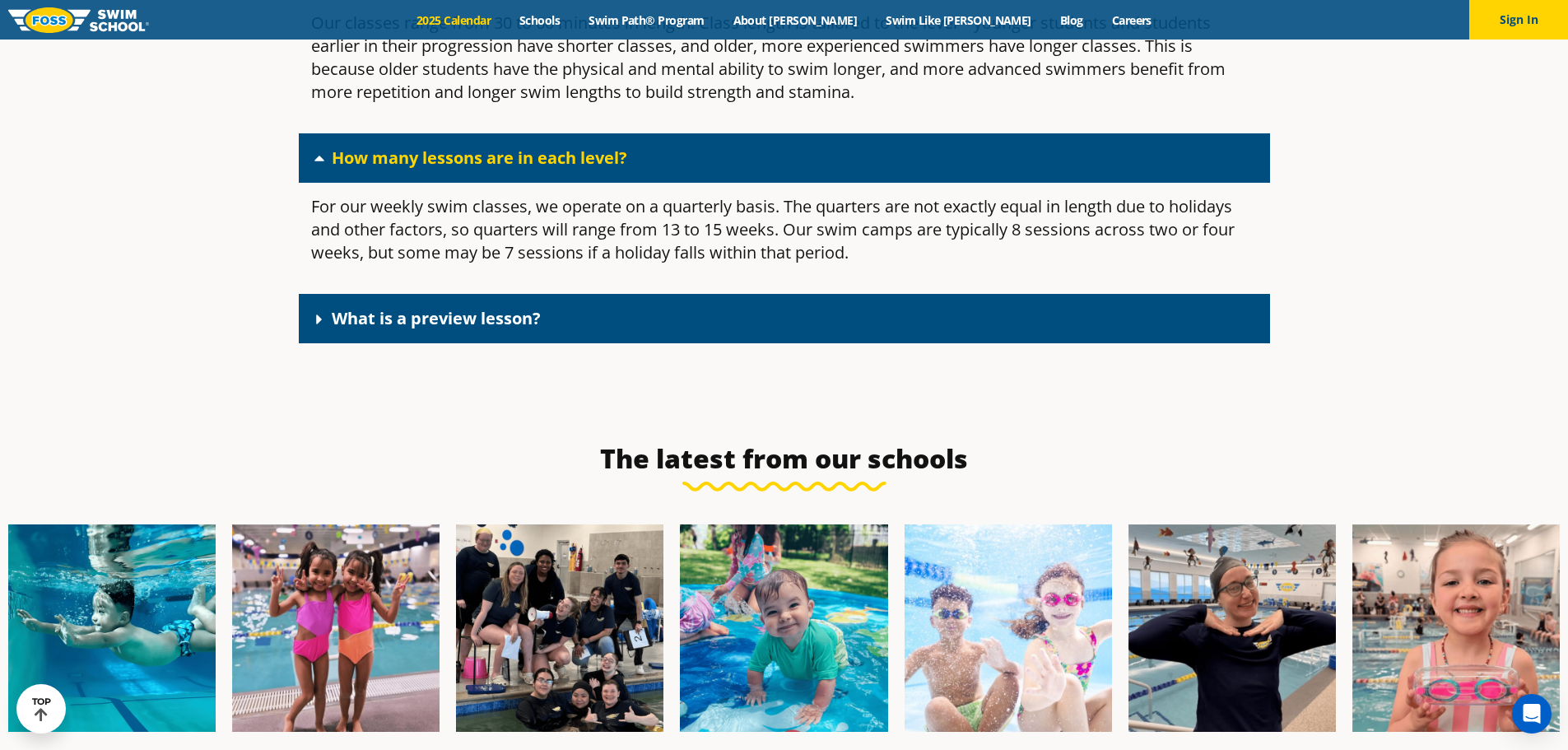
click at [505, 26] on link "2025 Calendar" at bounding box center [453, 21] width 103 height 16
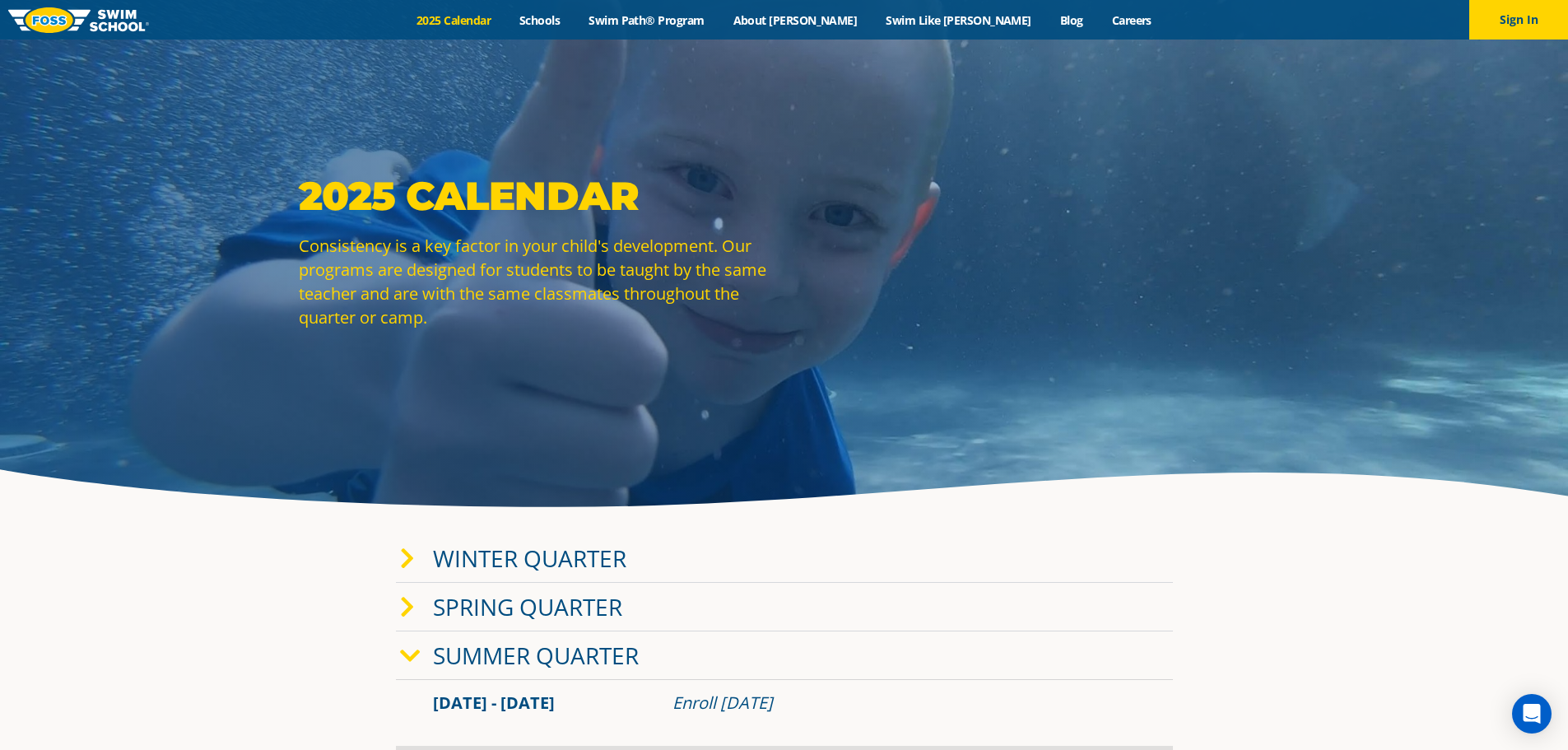
click at [78, 15] on img at bounding box center [78, 21] width 141 height 26
click at [84, 16] on img at bounding box center [78, 21] width 141 height 26
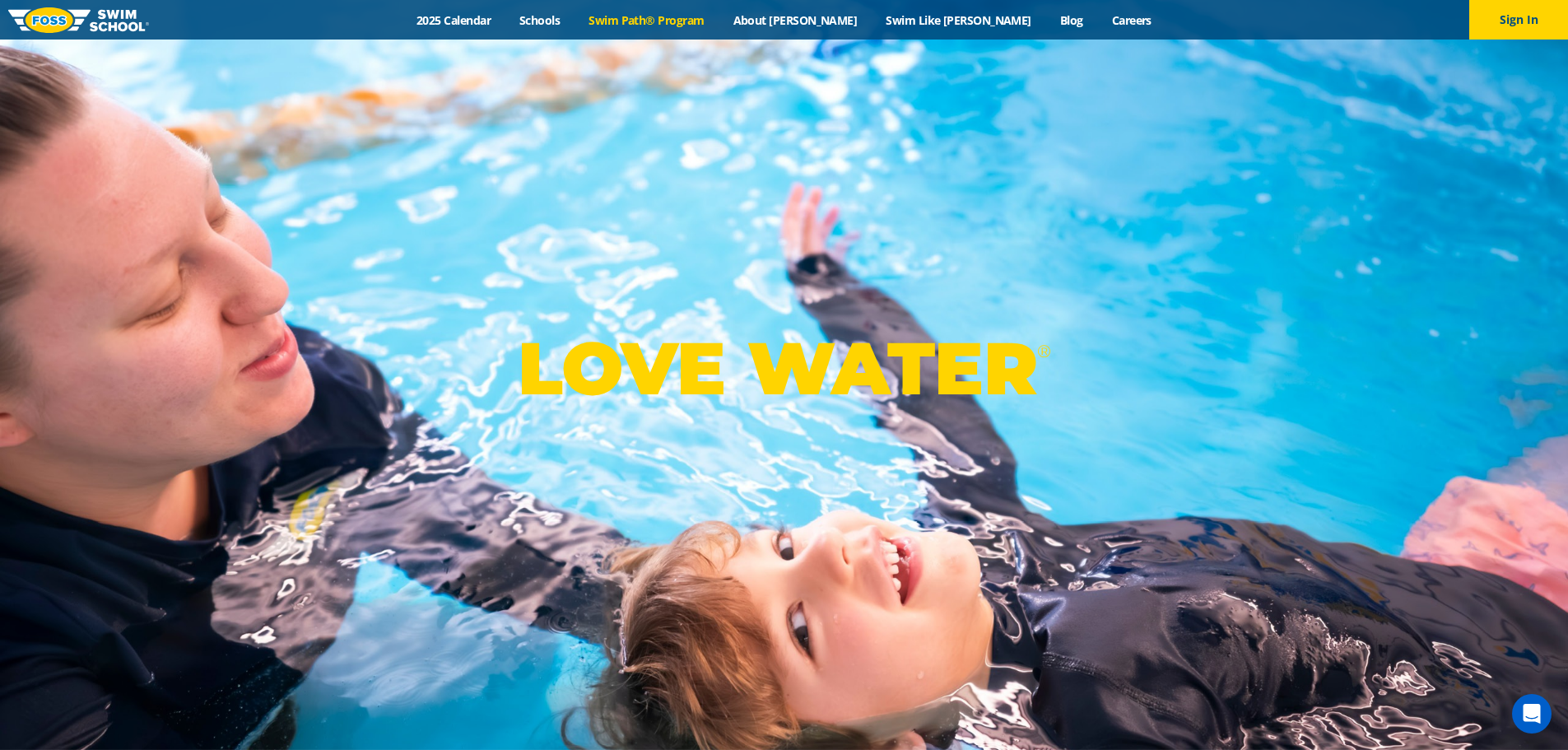
click at [719, 20] on link "Swim Path® Program" at bounding box center [646, 21] width 145 height 16
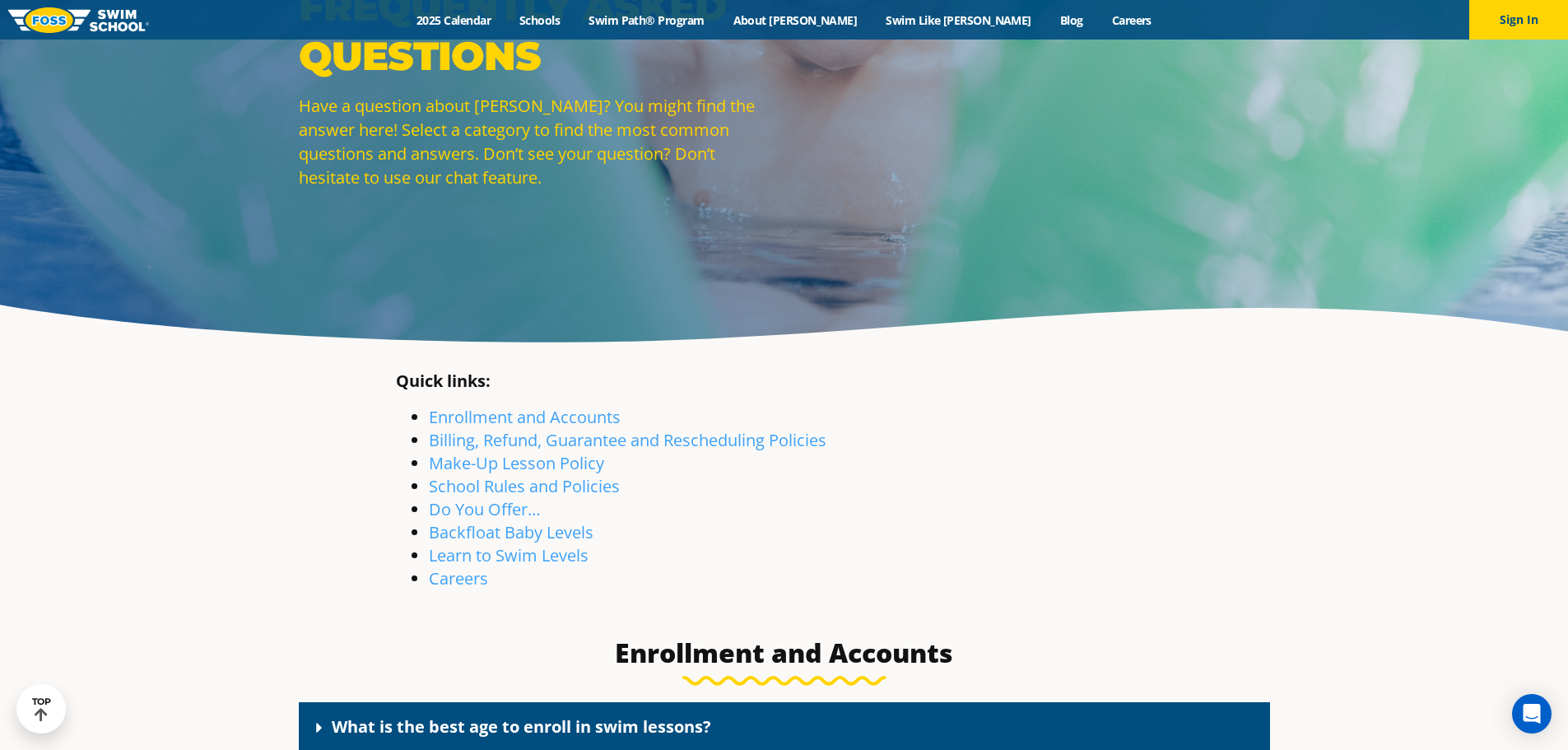
scroll to position [3203, 0]
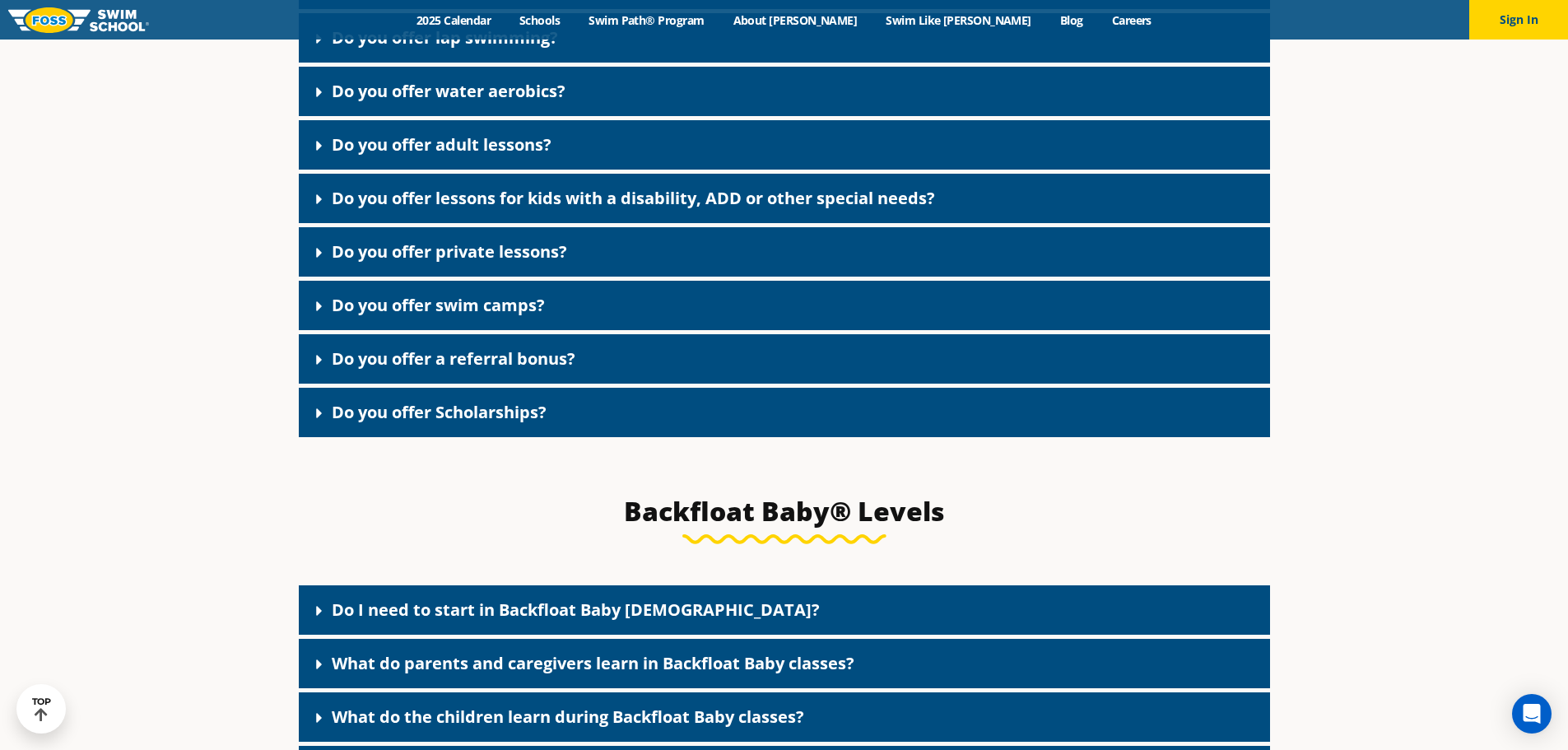
click at [494, 367] on link "Do you offer a referral bonus?" at bounding box center [453, 358] width 244 height 23
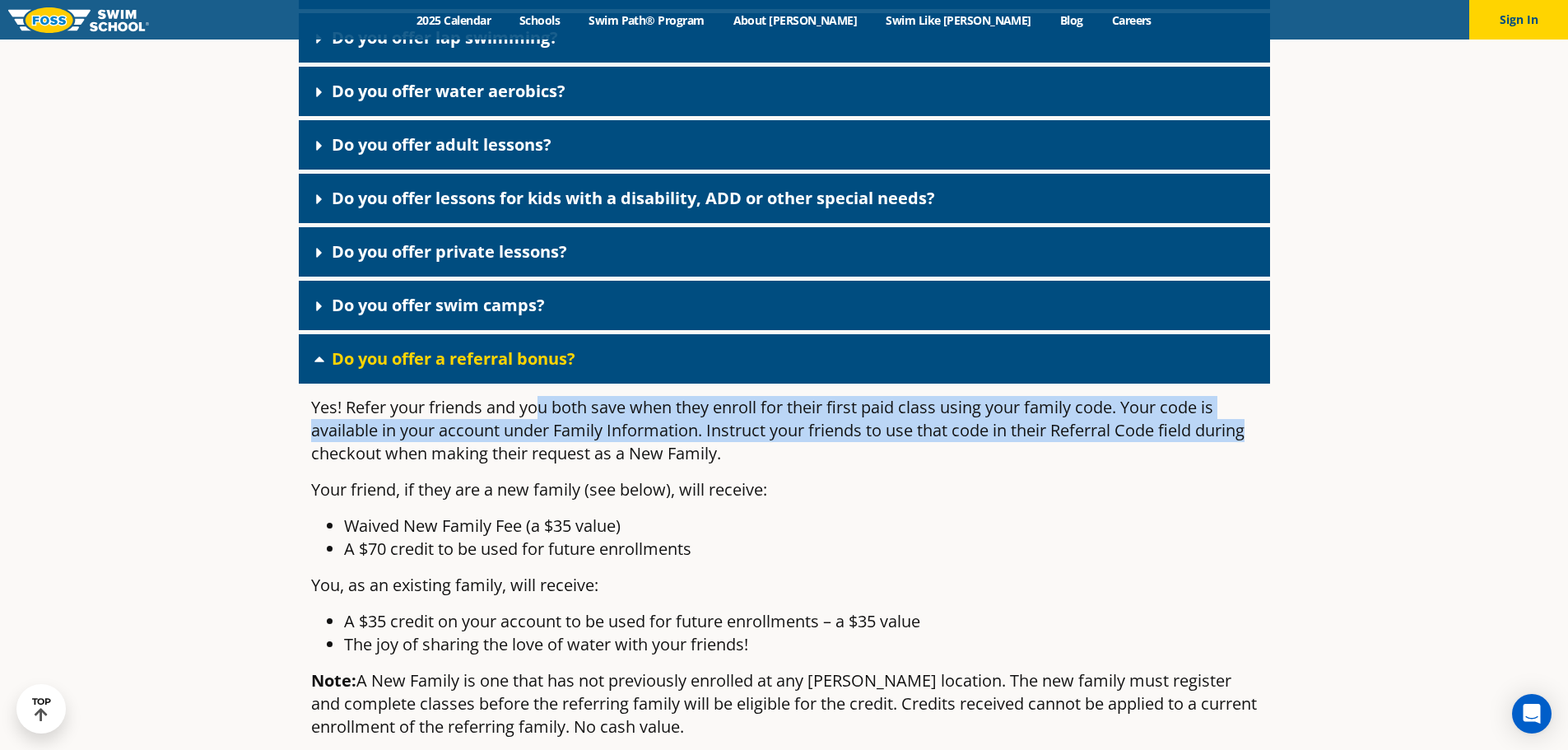
drag, startPoint x: 640, startPoint y: 426, endPoint x: 1267, endPoint y: 437, distance: 627.1
click at [1267, 437] on div "Yes! Refer your friends and you both save when they enroll for their first paid…" at bounding box center [784, 573] width 971 height 380
click at [598, 451] on p "Yes! Refer your friends and you both save when they enroll for their first paid…" at bounding box center [784, 431] width 947 height 69
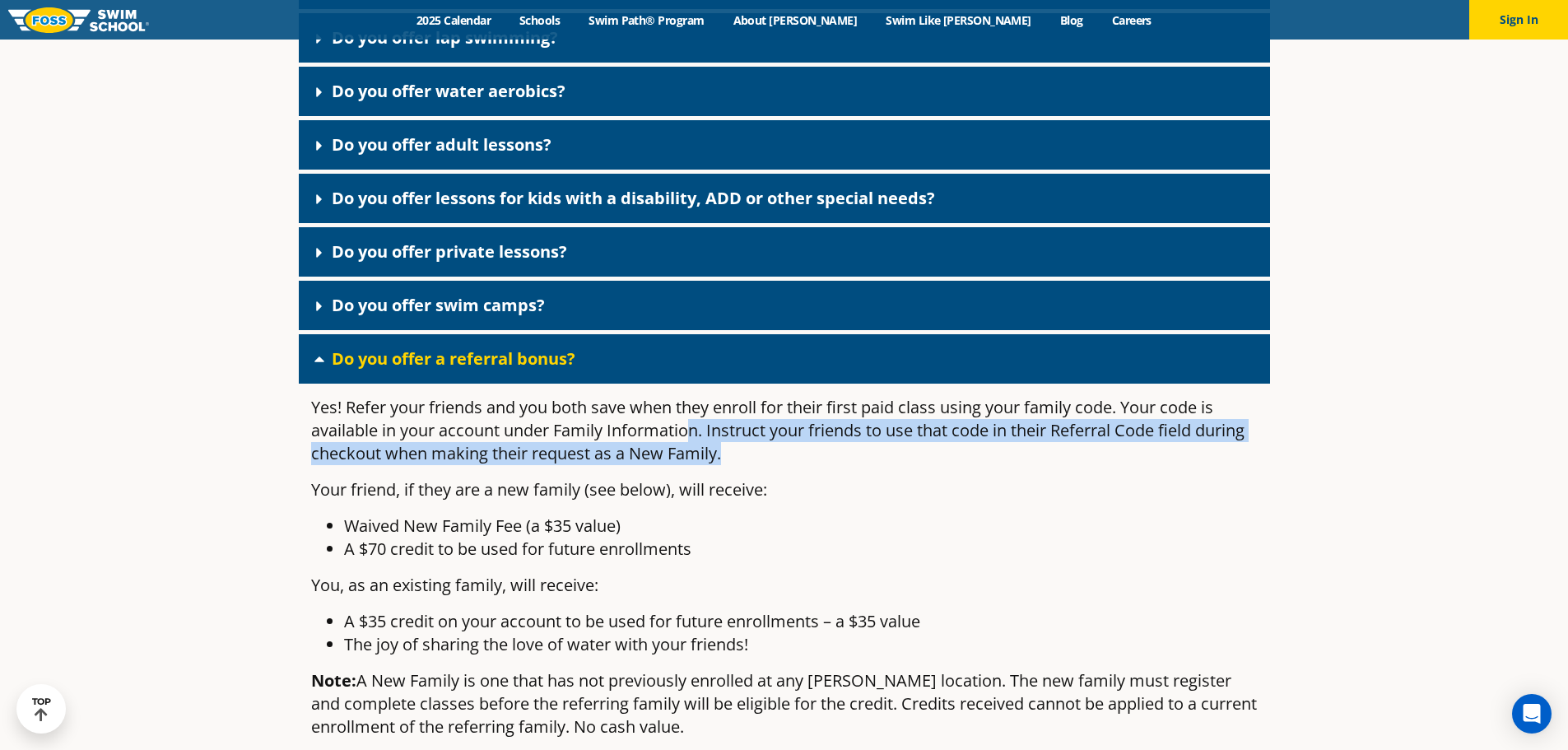
drag, startPoint x: 735, startPoint y: 446, endPoint x: 1267, endPoint y: 468, distance: 532.5
click at [1267, 468] on div "Yes! Refer your friends and you both save when they enroll for their first paid…" at bounding box center [784, 573] width 971 height 380
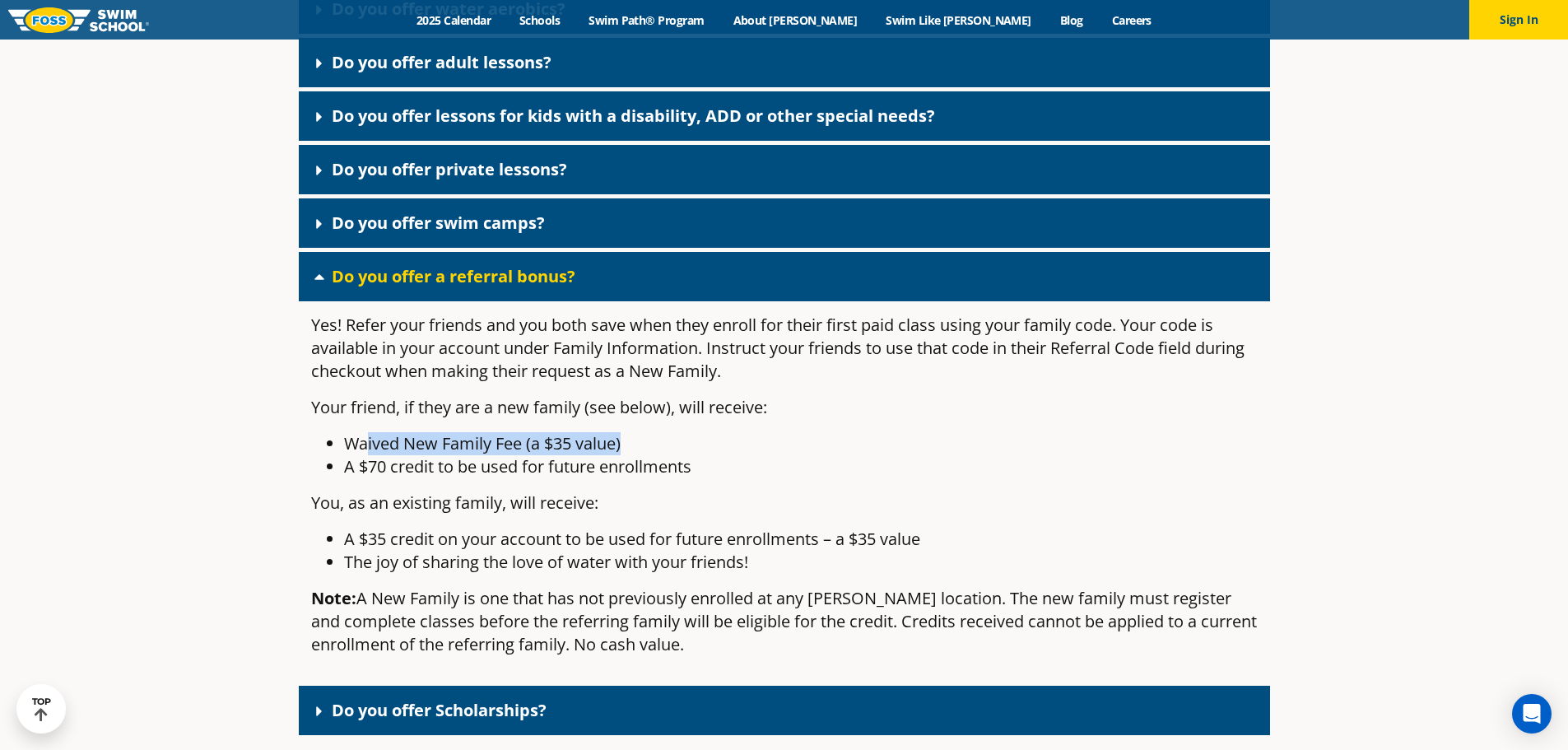
drag, startPoint x: 376, startPoint y: 463, endPoint x: 666, endPoint y: 456, distance: 290.1
click at [666, 455] on li "Waived New Family Fee (a $35 value)" at bounding box center [800, 443] width 913 height 23
drag, startPoint x: 431, startPoint y: 488, endPoint x: 443, endPoint y: 486, distance: 12.2
click at [442, 478] on li "A $70 credit to be used for future enrollments" at bounding box center [800, 466] width 913 height 23
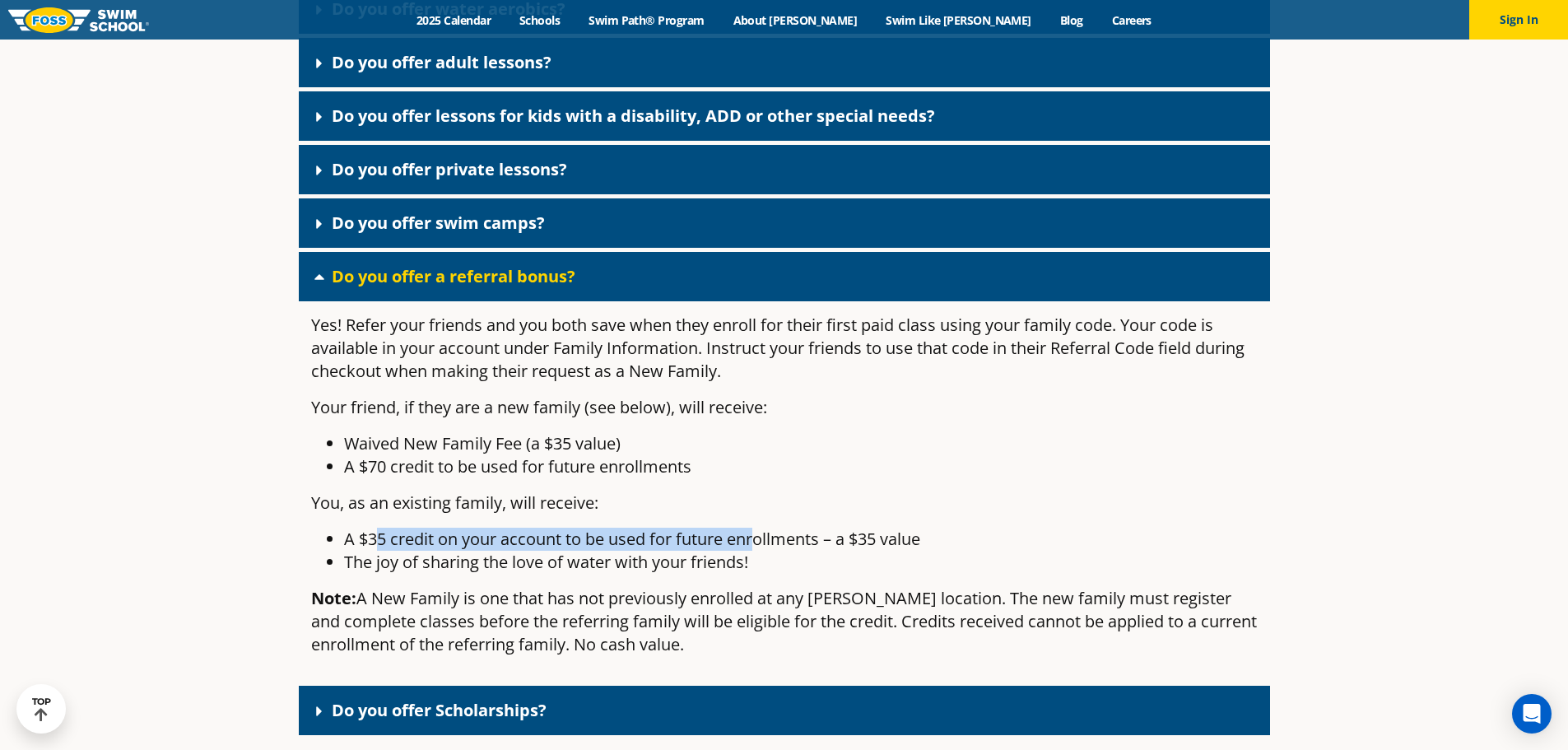
drag, startPoint x: 389, startPoint y: 548, endPoint x: 761, endPoint y: 539, distance: 372.1
click at [761, 539] on div "Yes! Refer your friends and you both save when they enroll for their first paid…" at bounding box center [784, 490] width 971 height 380
click at [797, 614] on p "Note: A New Family is one that has not previously enrolled at any FOSS location…" at bounding box center [784, 621] width 947 height 69
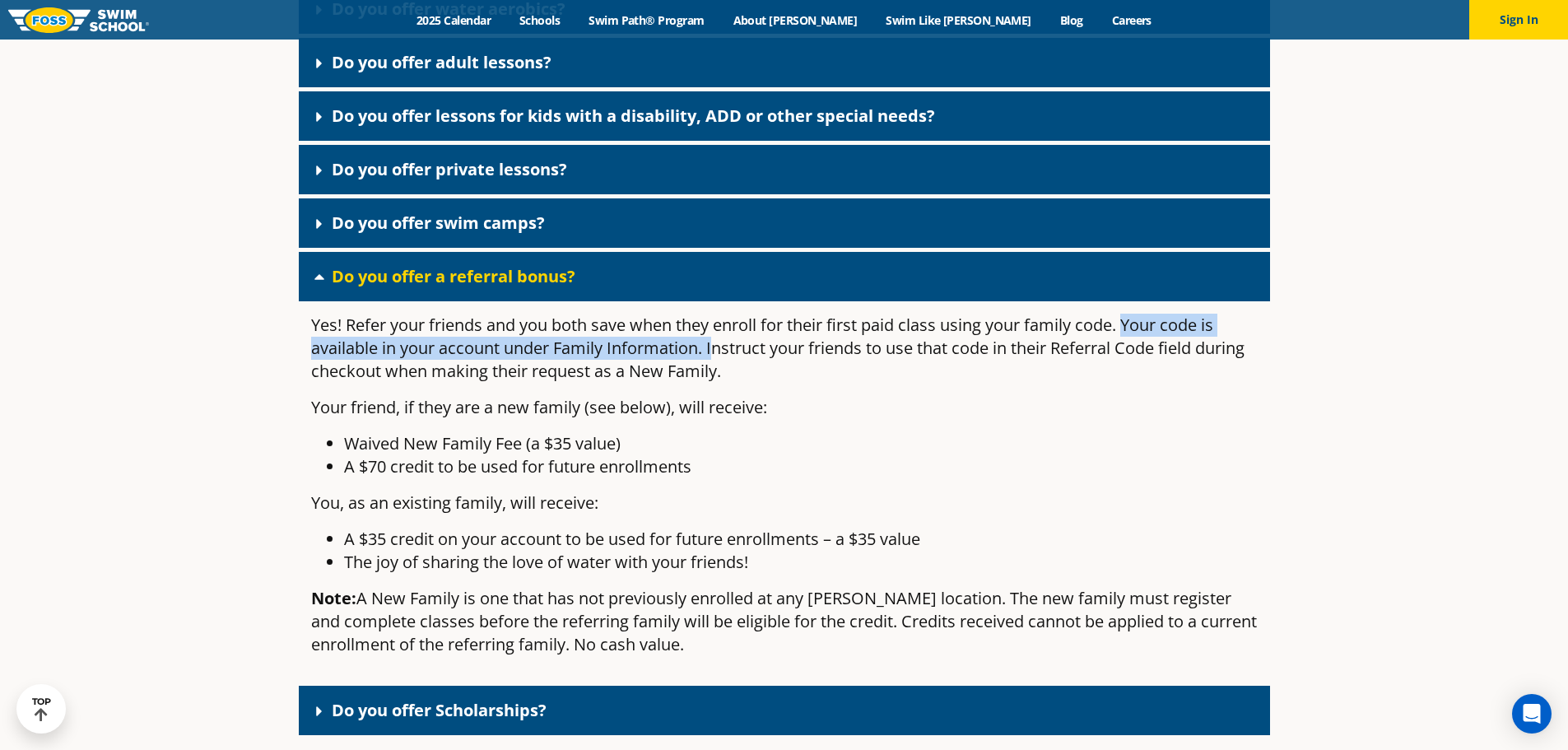
drag, startPoint x: 1131, startPoint y: 341, endPoint x: 713, endPoint y: 367, distance: 418.8
click at [713, 367] on p "Yes! Refer your friends and you both save when they enroll for their first paid…" at bounding box center [784, 348] width 947 height 69
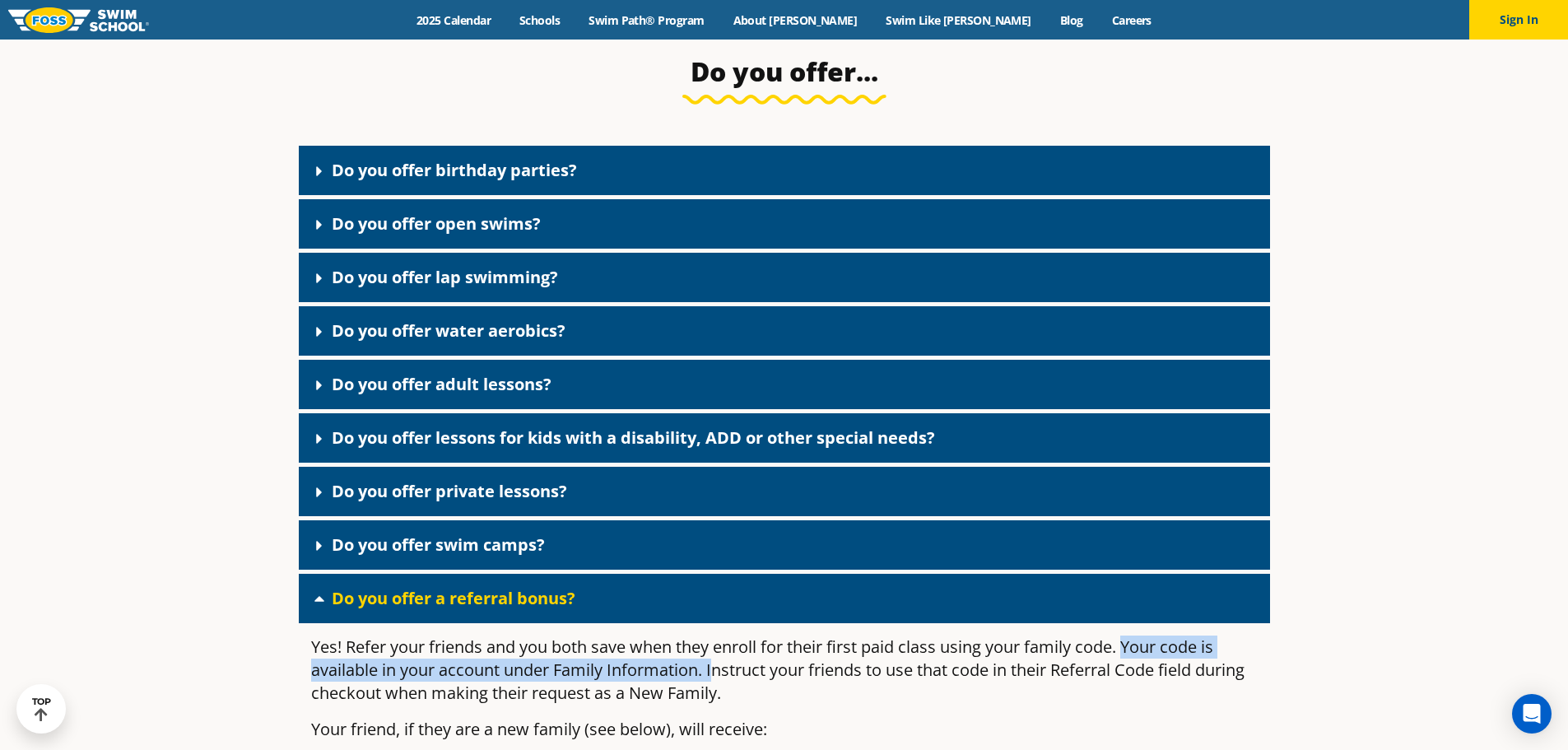
scroll to position [2956, 0]
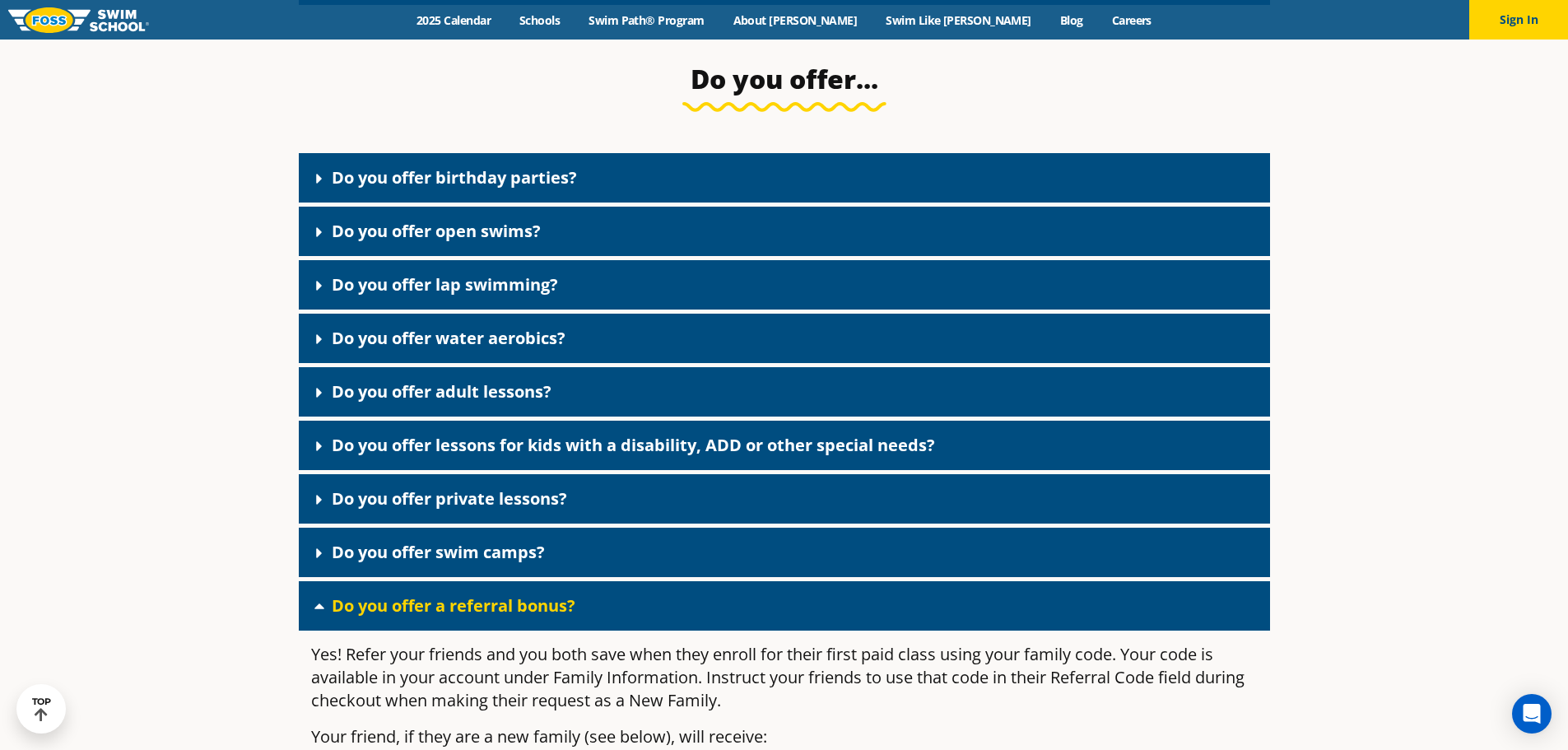
click at [362, 189] on link "Do you offer birthday parties?" at bounding box center [454, 177] width 246 height 23
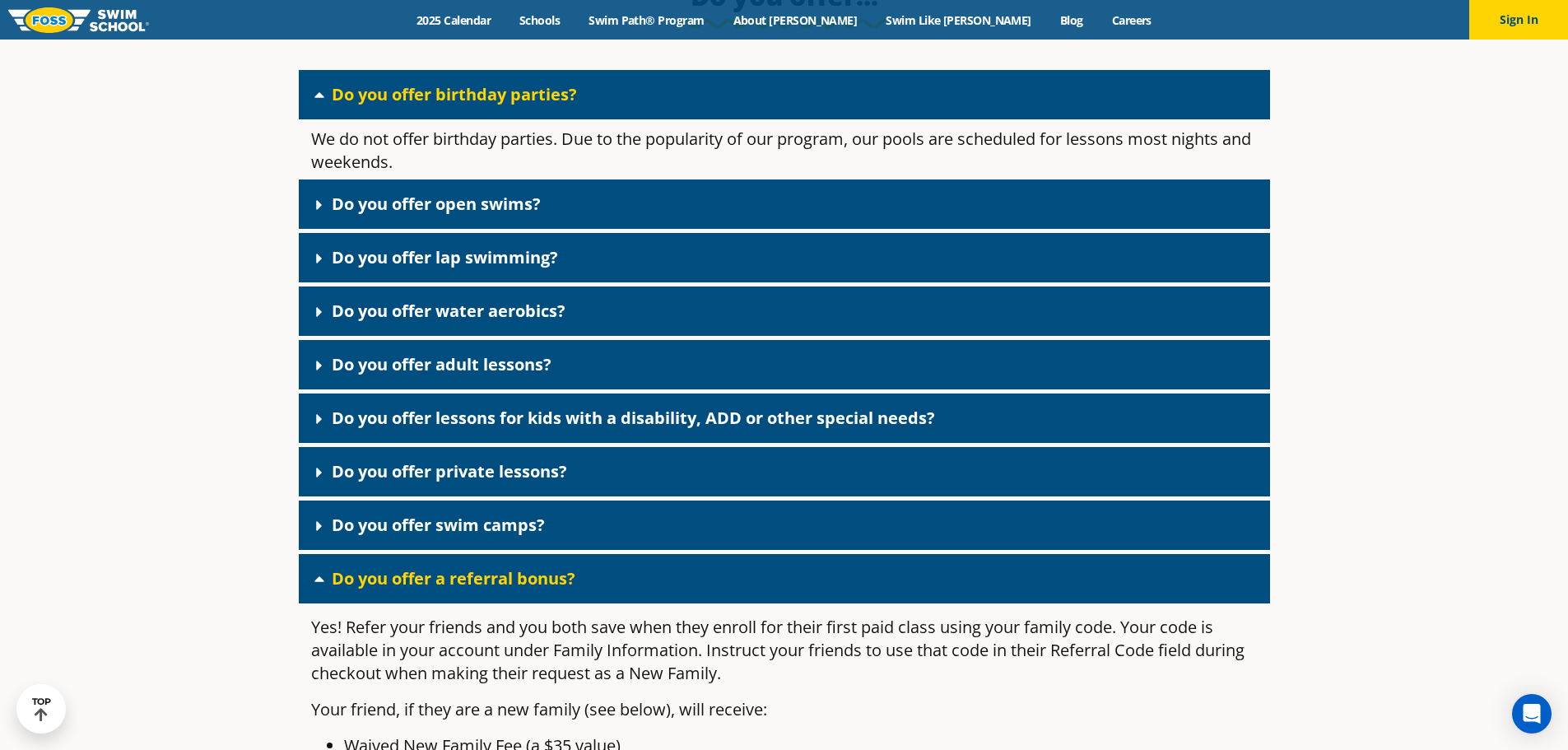
scroll to position [3040, 0]
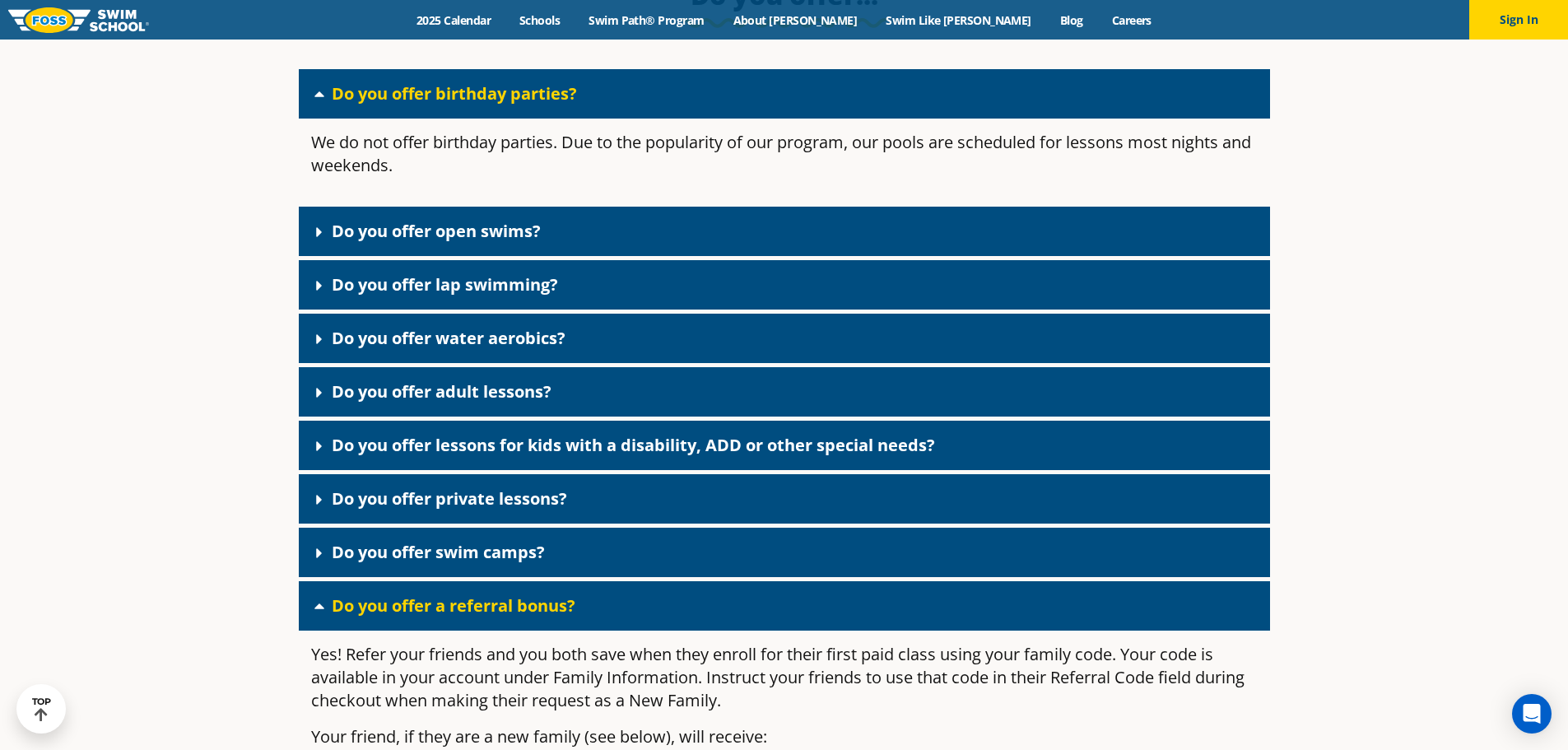
click at [363, 104] on link "Do you offer birthday parties?" at bounding box center [454, 93] width 246 height 23
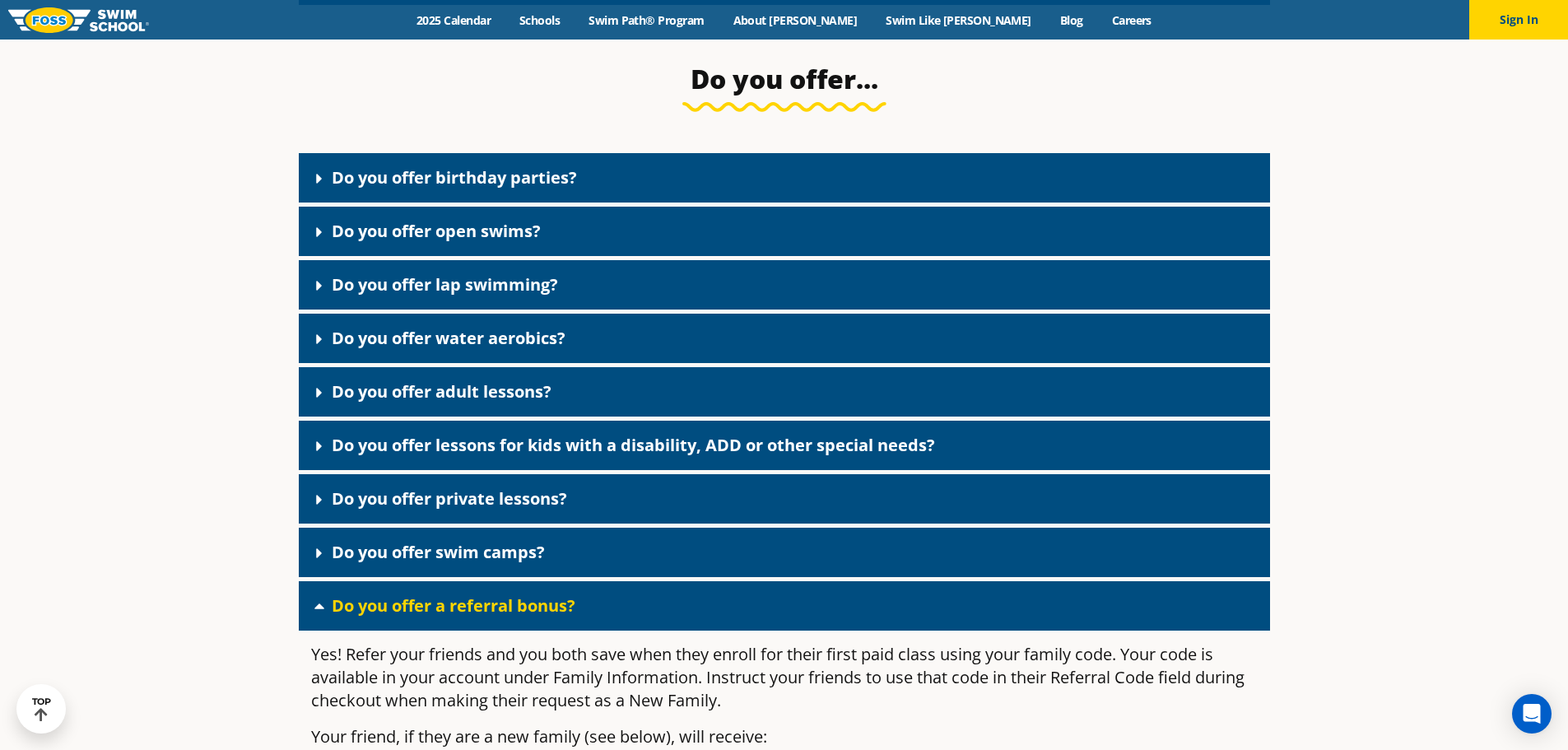
click at [374, 256] on div "Do you offer open swims?" at bounding box center [784, 231] width 971 height 49
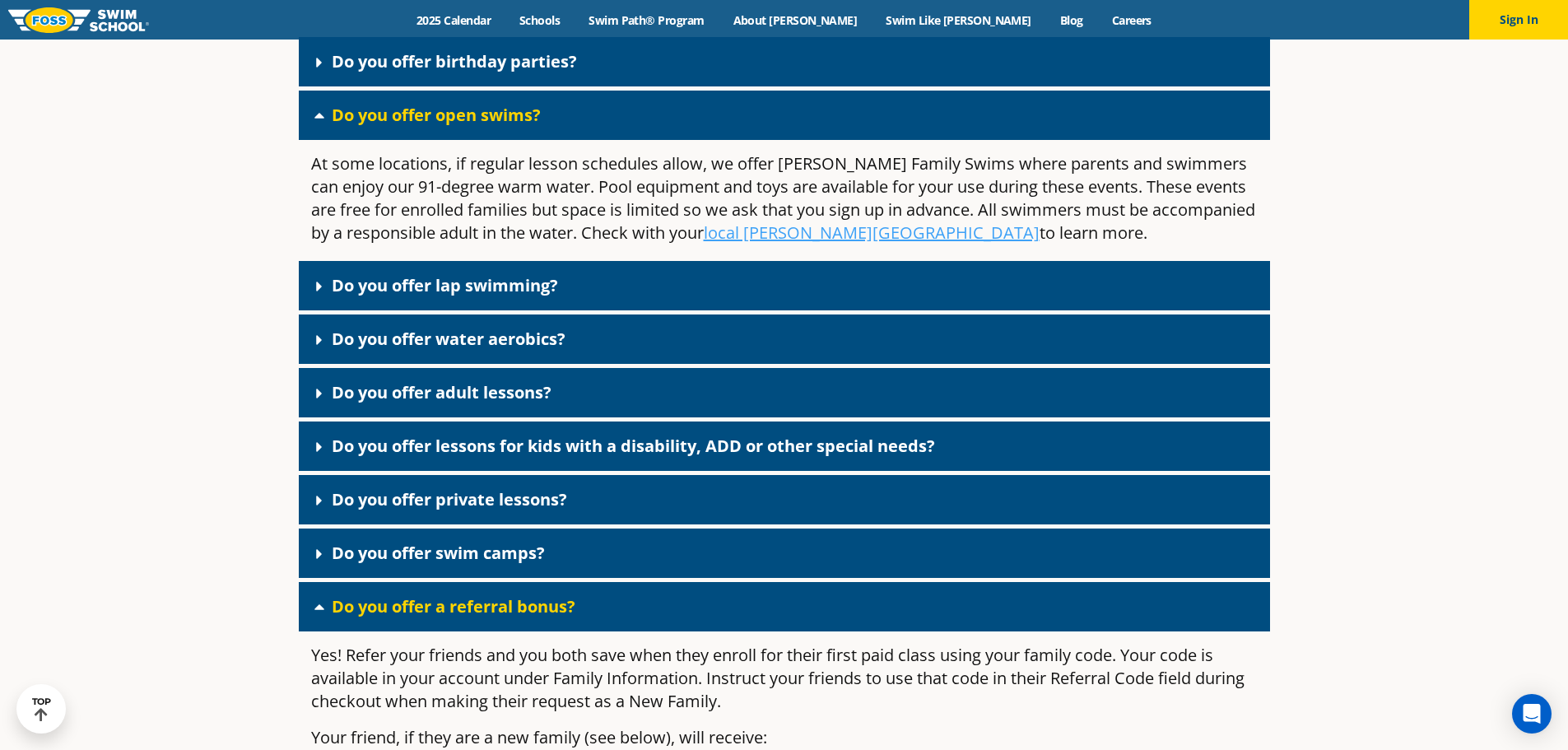
scroll to position [3073, 0]
click at [375, 125] on link "Do you offer open swims?" at bounding box center [436, 114] width 209 height 23
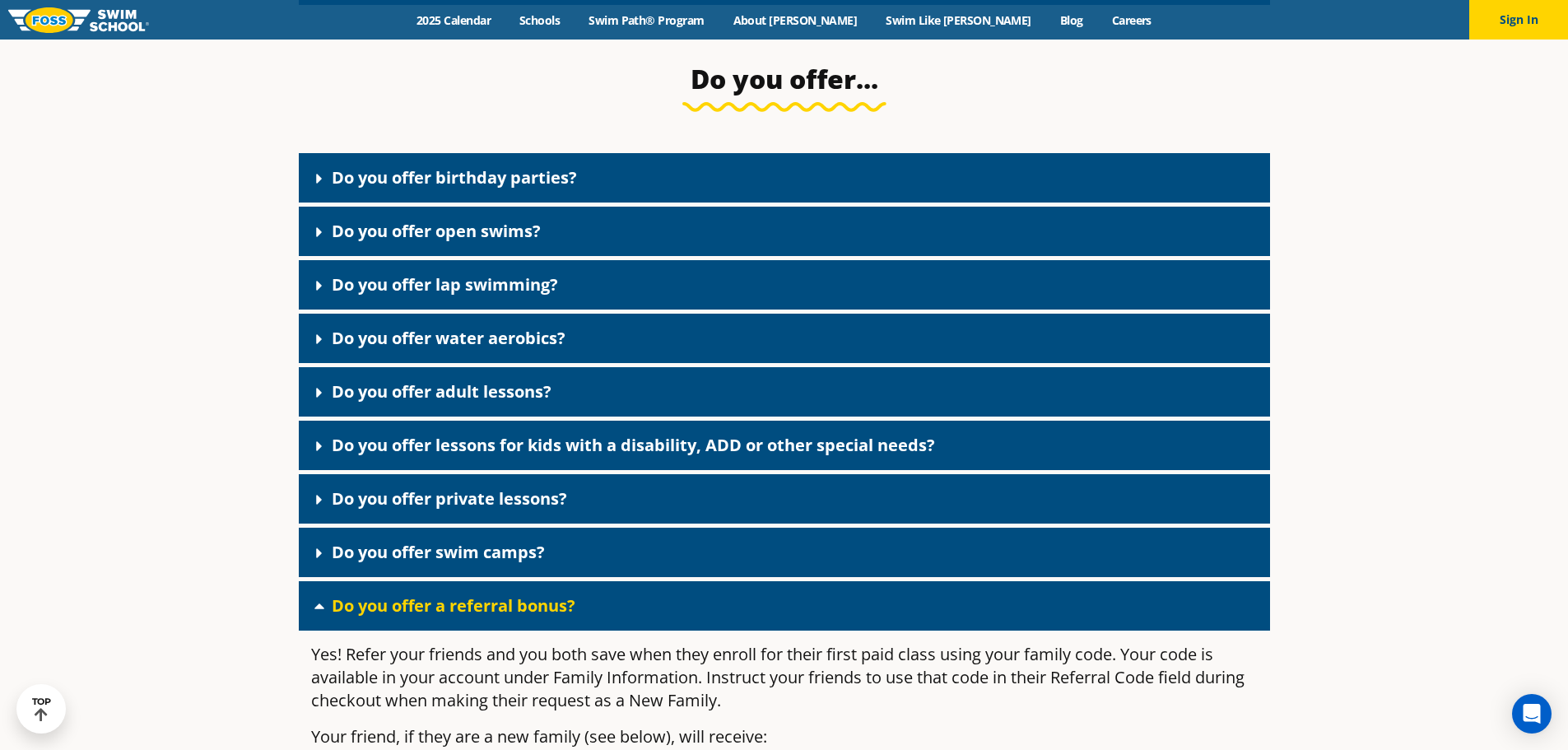
click at [370, 296] on link "Do you offer lap swimming?" at bounding box center [444, 284] width 226 height 23
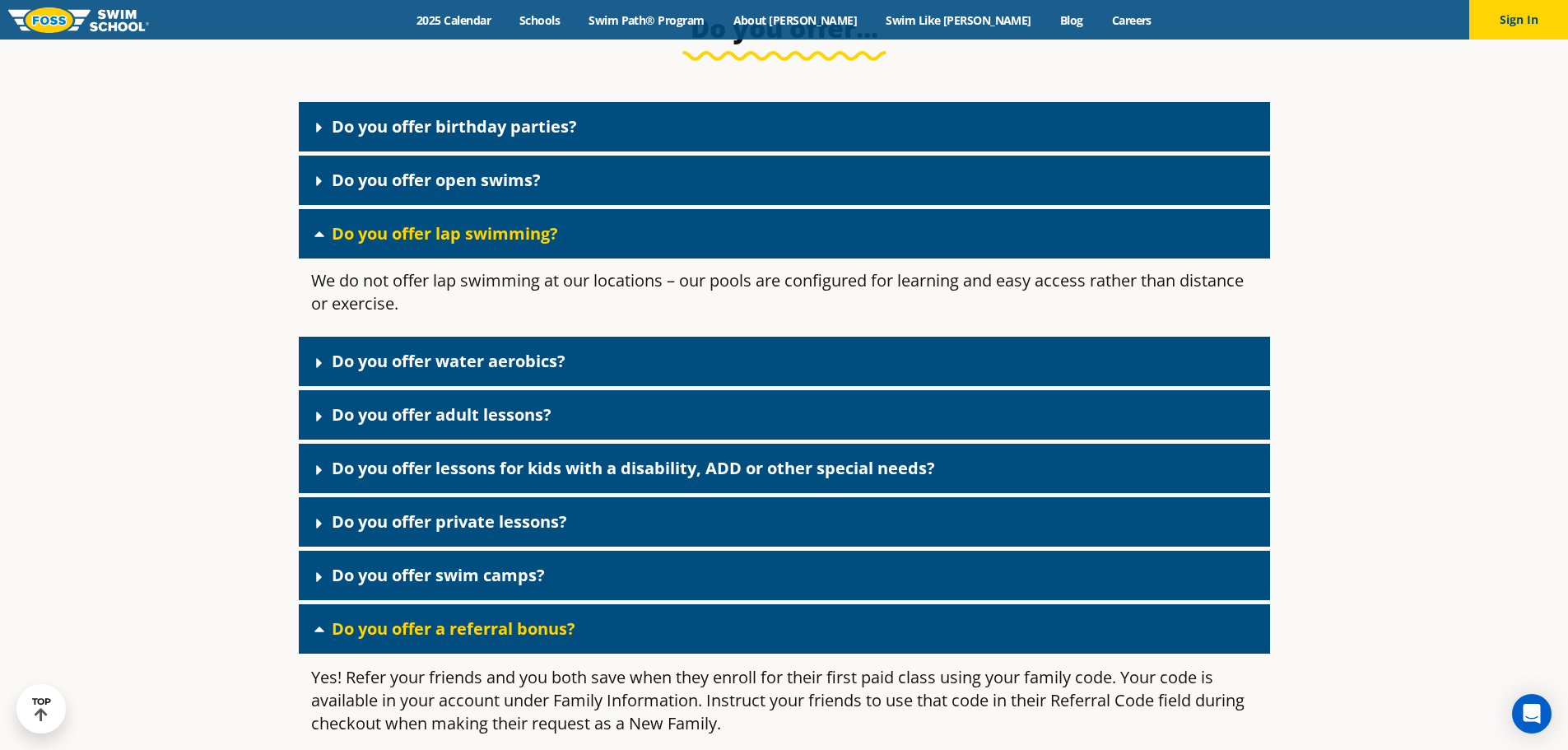
scroll to position [3040, 0]
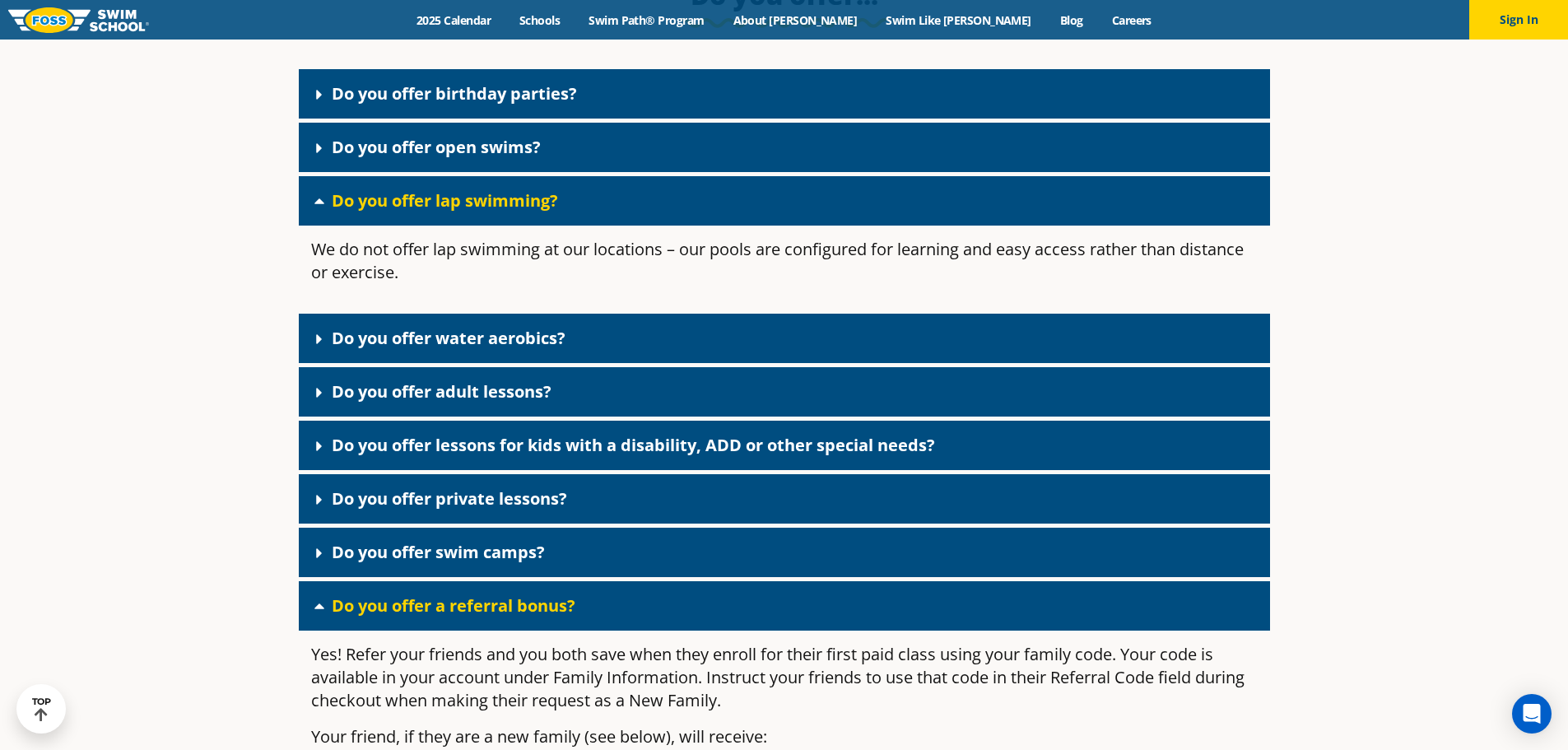
click at [375, 225] on div "Do you offer lap swimming?" at bounding box center [784, 201] width 971 height 49
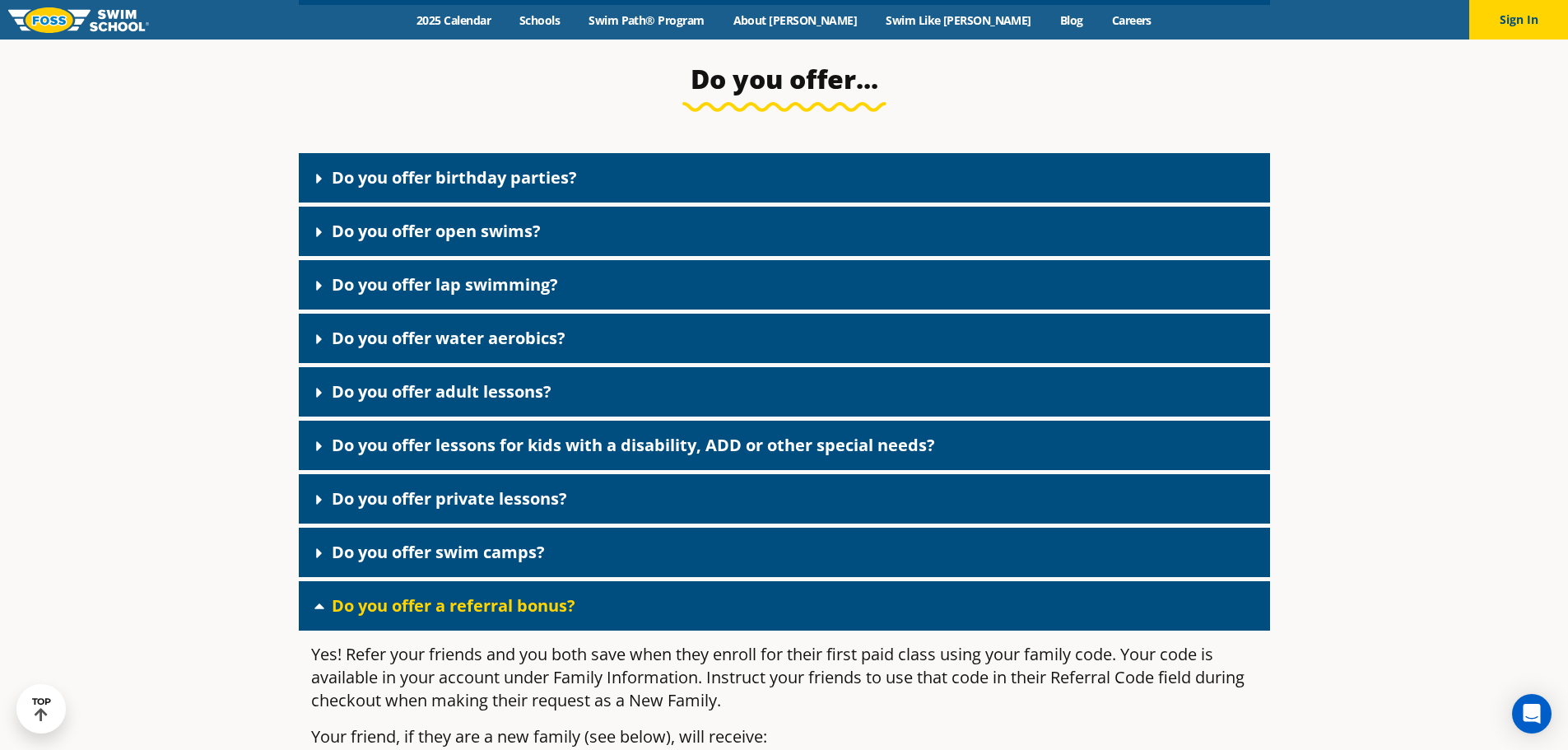
click at [364, 349] on link "Do you offer water aerobics?" at bounding box center [448, 337] width 234 height 23
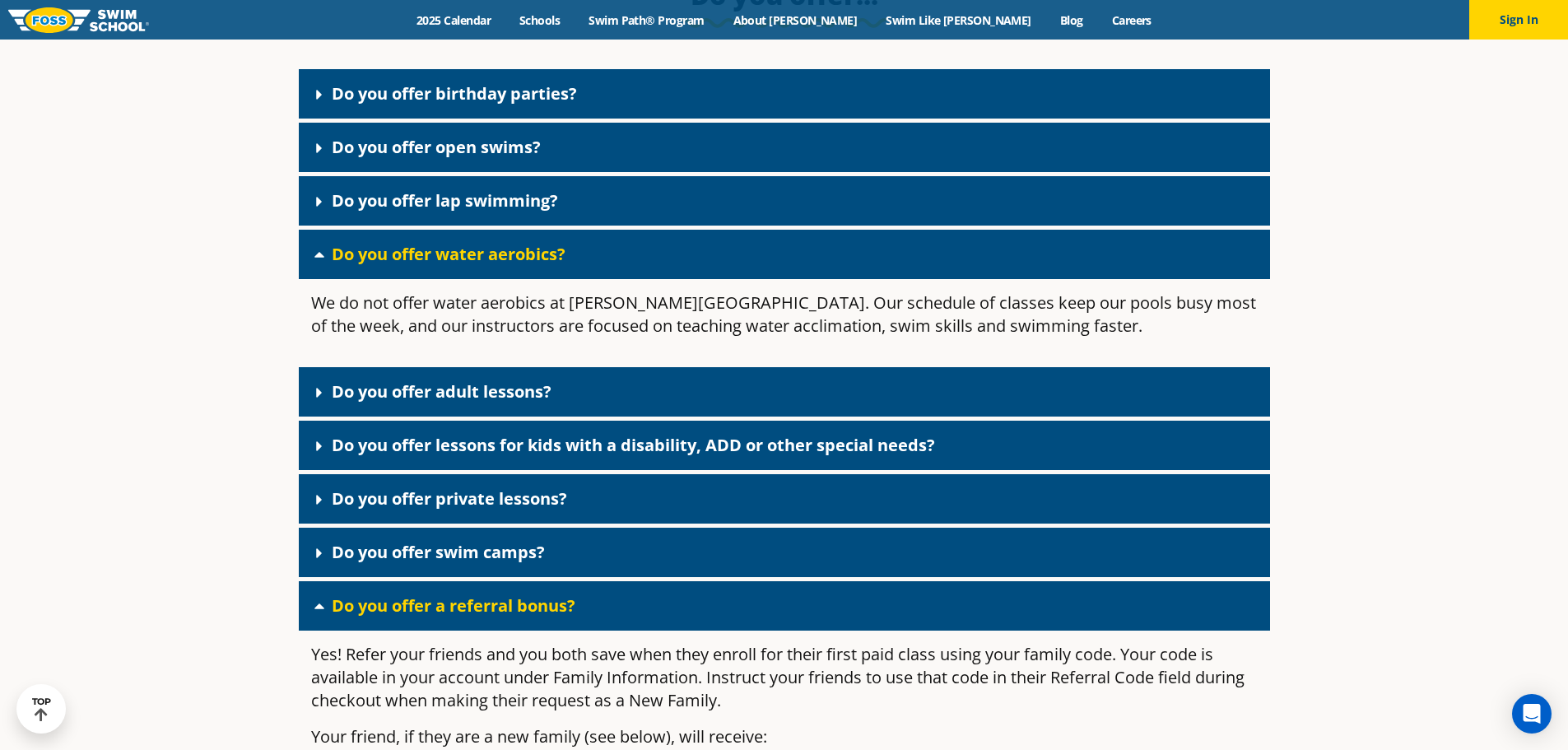
click at [377, 258] on div "Do you offer water aerobics?" at bounding box center [784, 255] width 971 height 49
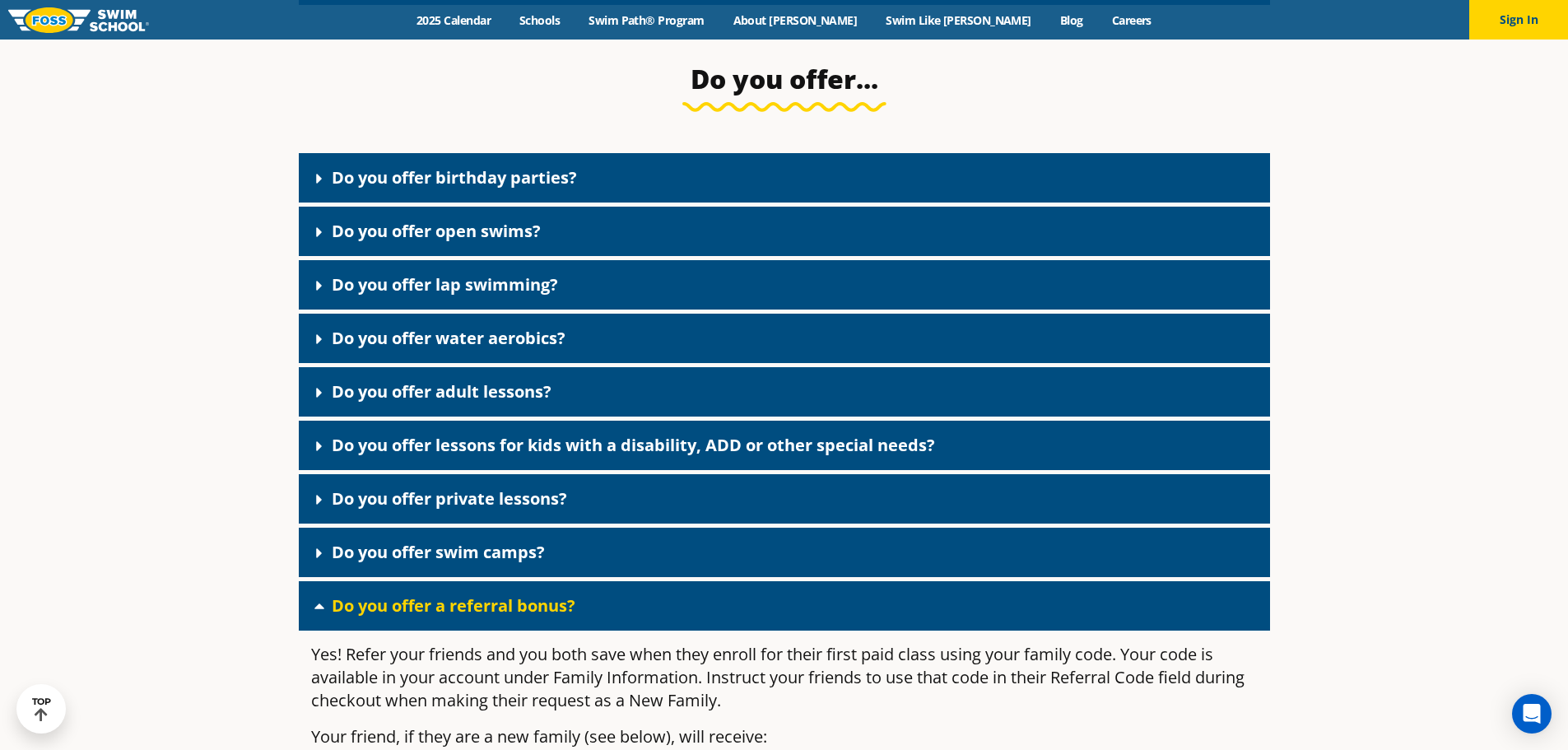
click at [396, 402] on link "Do you offer adult lessons?" at bounding box center [441, 391] width 220 height 23
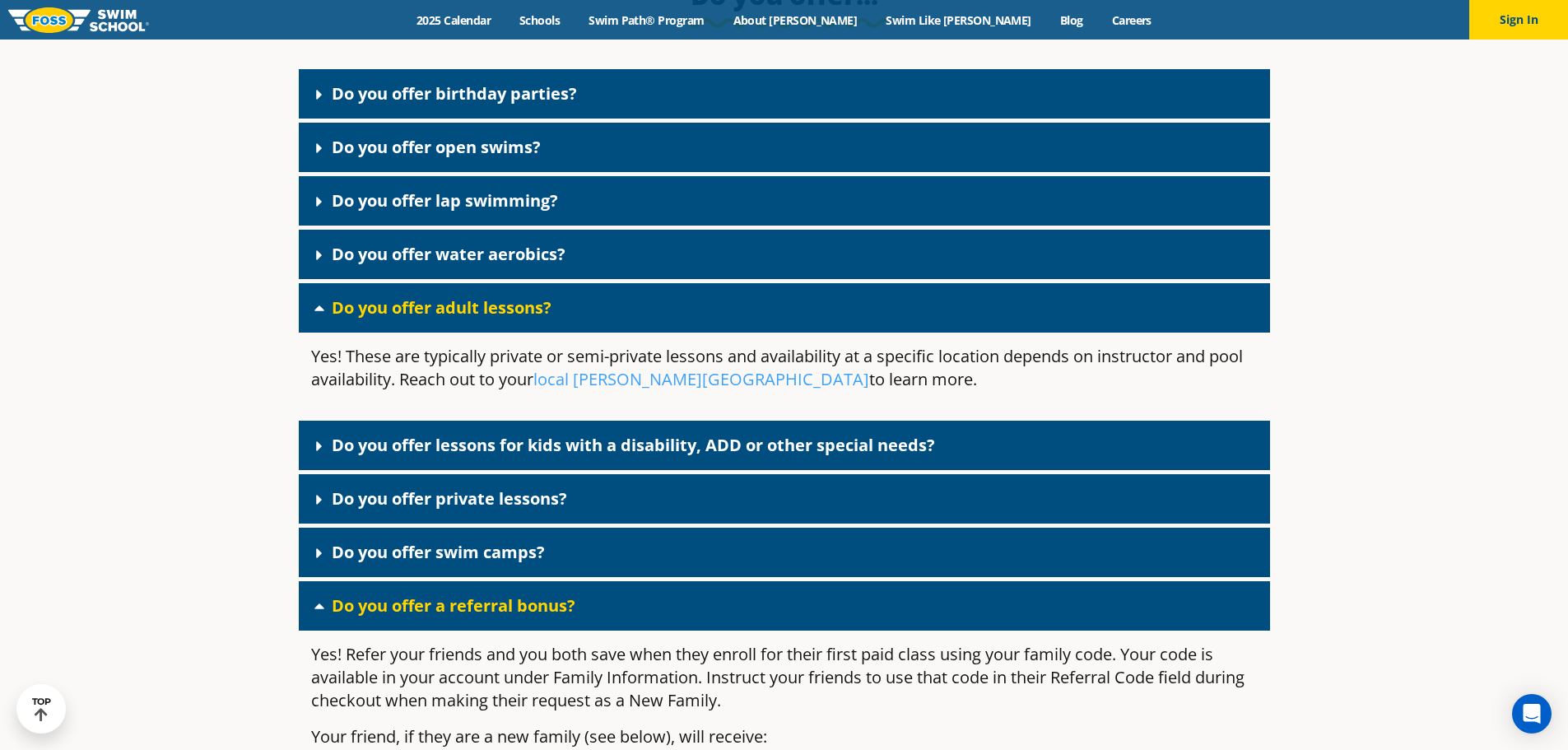
click at [394, 317] on link "Do you offer adult lessons?" at bounding box center [441, 307] width 220 height 23
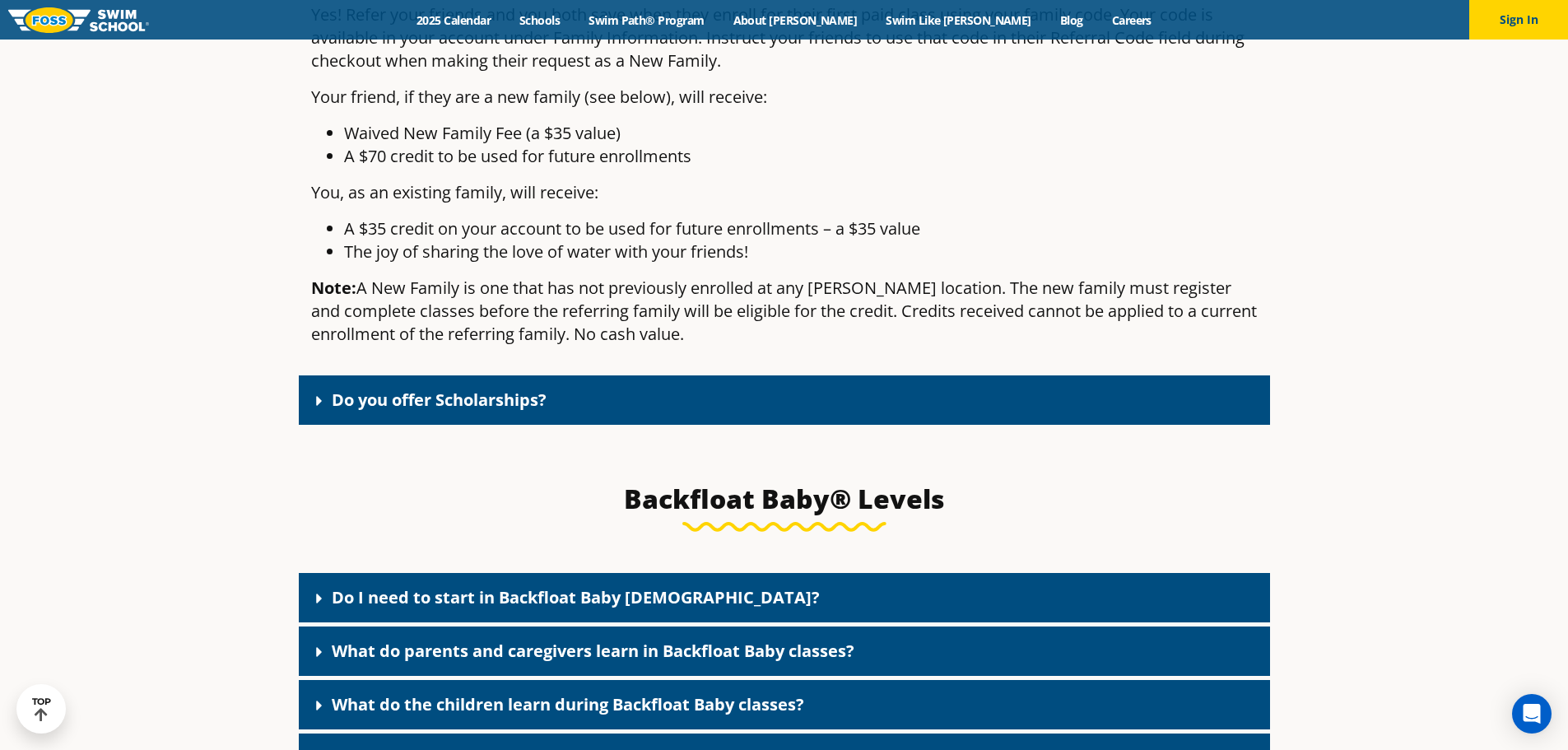
scroll to position [3450, 0]
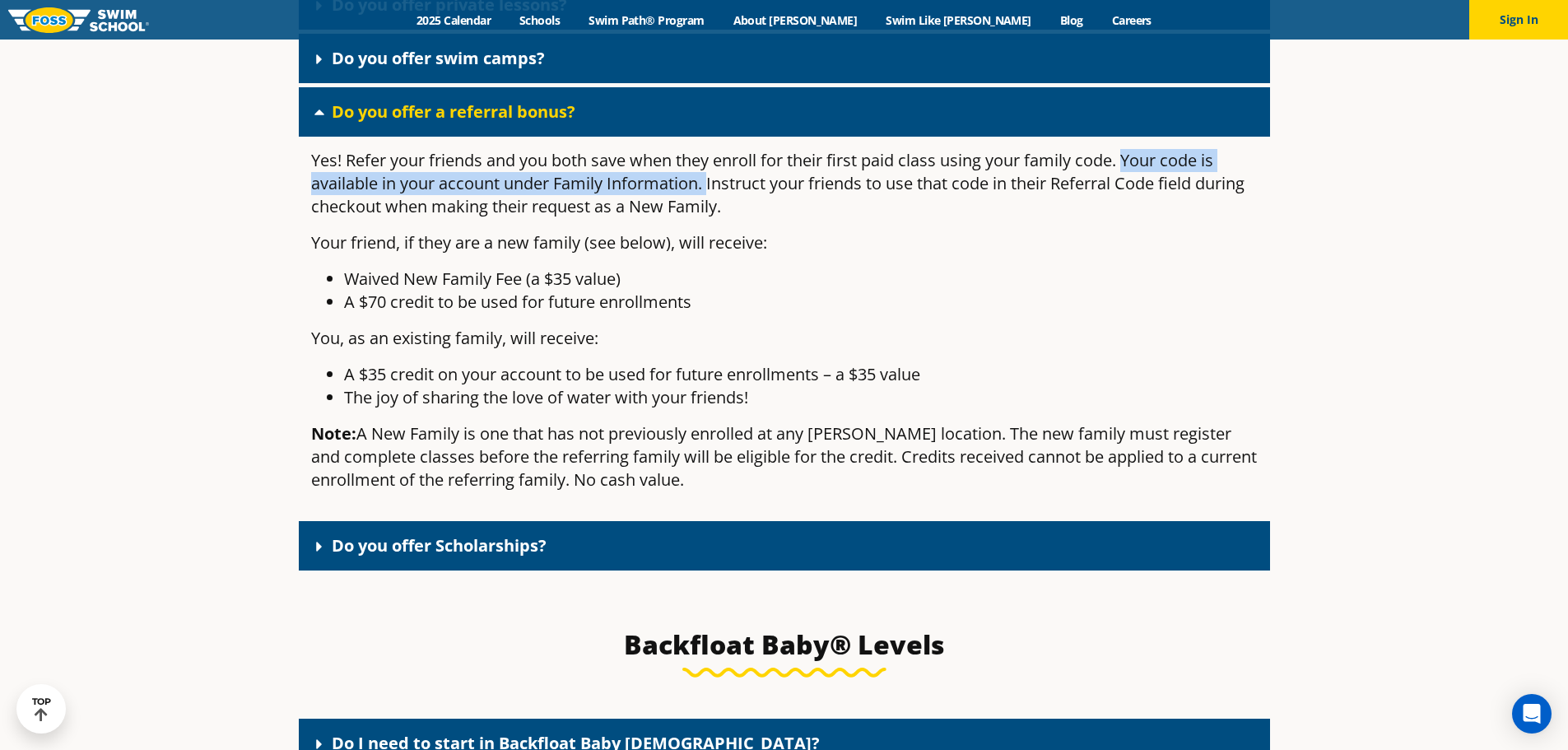
drag, startPoint x: 1128, startPoint y: 176, endPoint x: 711, endPoint y: 193, distance: 417.3
click at [711, 193] on p "Yes! Refer your friends and you both save when they enroll for their first paid…" at bounding box center [784, 184] width 947 height 69
copy p "Your code is available in your account under Family Information."
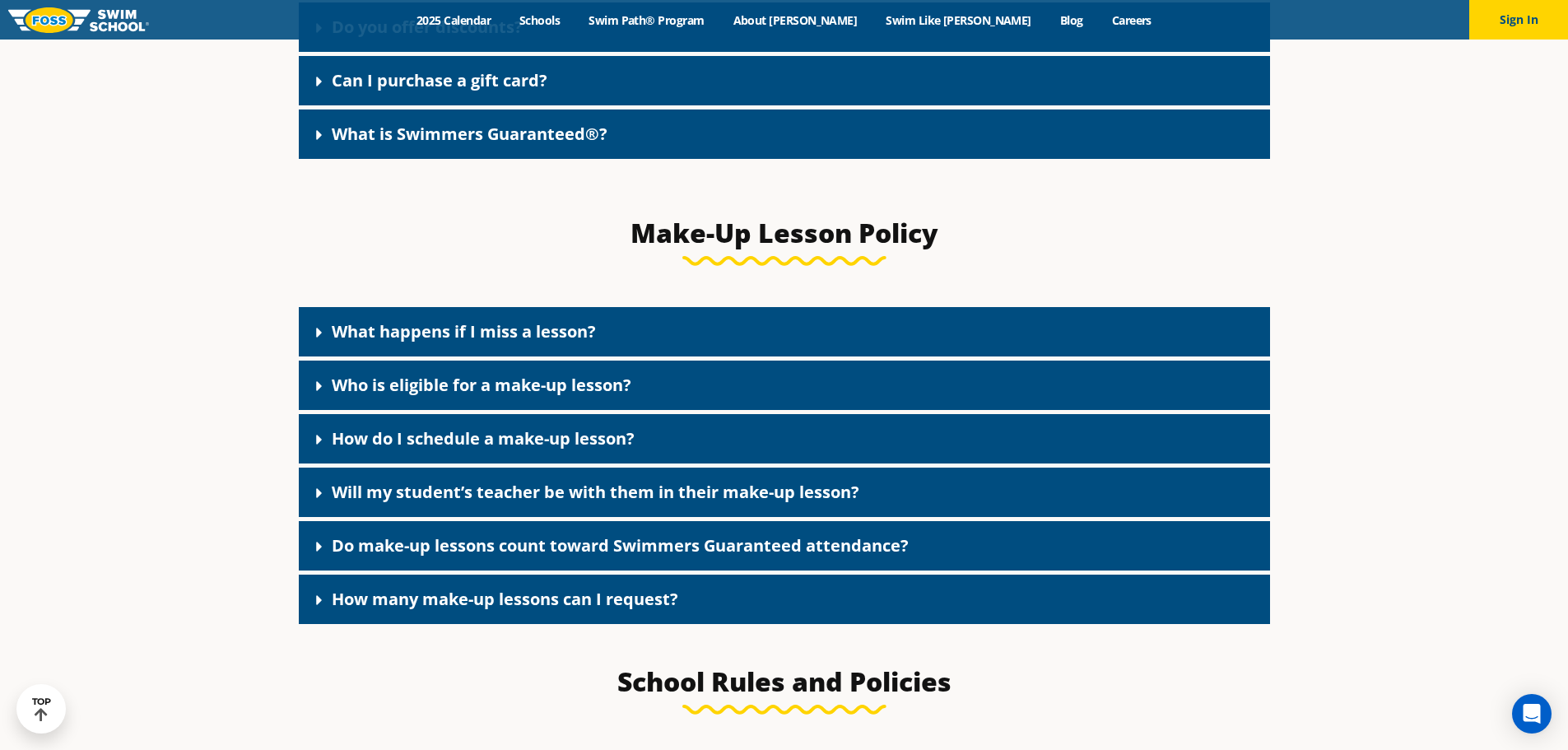
scroll to position [1811, 0]
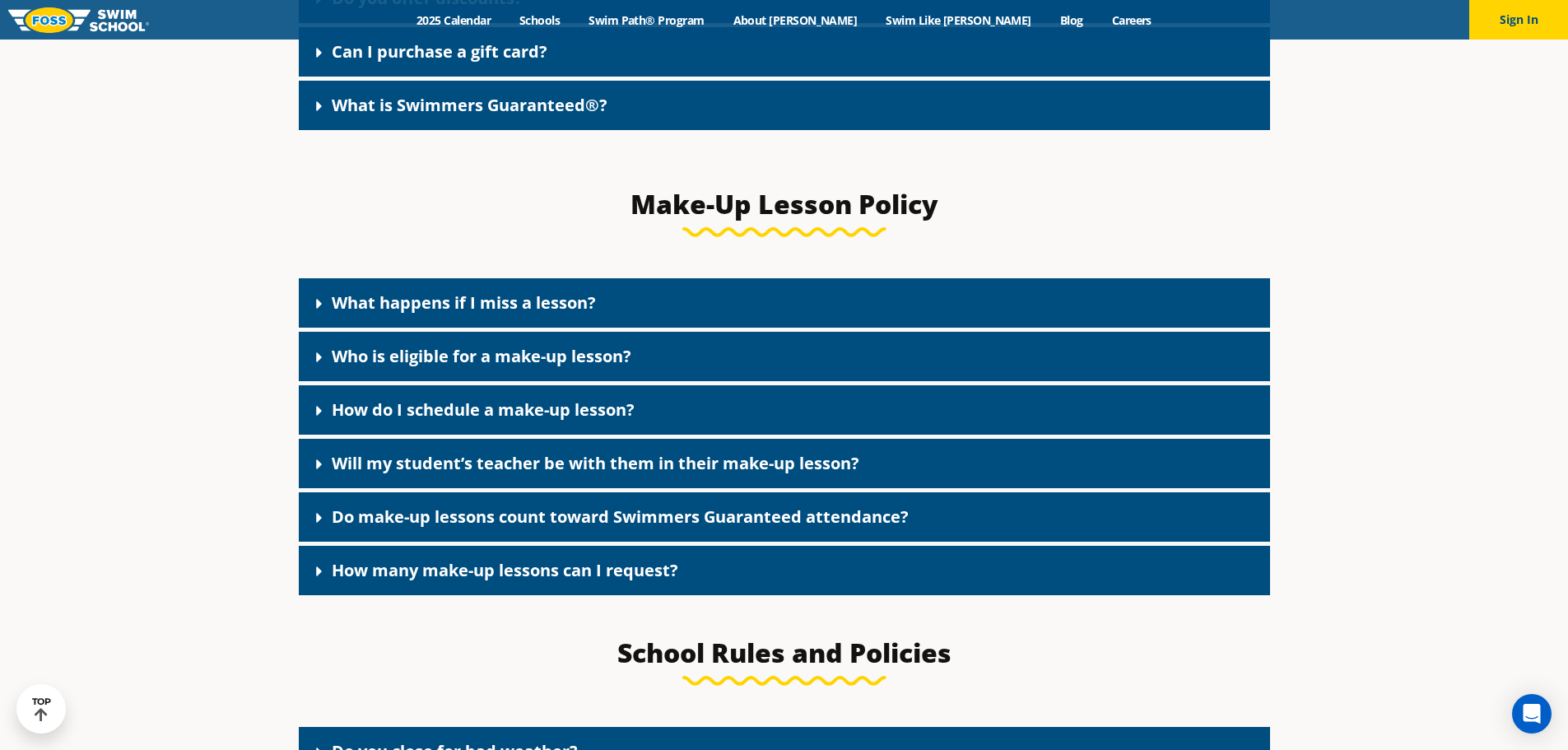
click at [452, 302] on link "What happens if I miss a lesson?" at bounding box center [463, 302] width 264 height 23
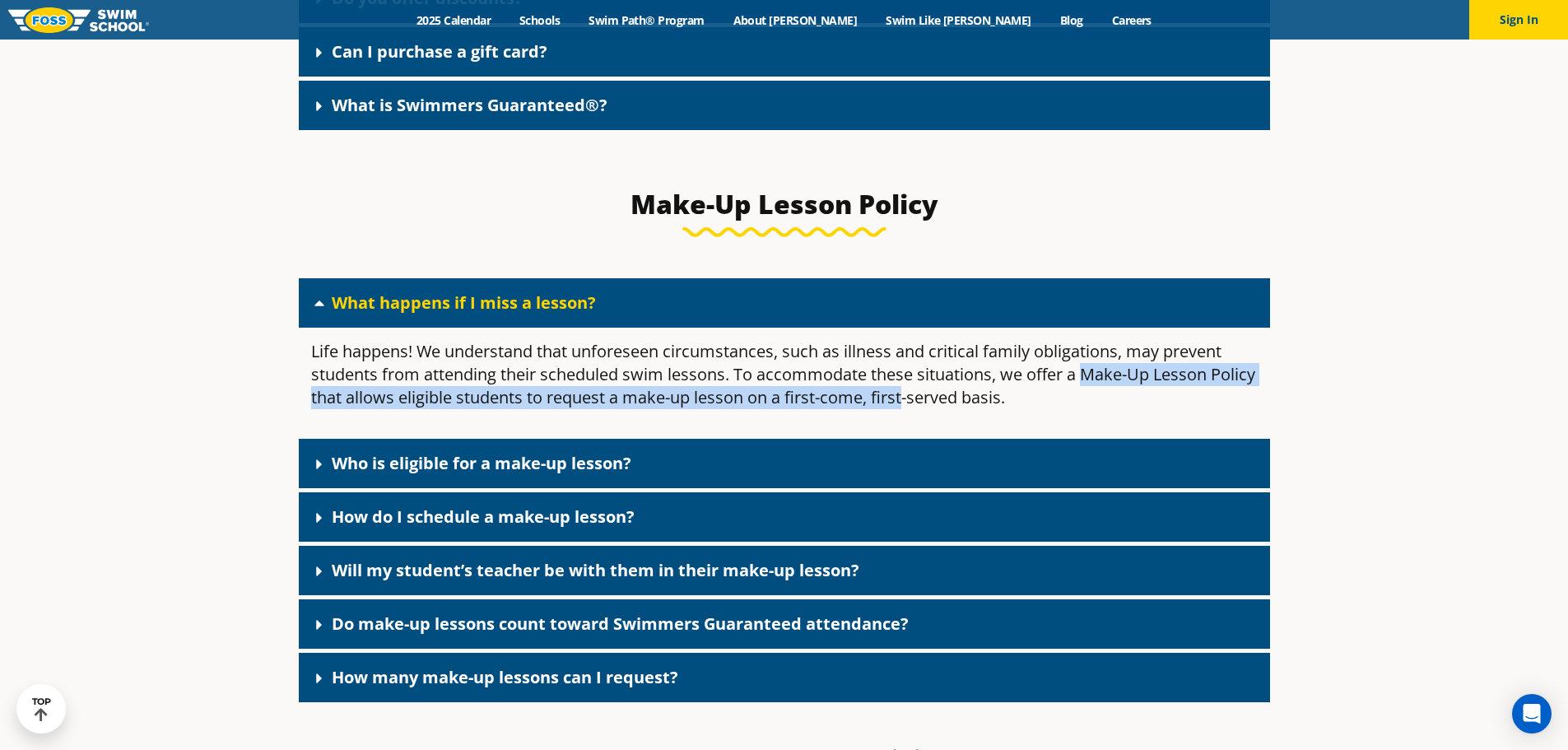
drag, startPoint x: 1089, startPoint y: 385, endPoint x: 951, endPoint y: 425, distance: 143.7
click at [951, 425] on div "Life happens! We understand that unforeseen circumstances, such as illness and …" at bounding box center [784, 380] width 971 height 107
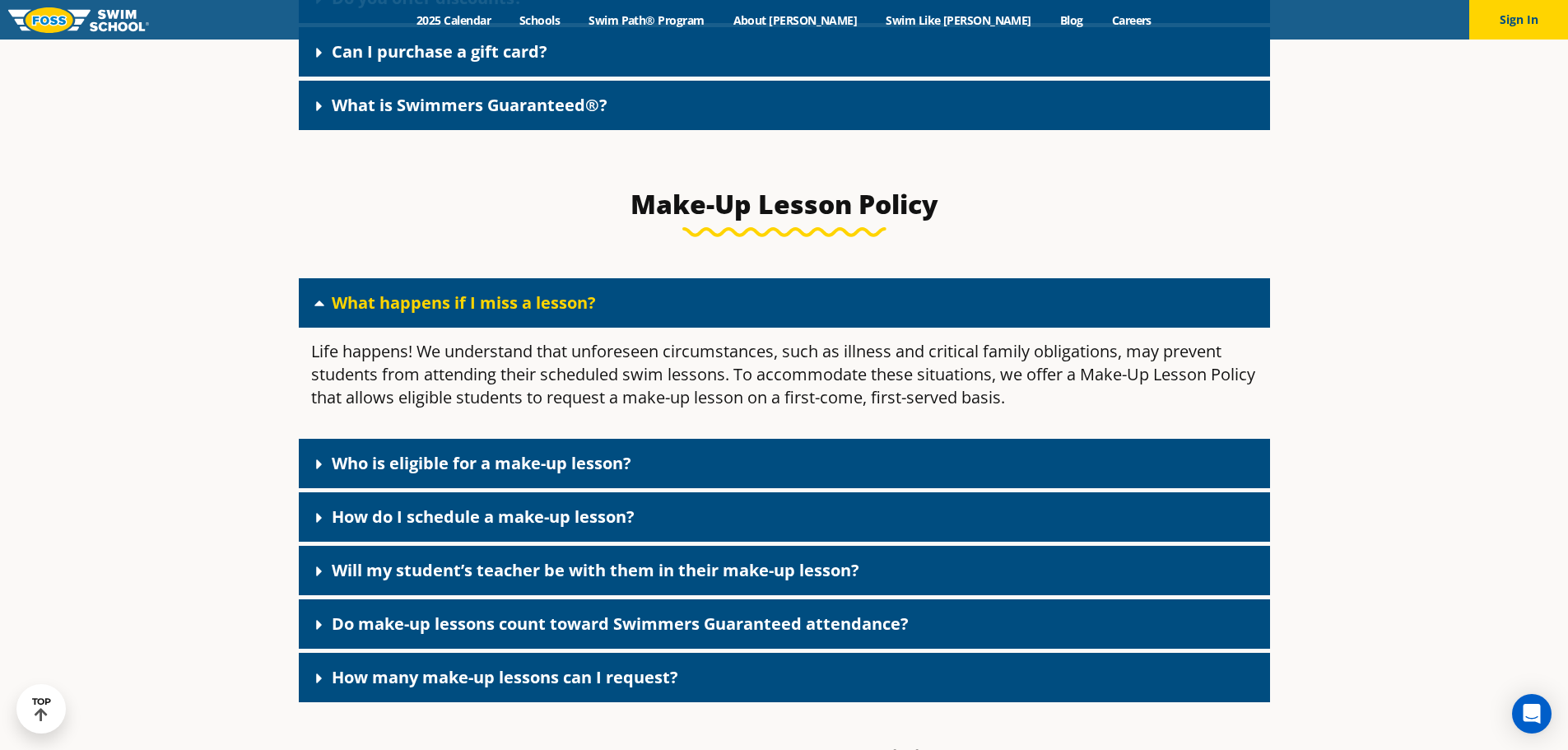
click at [507, 474] on link "Who is eligible for a make-up lesson?" at bounding box center [481, 463] width 300 height 23
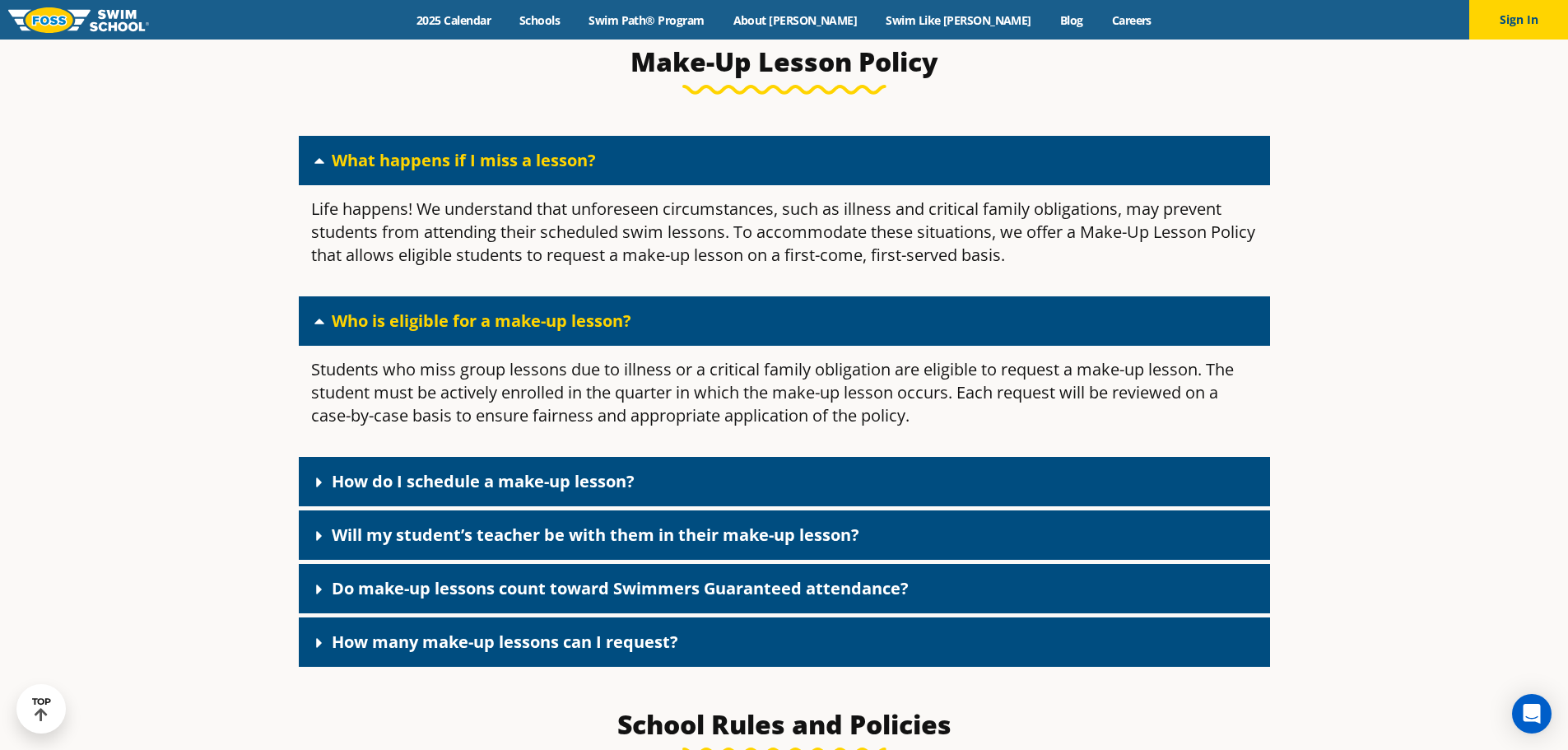
scroll to position [1975, 0]
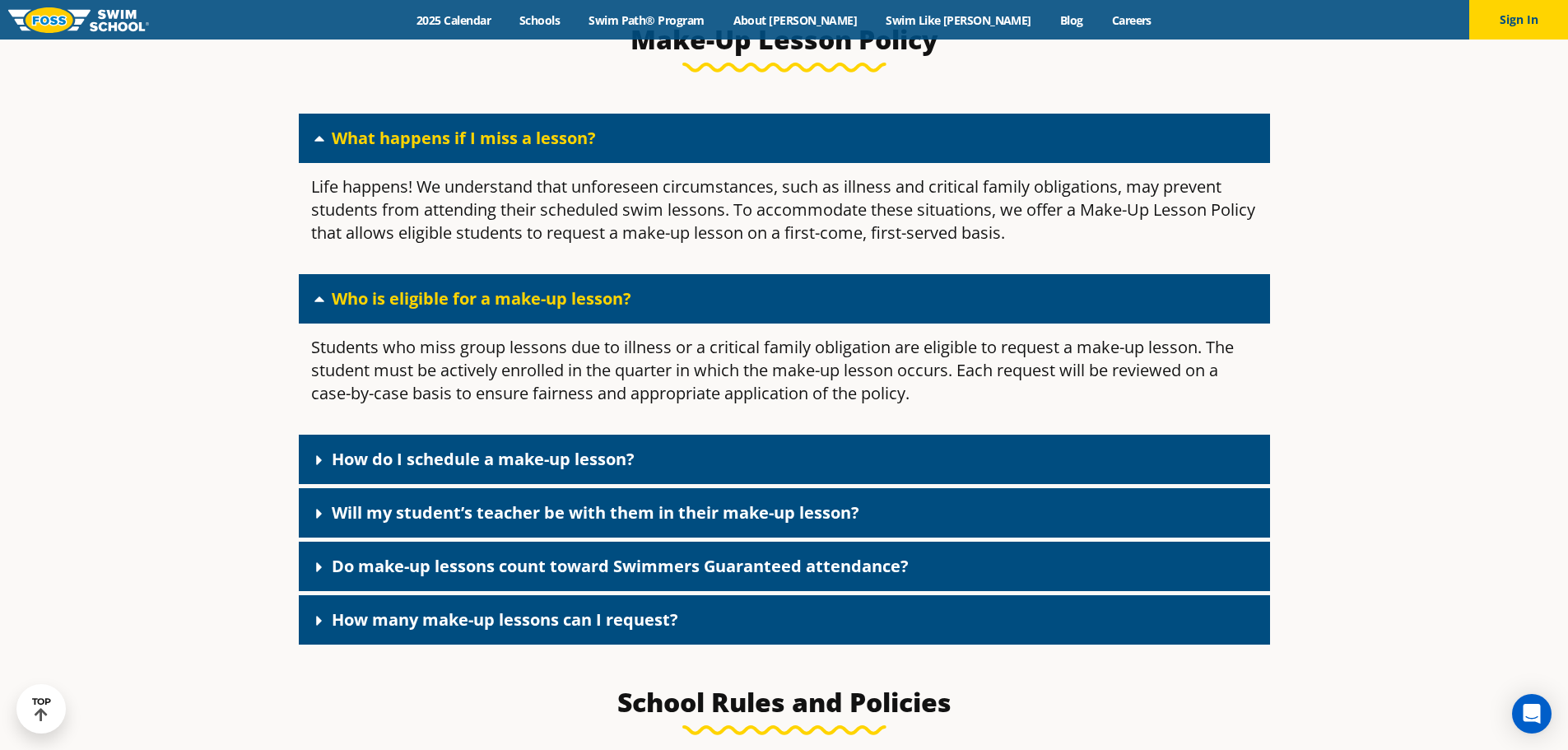
click at [402, 462] on link "How do I schedule a make-up lesson?" at bounding box center [483, 458] width 303 height 23
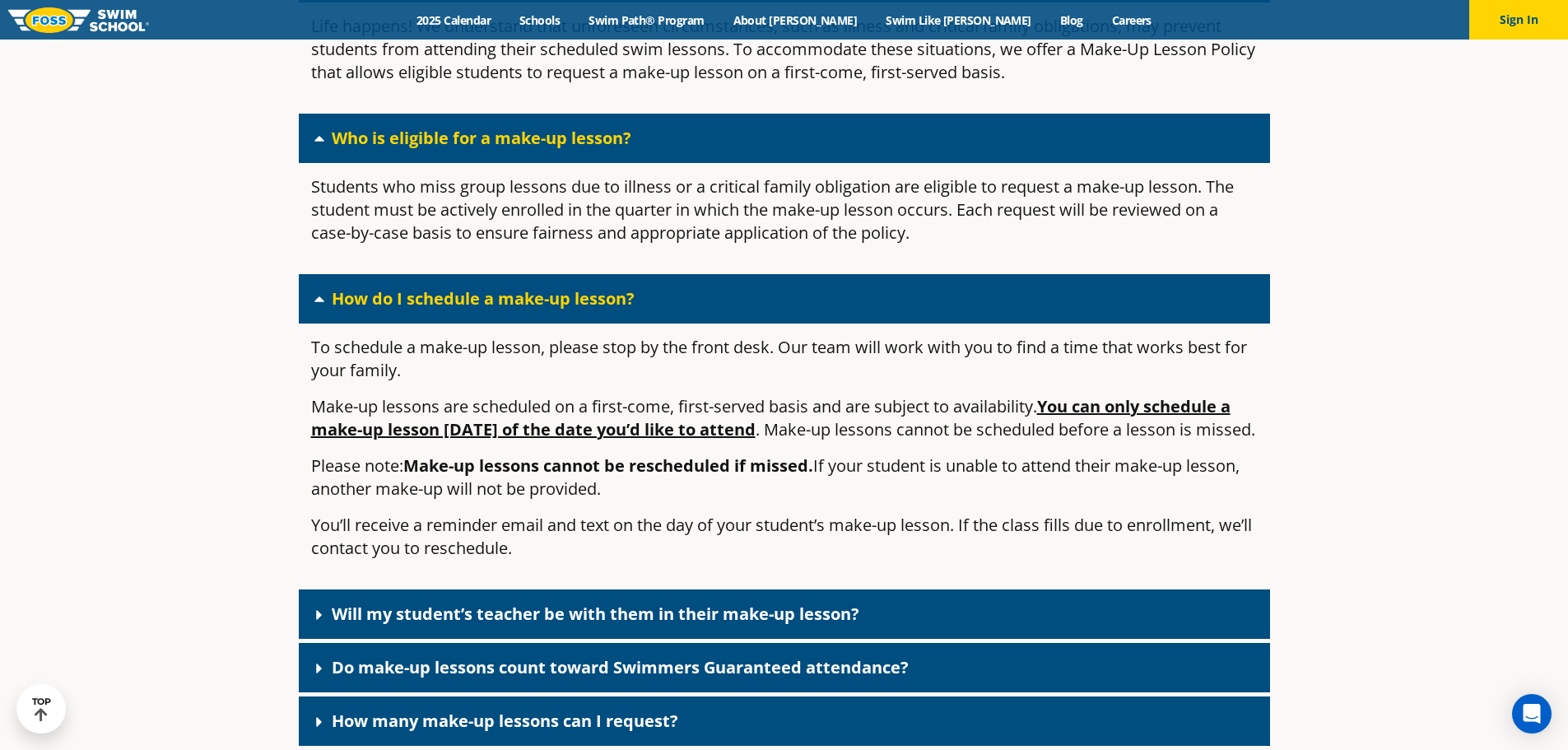
scroll to position [2140, 0]
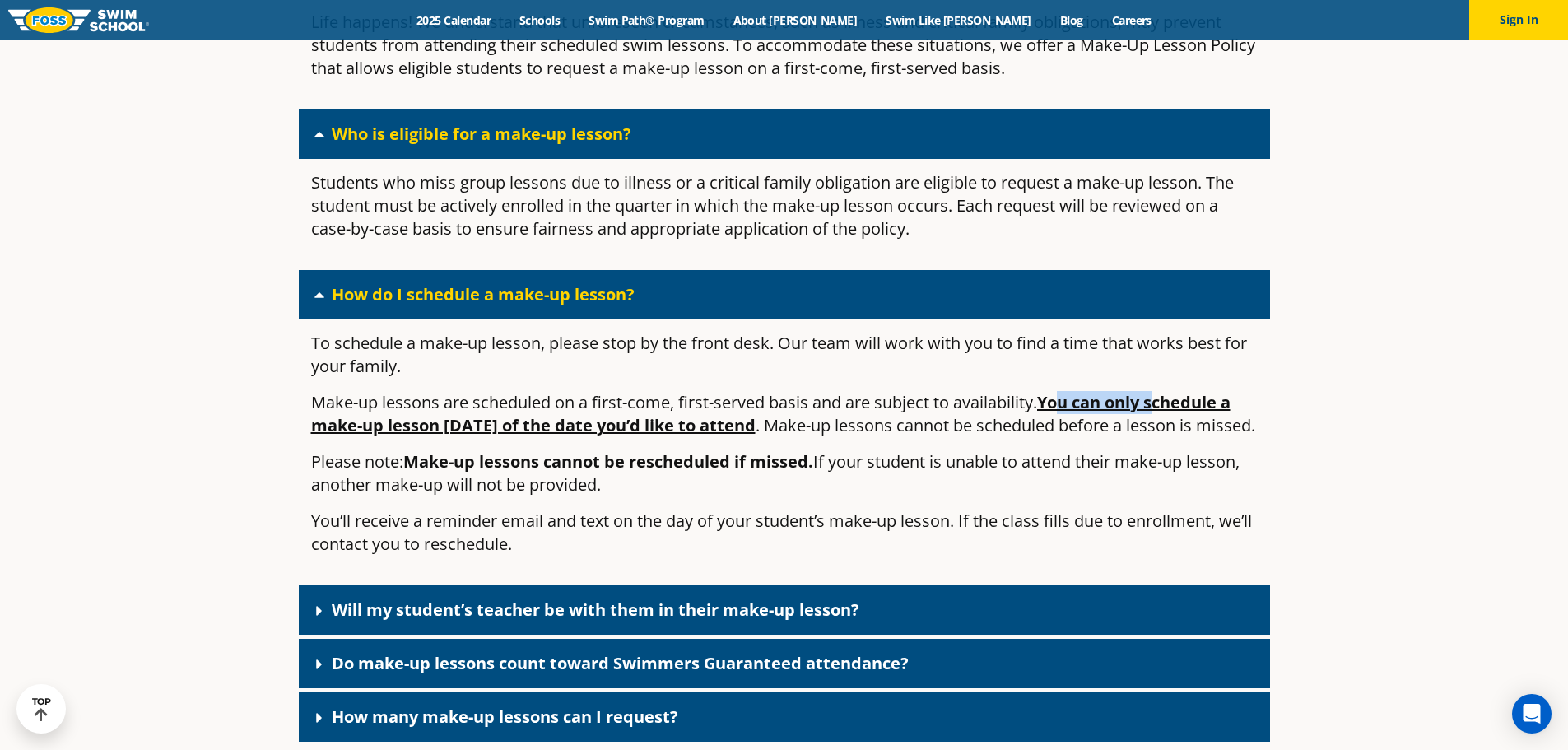
drag, startPoint x: 1144, startPoint y: 416, endPoint x: 1163, endPoint y: 416, distance: 19.0
click at [1163, 416] on u "You can only schedule a make-up lesson within 7 days of the date you’d like to …" at bounding box center [770, 414] width 919 height 45
drag, startPoint x: 341, startPoint y: 433, endPoint x: 760, endPoint y: 452, distance: 419.4
click at [761, 436] on u "You can only schedule a make-up lesson within 7 days of the date you’d like to …" at bounding box center [770, 414] width 919 height 45
click at [747, 477] on div "To schedule a make-up lesson, please stop by the front desk. Our team will work…" at bounding box center [784, 450] width 971 height 261
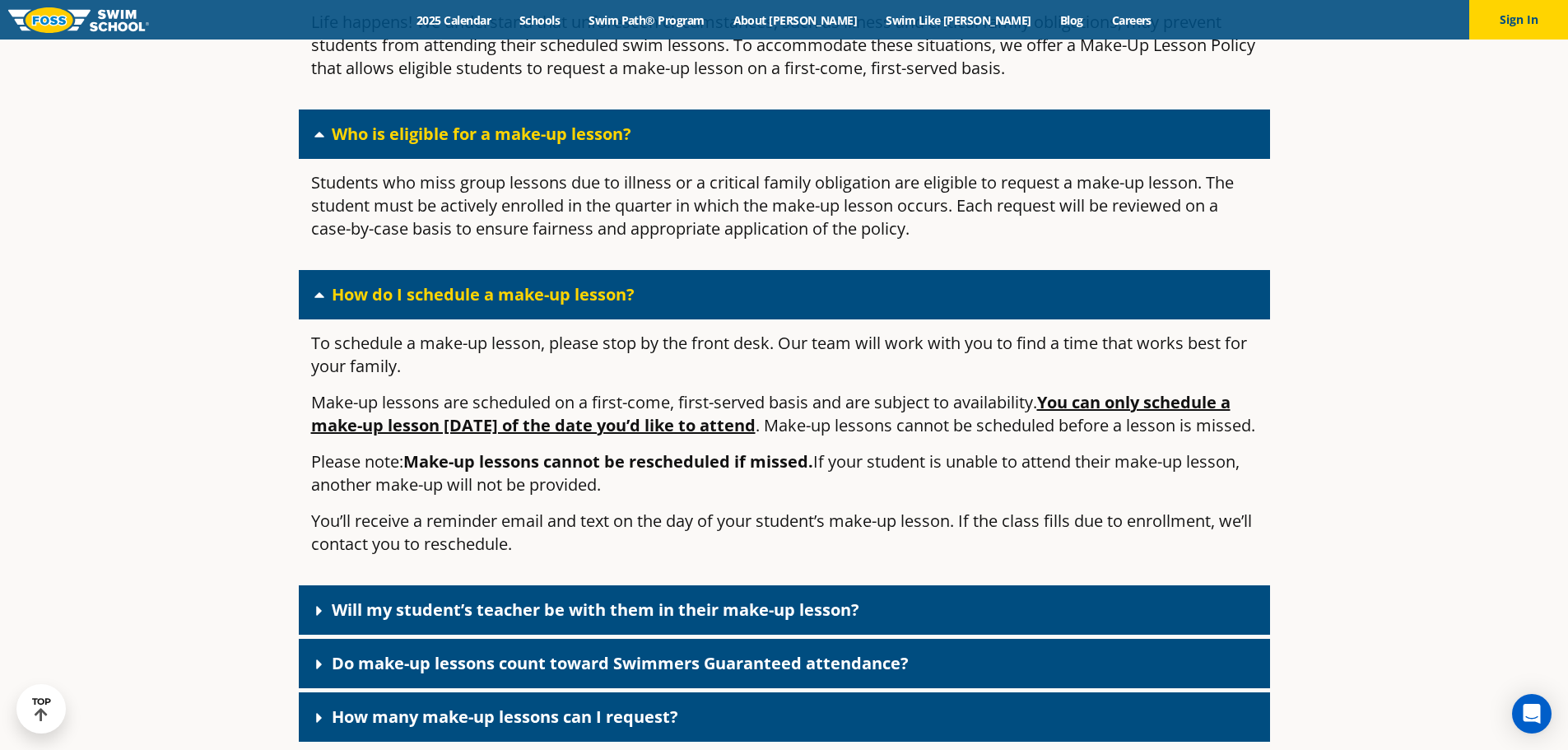
scroll to position [2057, 0]
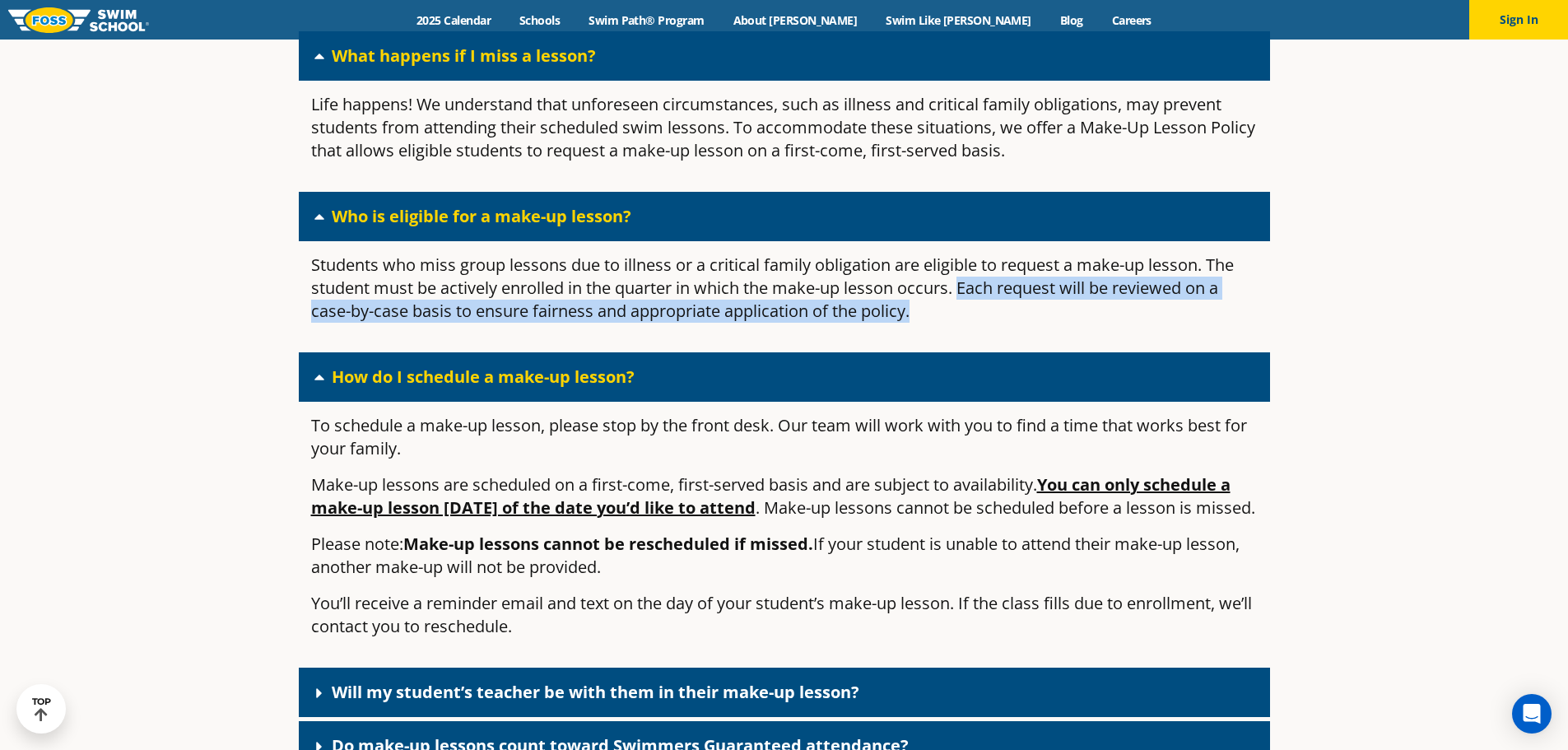
drag, startPoint x: 965, startPoint y: 291, endPoint x: 1199, endPoint y: 321, distance: 235.9
click at [1199, 321] on p "Students who miss group lessons due to illness or a critical family obligation …" at bounding box center [784, 288] width 947 height 69
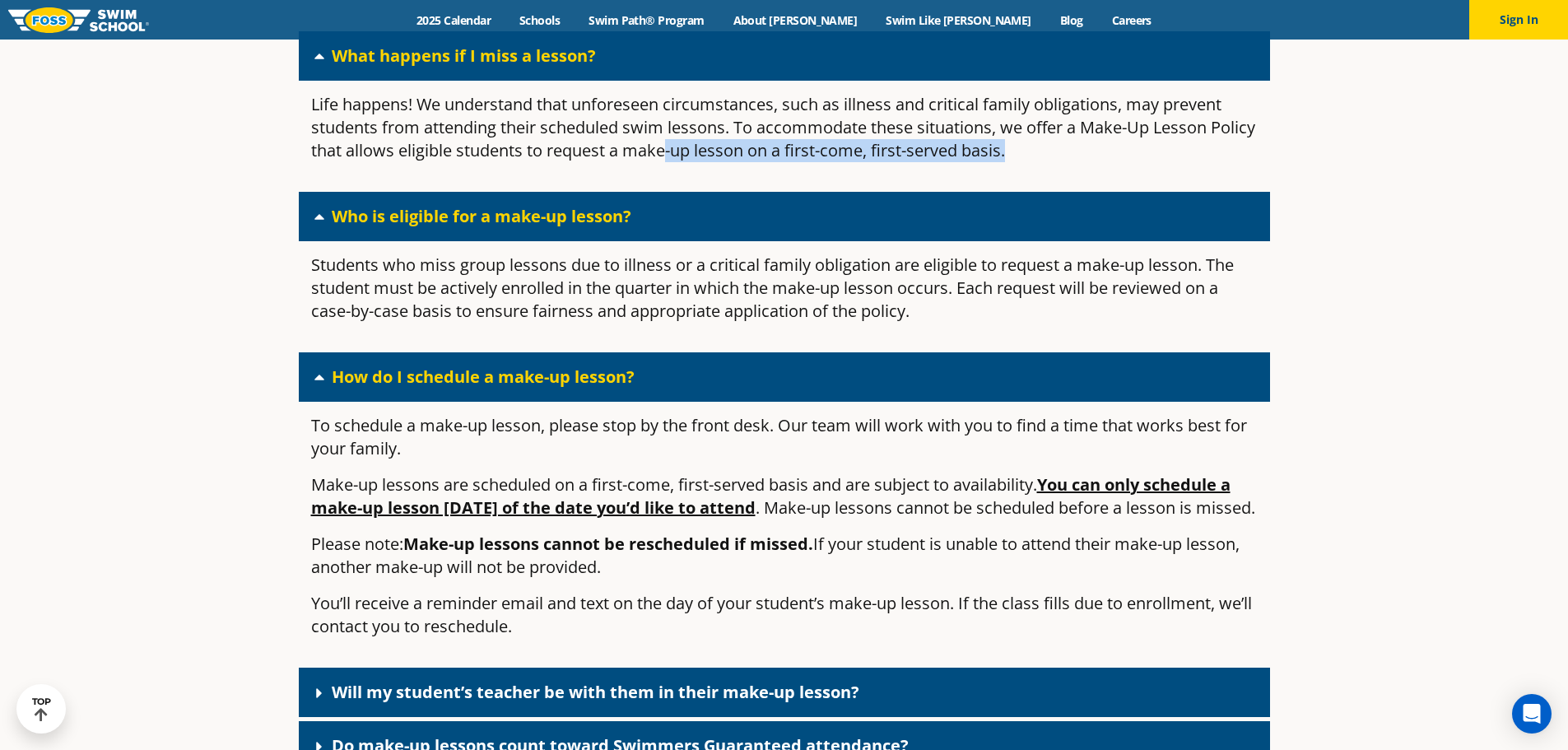
drag, startPoint x: 842, startPoint y: 171, endPoint x: 1079, endPoint y: 172, distance: 237.0
click at [1077, 171] on div "Life happens! We understand that unforeseen circumstances, such as illness and …" at bounding box center [784, 134] width 971 height 107
click at [1156, 569] on p "Please note: Make-up lessons cannot be rescheduled if missed. If your student i…" at bounding box center [784, 555] width 947 height 46
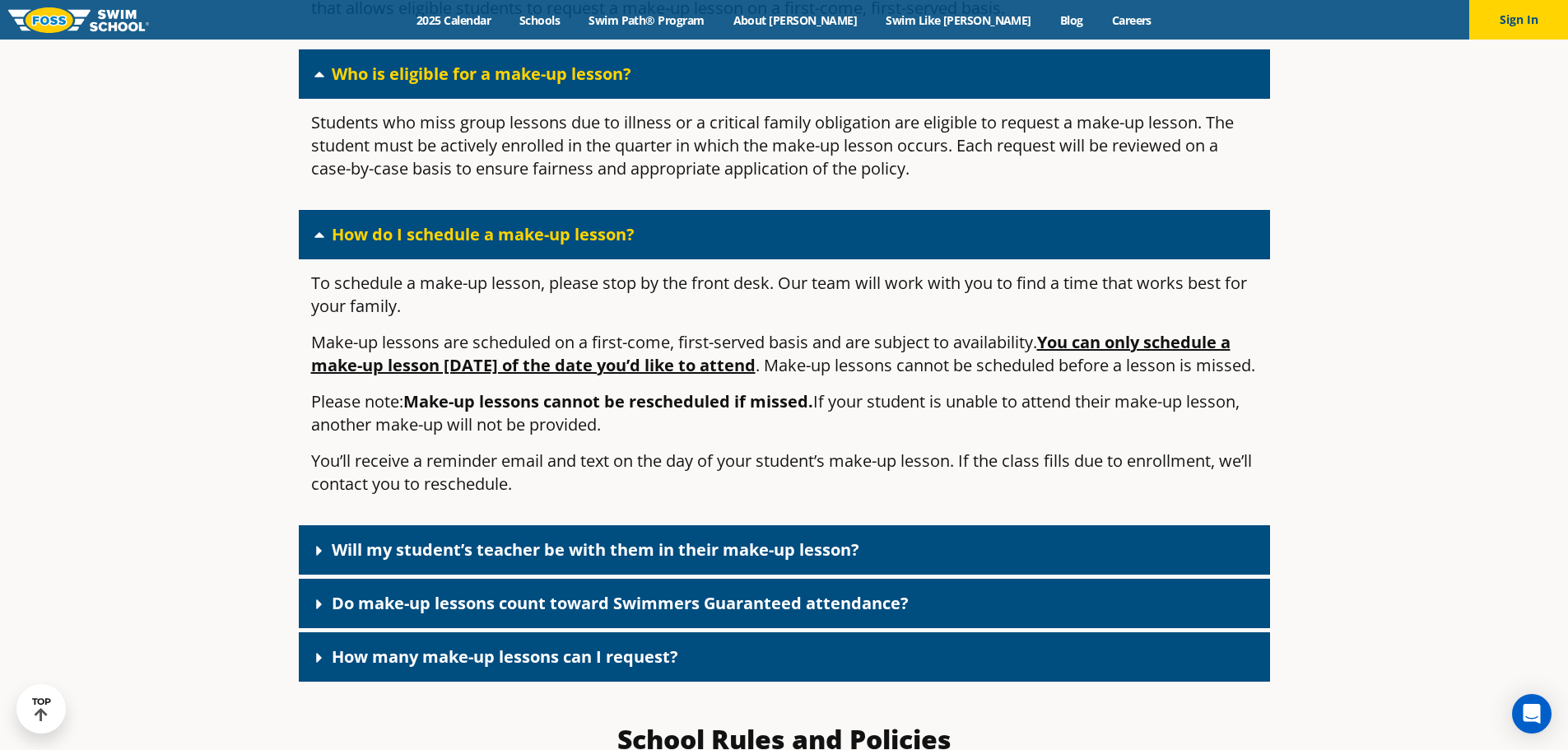
scroll to position [2304, 0]
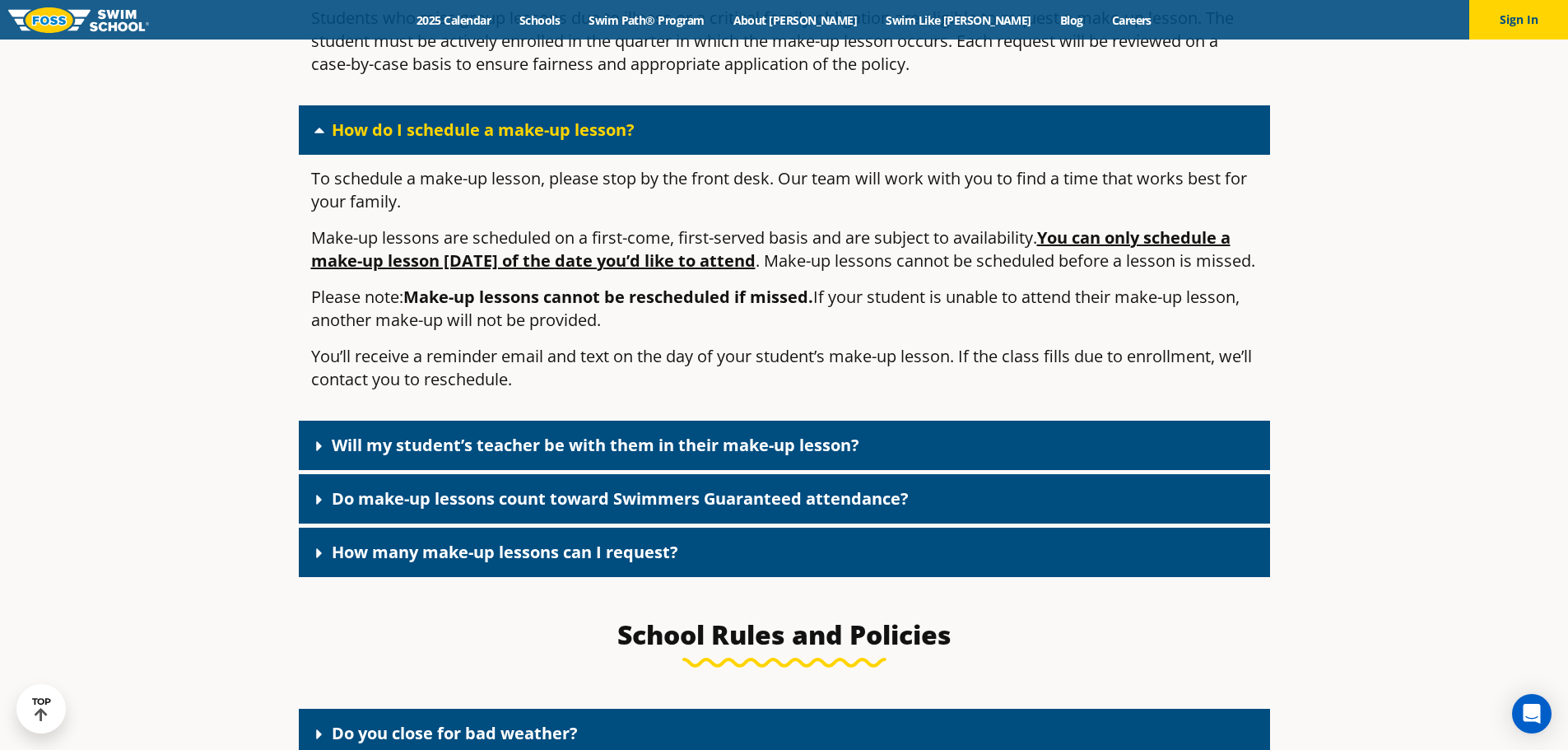
click at [791, 509] on link "Do make-up lessons count toward Swimmers Guaranteed attendance?" at bounding box center [619, 498] width 577 height 23
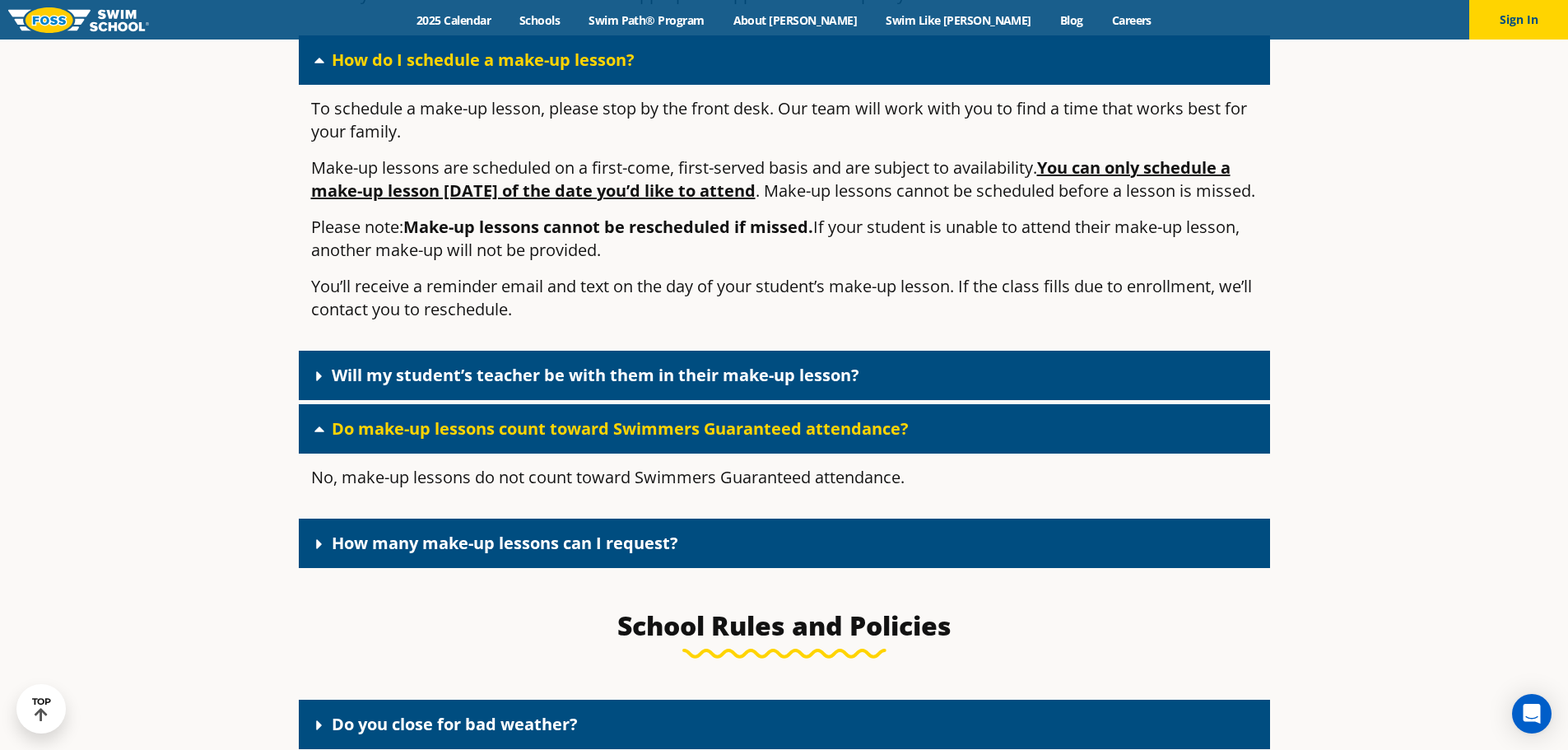
scroll to position [2469, 0]
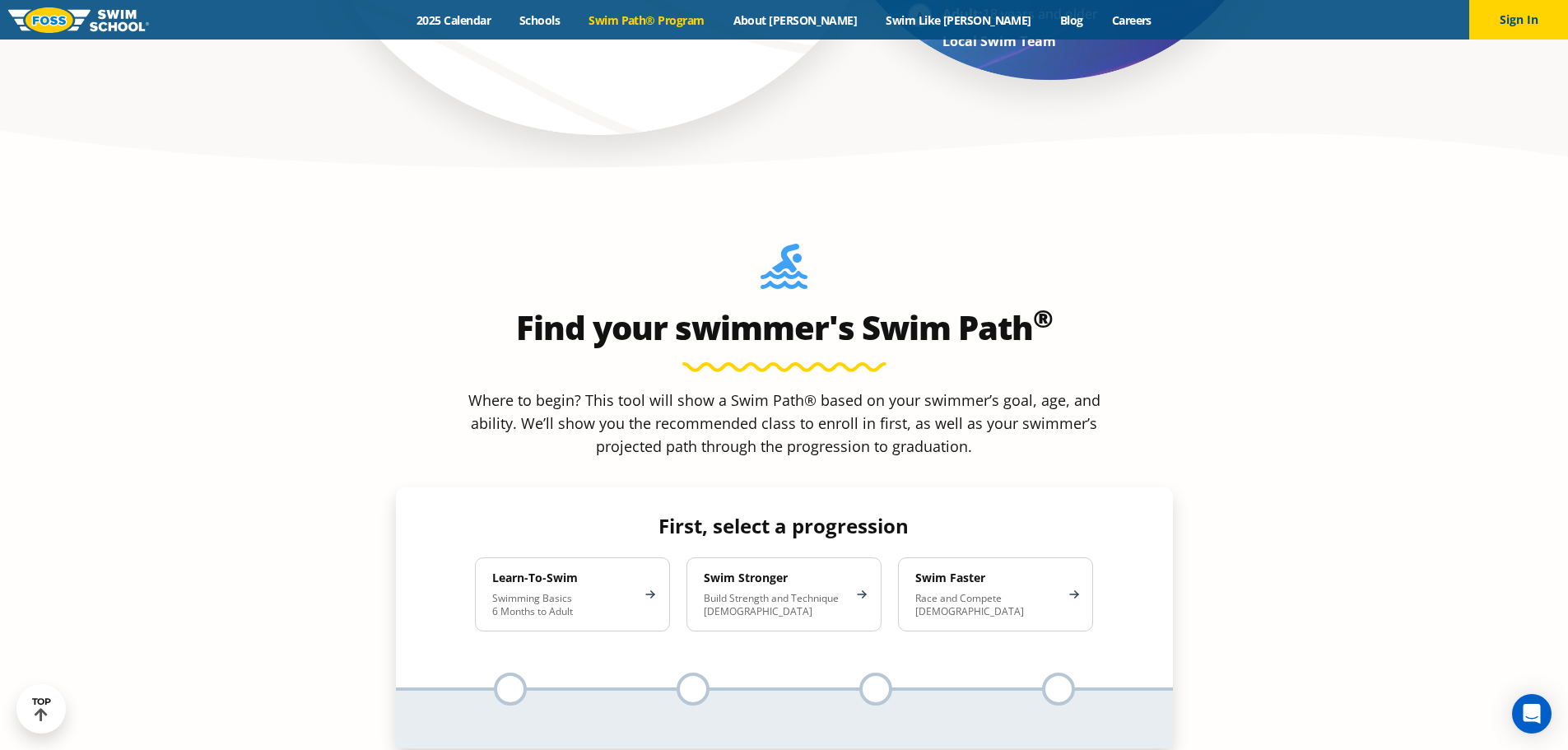
scroll to position [1646, 0]
